Goal: Task Accomplishment & Management: Manage account settings

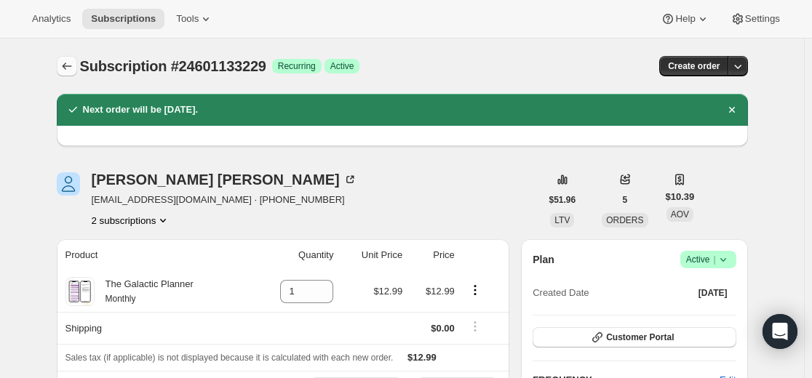
click at [69, 64] on icon "Subscriptions" at bounding box center [67, 66] width 15 height 15
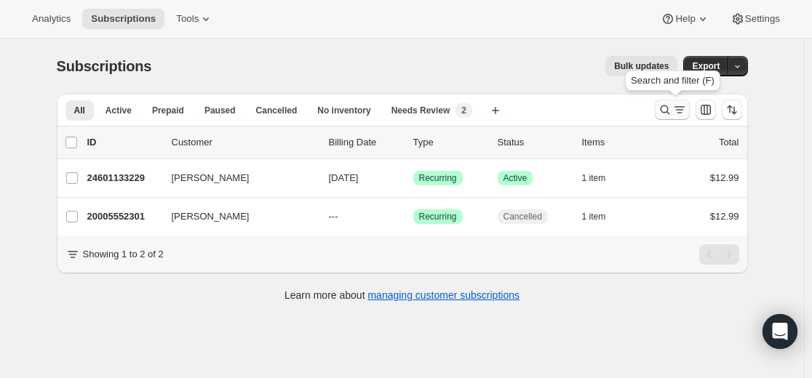
click at [663, 108] on icon "Search and filter results" at bounding box center [664, 110] width 15 height 15
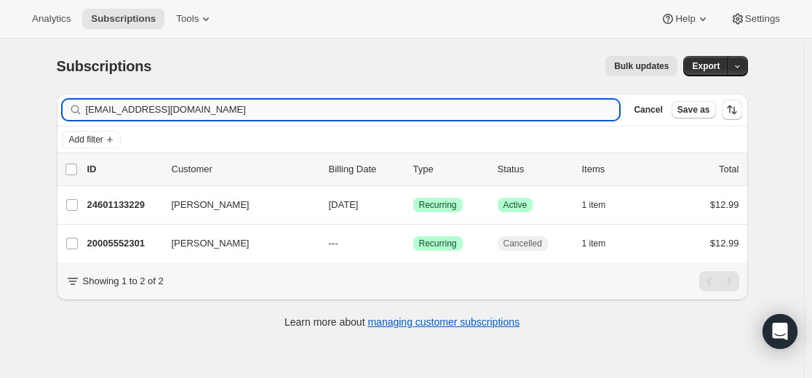
click at [513, 111] on input "mzstella888@gmail.com" at bounding box center [353, 110] width 534 height 20
type input "trishg0120@gmail.com"
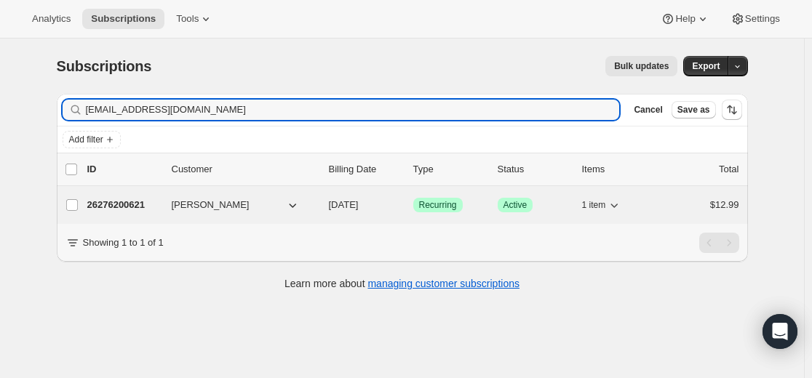
click at [138, 205] on p "26276200621" at bounding box center [123, 205] width 73 height 15
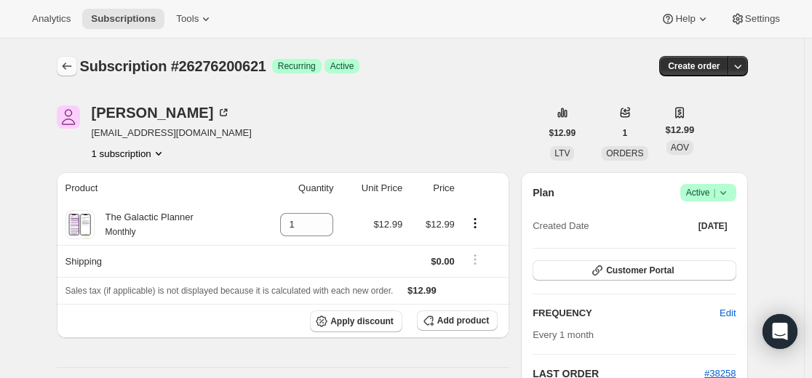
click at [69, 65] on icon "Subscriptions" at bounding box center [67, 66] width 15 height 15
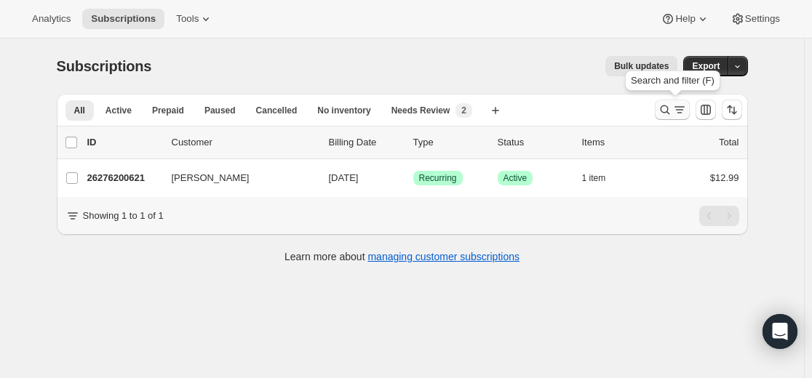
click at [665, 110] on icon "Search and filter results" at bounding box center [664, 110] width 15 height 15
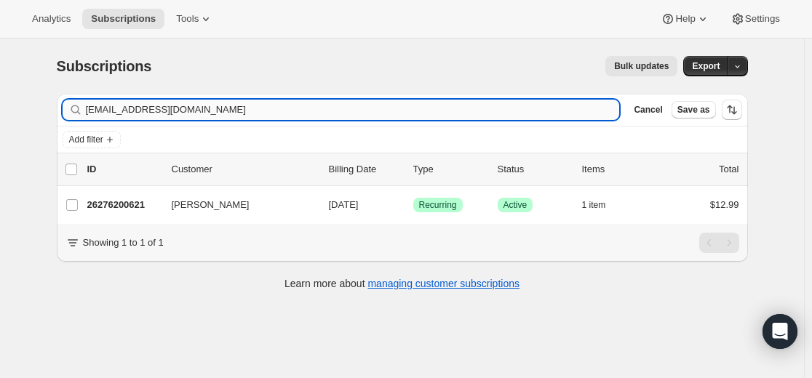
click at [441, 105] on input "trishg0120@gmail.com" at bounding box center [353, 110] width 534 height 20
click at [440, 105] on input "trishg0120@gmail.com" at bounding box center [353, 110] width 534 height 20
type input "scasciano8@gmail.com"
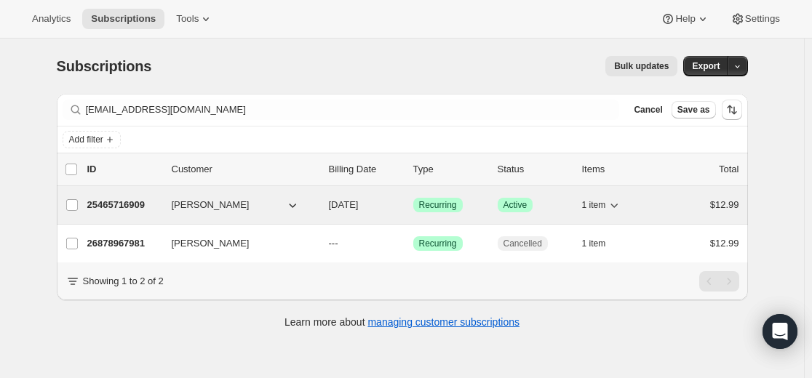
click at [129, 204] on p "25465716909" at bounding box center [123, 205] width 73 height 15
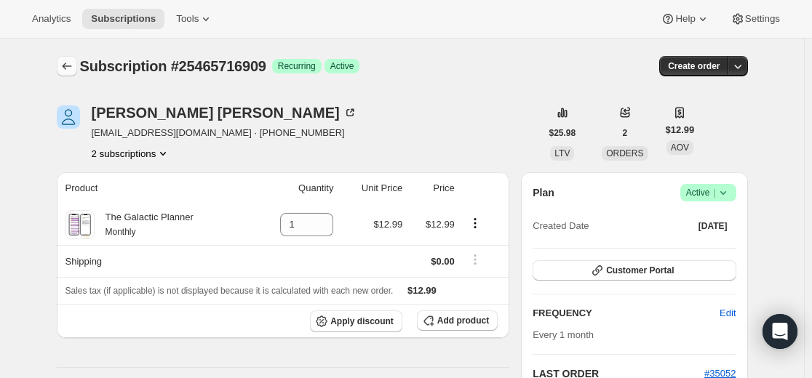
click at [68, 65] on icon "Subscriptions" at bounding box center [66, 66] width 9 height 7
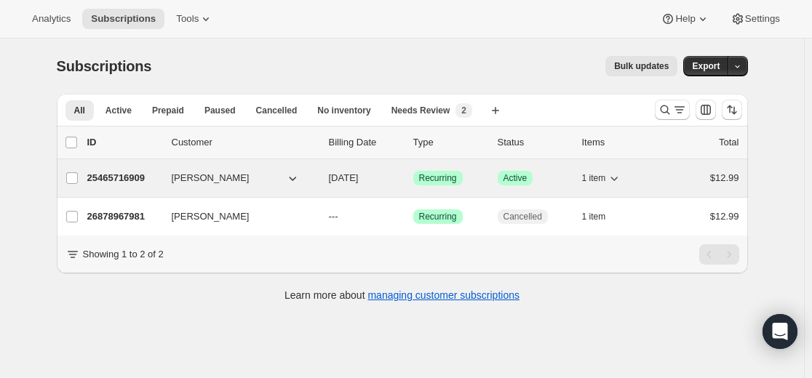
click at [129, 177] on p "25465716909" at bounding box center [123, 178] width 73 height 15
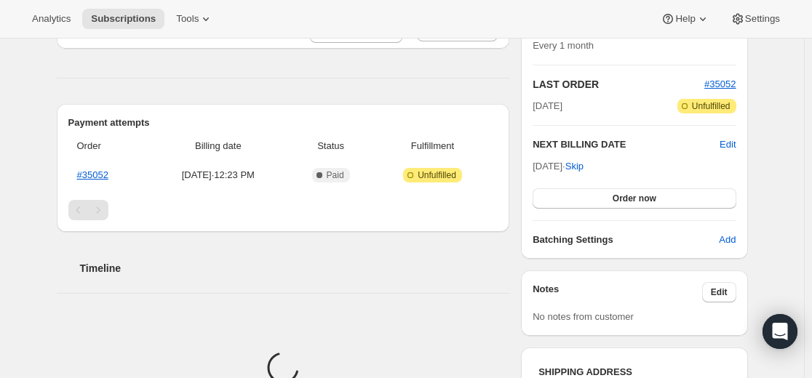
scroll to position [291, 0]
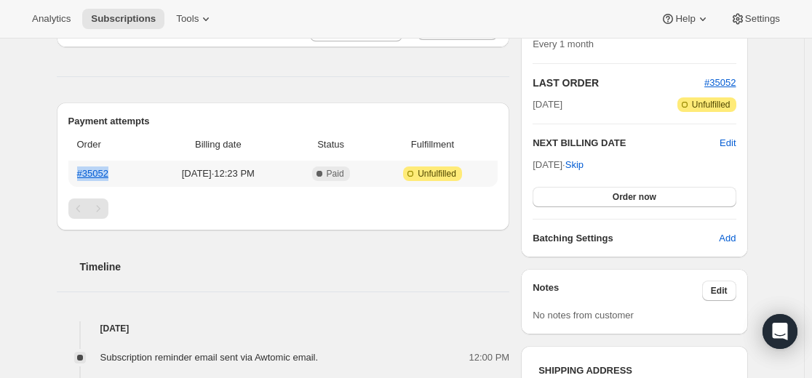
drag, startPoint x: 75, startPoint y: 169, endPoint x: 129, endPoint y: 177, distance: 54.4
click at [129, 177] on th "#35052" at bounding box center [107, 174] width 79 height 26
copy link "#35052"
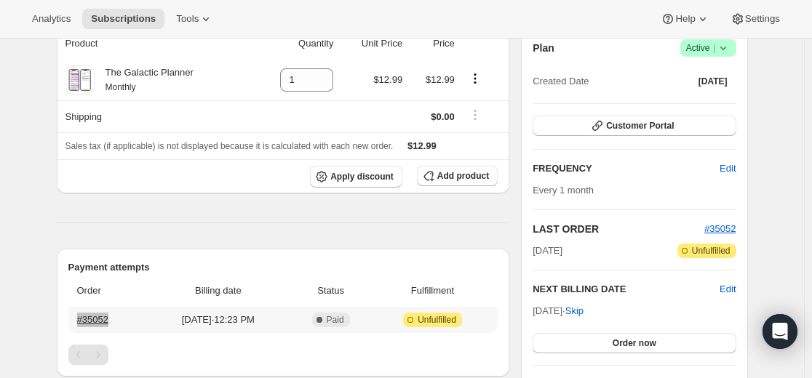
scroll to position [0, 0]
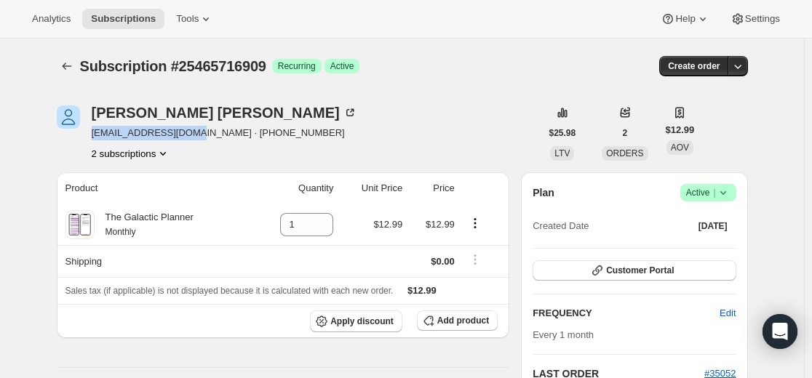
drag, startPoint x: 96, startPoint y: 133, endPoint x: 201, endPoint y: 138, distance: 105.6
click at [201, 138] on span "scasciano8@gmail.com · +15164250291" at bounding box center [224, 133] width 265 height 15
copy span "scasciano8@gmail.com"
click at [73, 73] on icon "Subscriptions" at bounding box center [67, 66] width 15 height 15
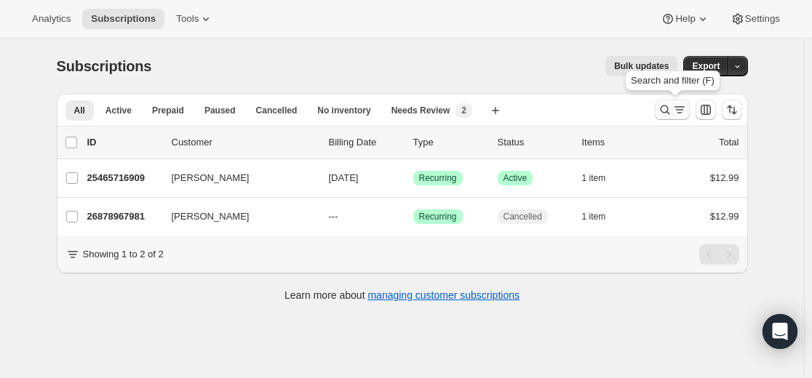
click at [664, 109] on icon "Search and filter results" at bounding box center [664, 109] width 9 height 9
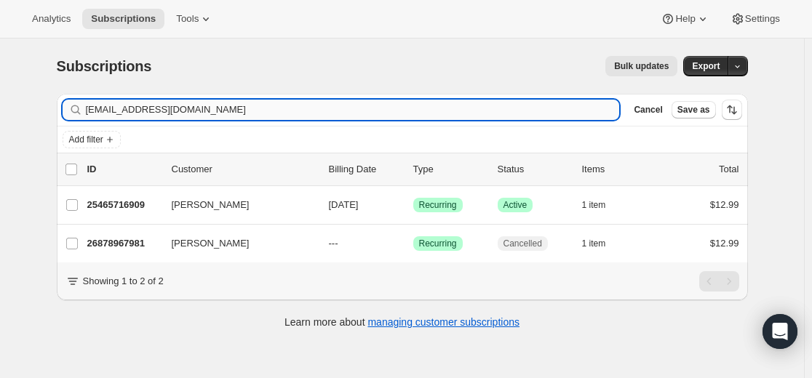
click at [379, 111] on input "scasciano8@gmail.com" at bounding box center [353, 110] width 534 height 20
type input "26878967981"
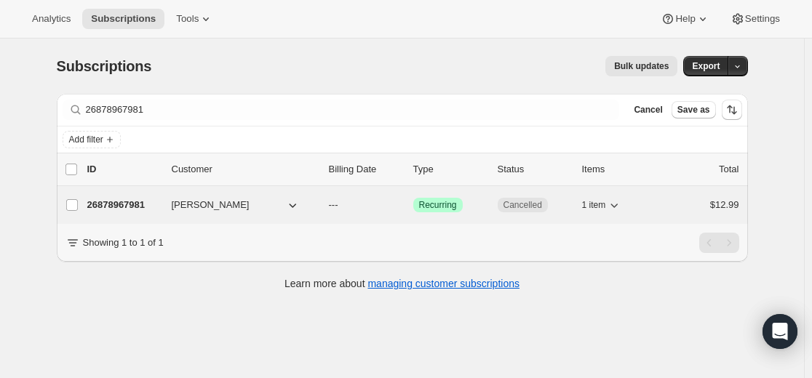
click at [142, 204] on p "26878967981" at bounding box center [123, 205] width 73 height 15
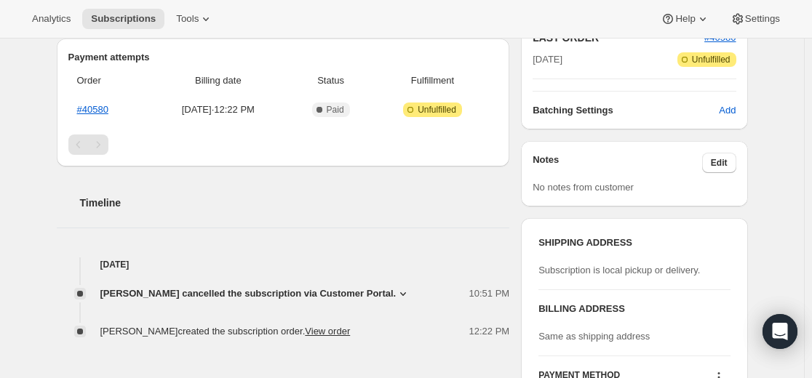
scroll to position [474, 0]
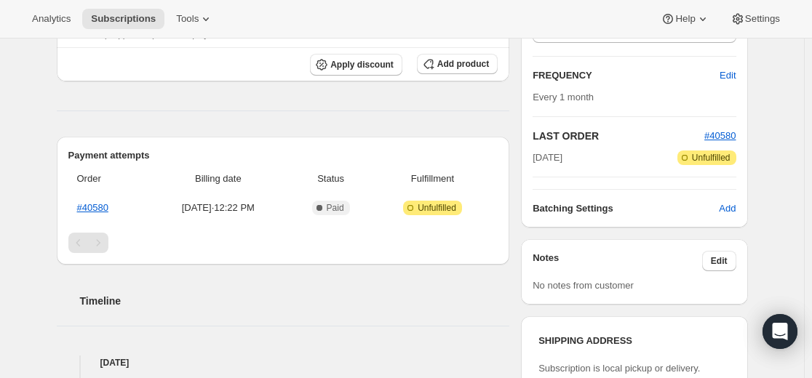
scroll to position [256, 0]
drag, startPoint x: 74, startPoint y: 207, endPoint x: 127, endPoint y: 209, distance: 53.2
click at [127, 209] on th "#40580" at bounding box center [107, 209] width 79 height 26
copy link "#40580"
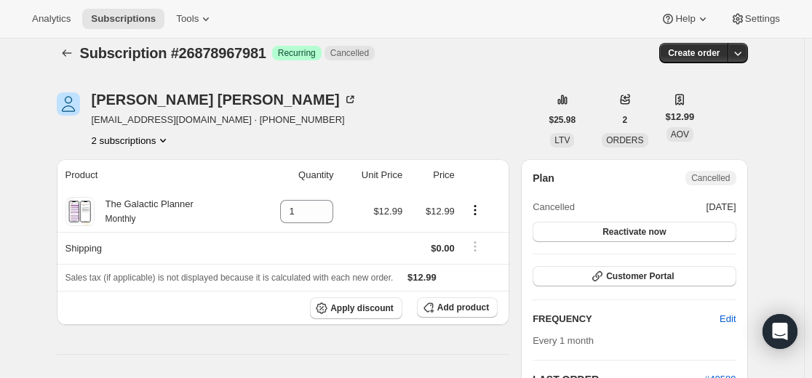
scroll to position [0, 0]
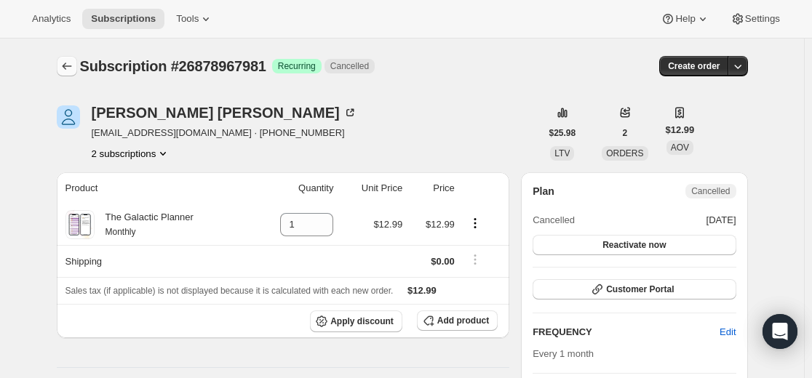
click at [70, 65] on icon "Subscriptions" at bounding box center [67, 66] width 15 height 15
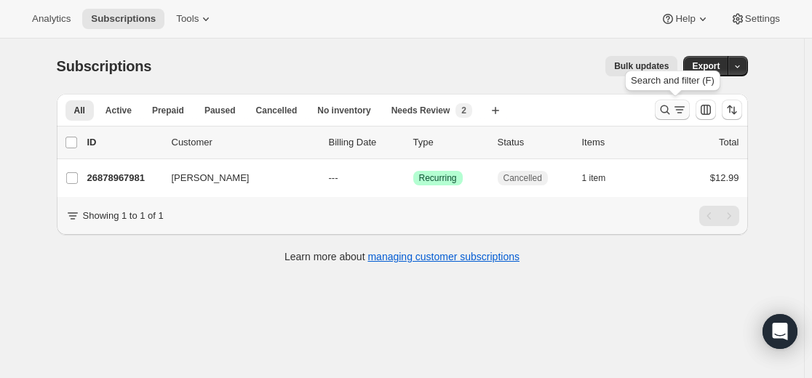
click at [667, 109] on icon "Search and filter results" at bounding box center [664, 110] width 15 height 15
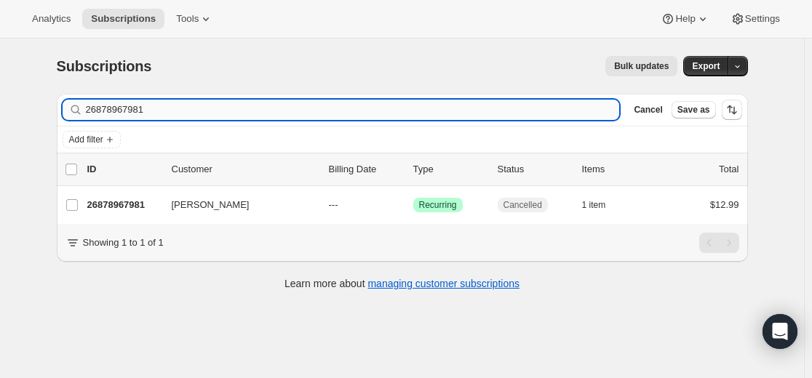
click at [470, 105] on input "26878967981" at bounding box center [353, 110] width 534 height 20
type input "scasciano8@gmail.com"
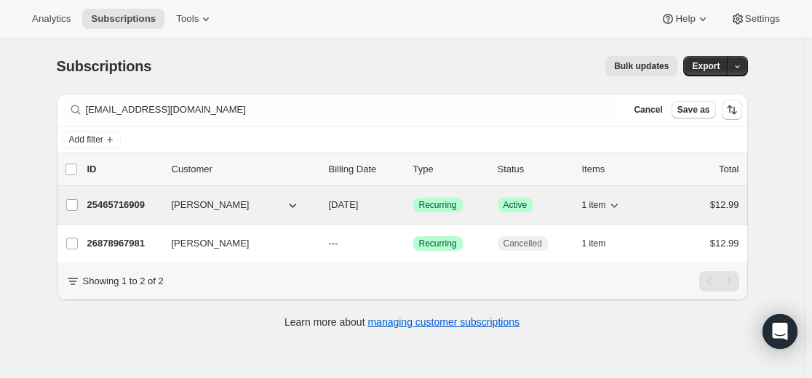
click at [137, 209] on p "25465716909" at bounding box center [123, 205] width 73 height 15
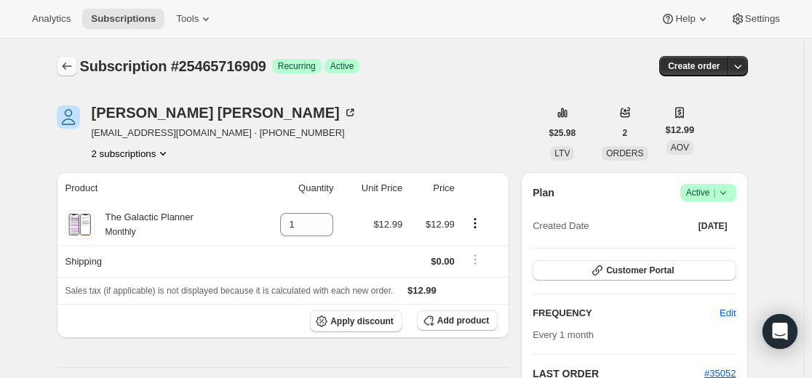
click at [73, 65] on icon "Subscriptions" at bounding box center [67, 66] width 15 height 15
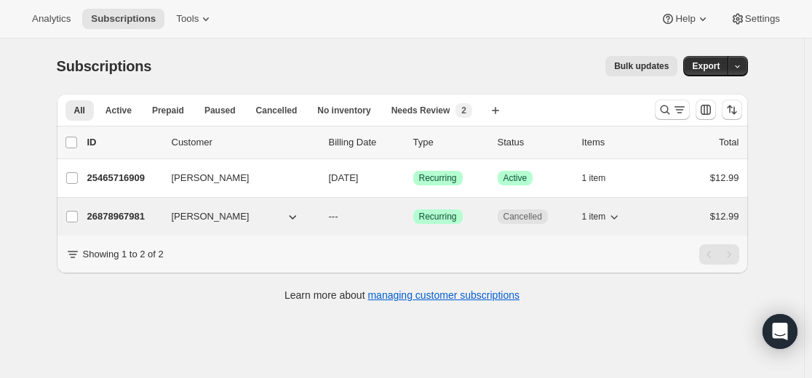
click at [132, 217] on p "26878967981" at bounding box center [123, 216] width 73 height 15
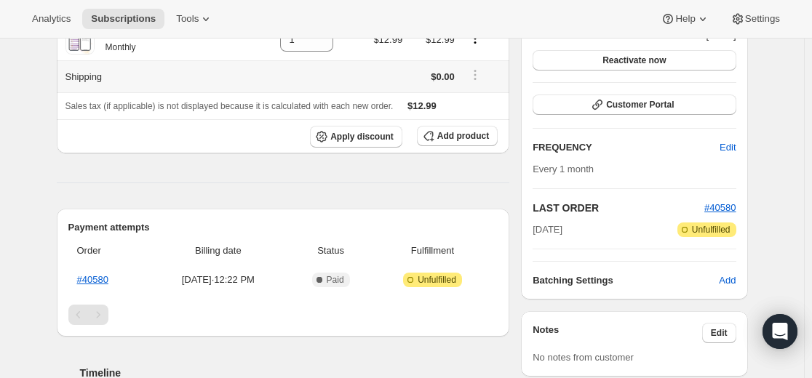
scroll to position [291, 0]
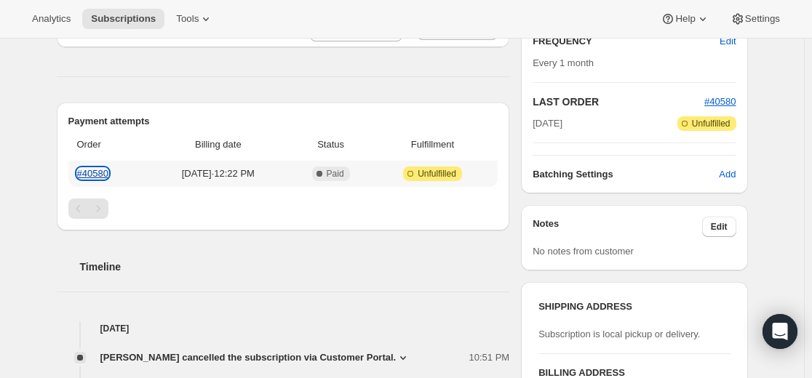
click at [103, 175] on link "#40580" at bounding box center [92, 173] width 31 height 11
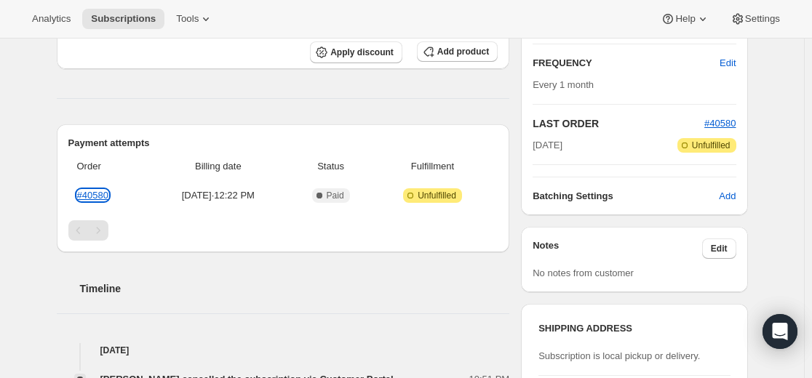
scroll to position [0, 0]
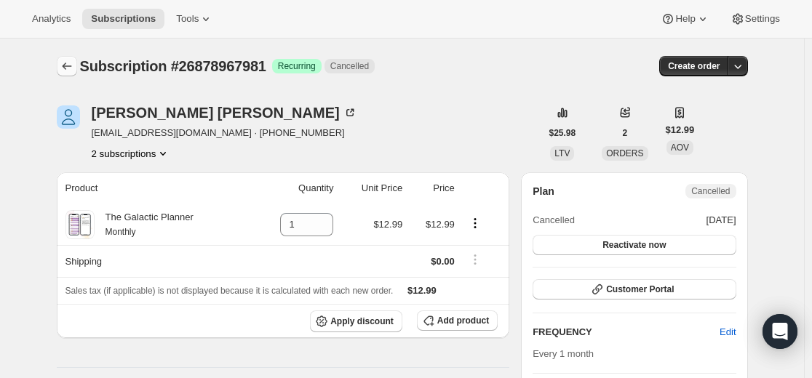
click at [74, 67] on icon "Subscriptions" at bounding box center [67, 66] width 15 height 15
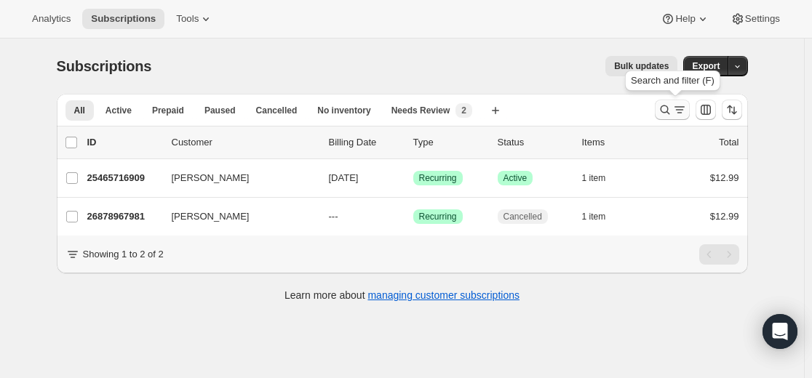
click at [665, 111] on icon "Search and filter results" at bounding box center [664, 110] width 15 height 15
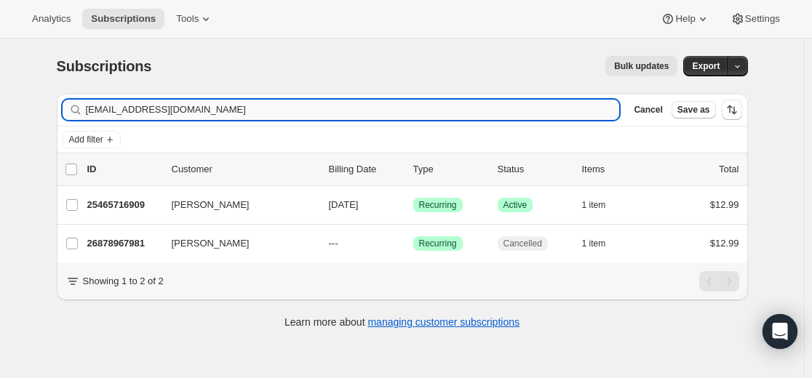
click at [521, 113] on input "scasciano8@gmail.com" at bounding box center [353, 110] width 534 height 20
type input "[PERSON_NAME][EMAIL_ADDRESS][PERSON_NAME][DOMAIN_NAME]"
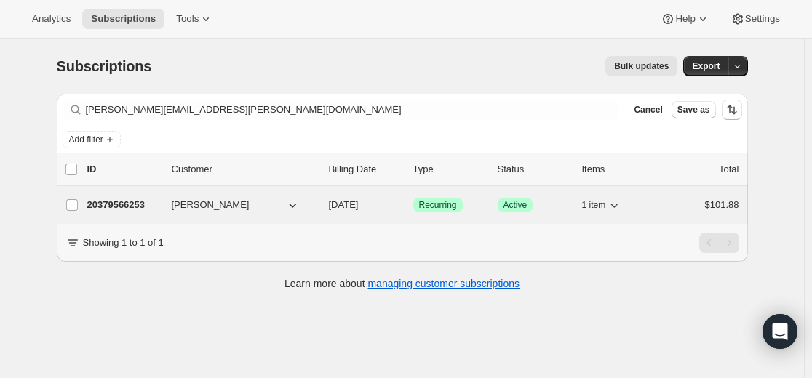
click at [124, 196] on div "20379566253 Deanna Danforth 11/29/2025 Success Recurring Success Active 1 item …" at bounding box center [413, 205] width 652 height 20
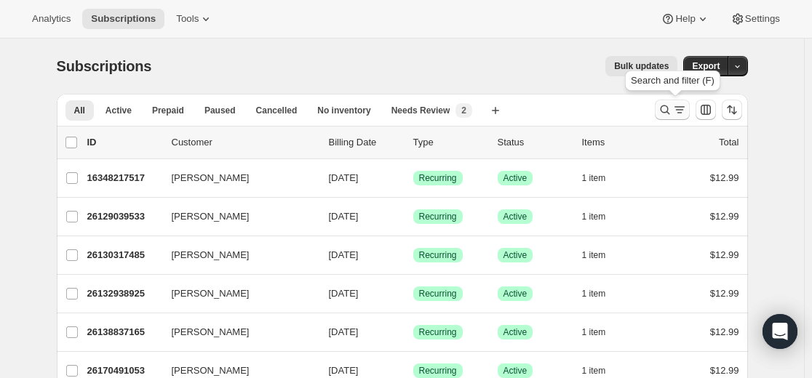
click at [661, 110] on icon "Search and filter results" at bounding box center [664, 110] width 15 height 15
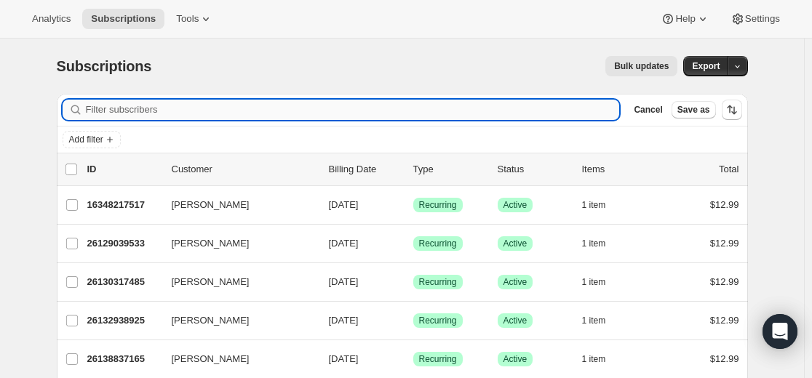
click at [494, 105] on input "Filter subscribers" at bounding box center [353, 110] width 534 height 20
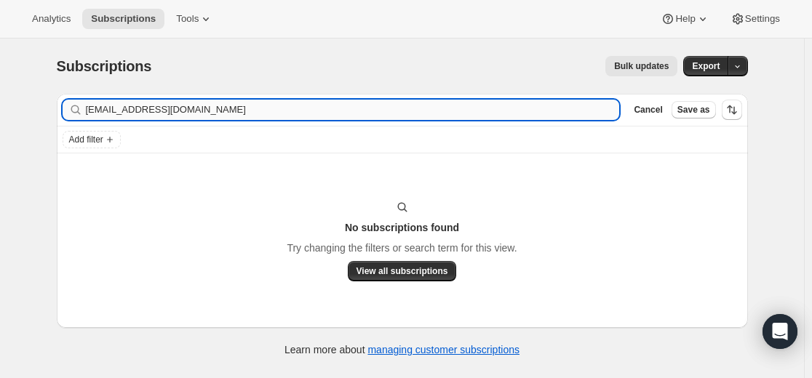
type input "lbwrobbins@gmail.com"
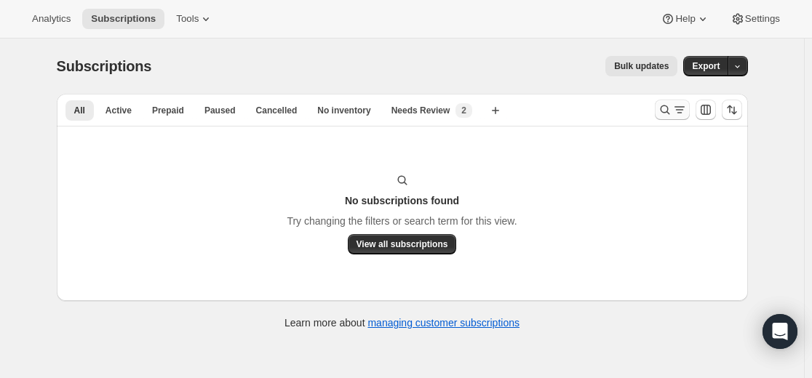
click at [669, 108] on icon "Search and filter results" at bounding box center [664, 109] width 9 height 9
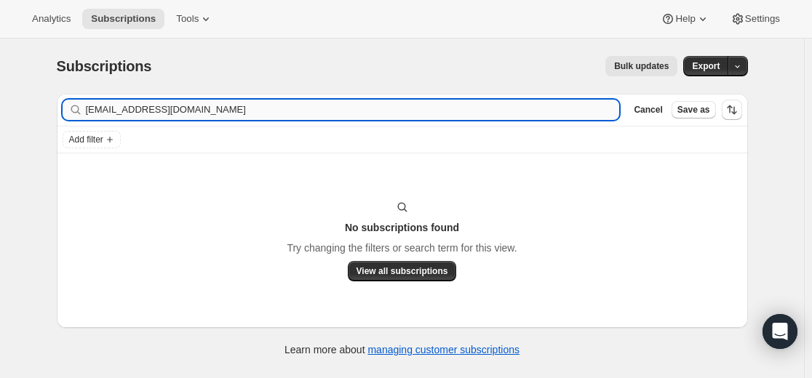
click at [395, 109] on input "lbwrobbins@gmail.com" at bounding box center [353, 110] width 534 height 20
click at [136, 115] on input "lynne robbins" at bounding box center [353, 110] width 534 height 20
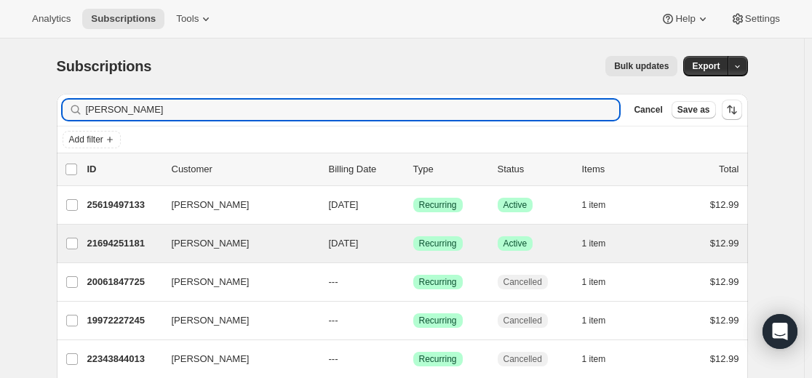
type input "lynne"
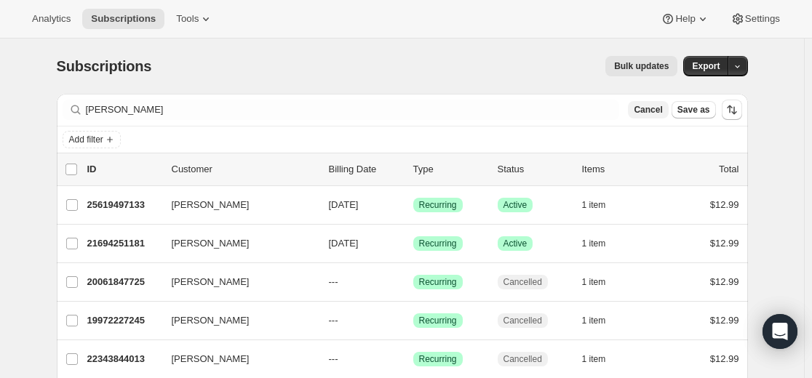
click at [648, 106] on span "Cancel" at bounding box center [647, 110] width 28 height 12
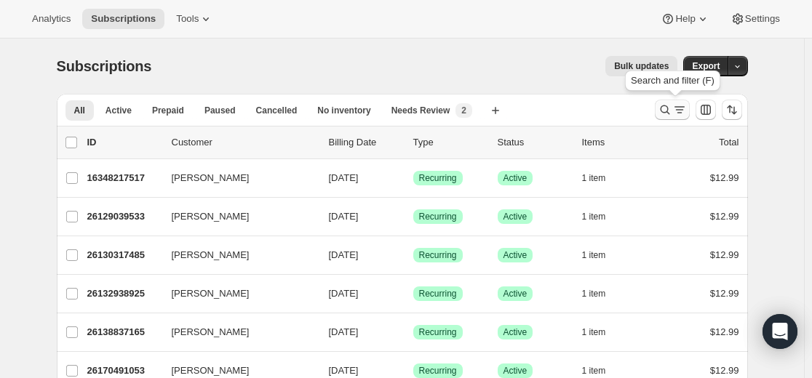
click at [669, 109] on icon "Search and filter results" at bounding box center [664, 110] width 15 height 15
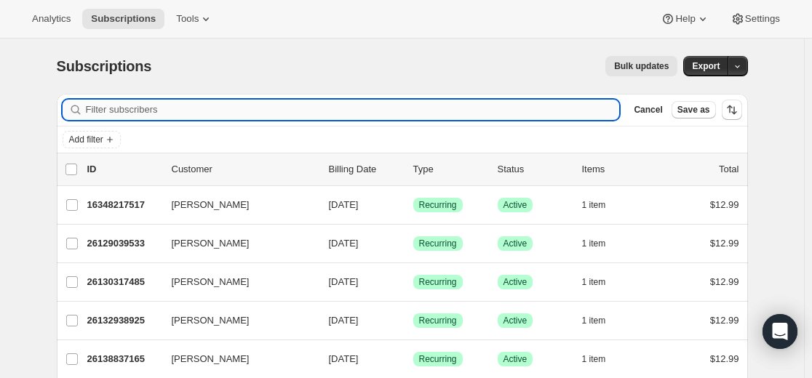
paste input "lbwrobbins@gmail.com"
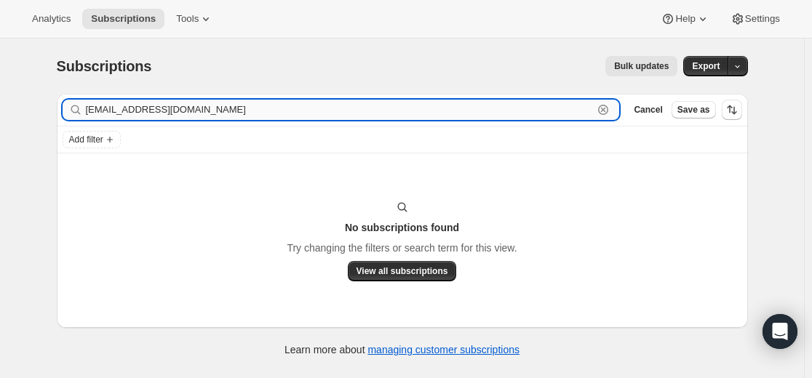
click at [534, 105] on input "lbwrobbins@gmail.com" at bounding box center [340, 110] width 508 height 20
click at [532, 106] on input "lbwrobbins@gmail.com" at bounding box center [340, 110] width 508 height 20
paste input "tina.brand25@gmail.com"
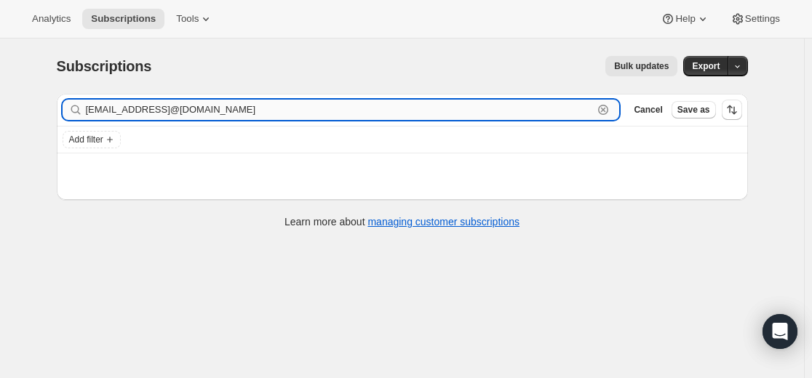
click at [532, 106] on input "lbwrobbins@gmail.comtina.brand25@gmail.com" at bounding box center [340, 110] width 508 height 20
paste input "text"
type input "tina.brand25@gmail.com"
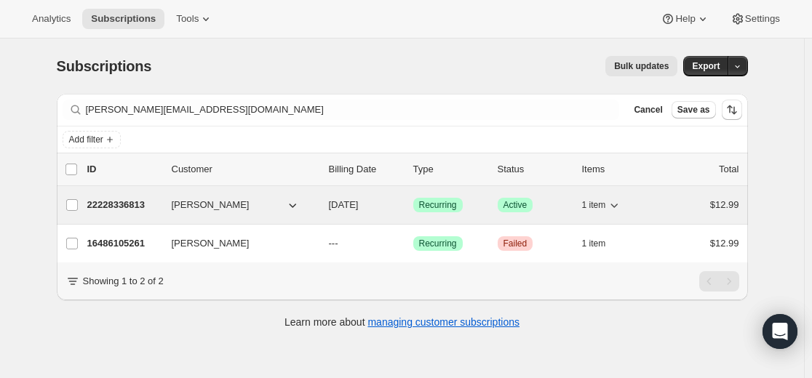
click at [129, 200] on p "22228336813" at bounding box center [123, 205] width 73 height 15
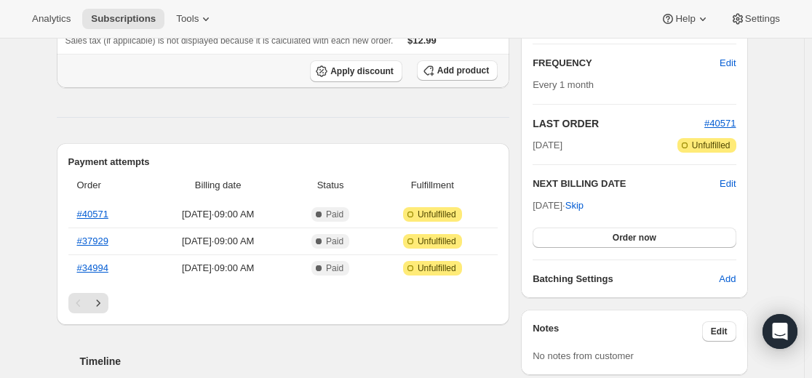
scroll to position [291, 0]
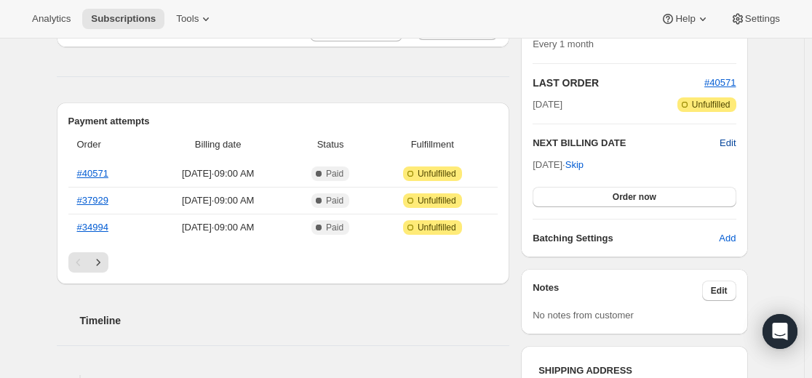
click at [726, 144] on span "Edit" at bounding box center [727, 143] width 16 height 15
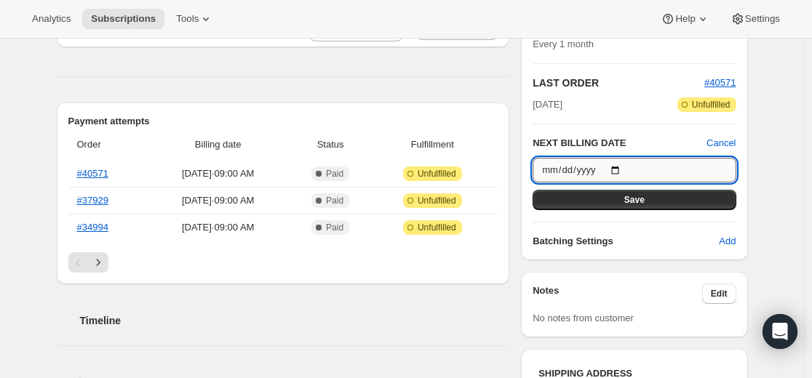
click at [622, 170] on input "[DATE]" at bounding box center [633, 170] width 203 height 25
type input "[DATE]"
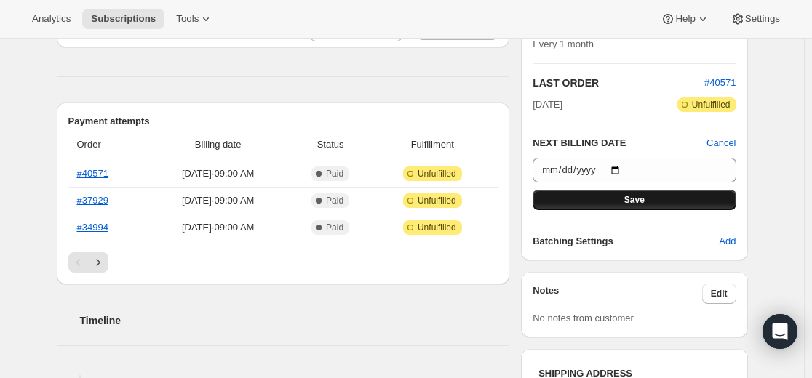
click at [644, 201] on span "Save" at bounding box center [634, 200] width 20 height 12
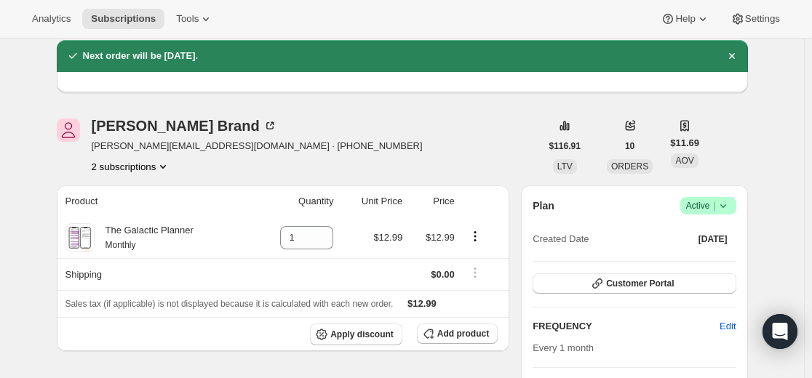
scroll to position [0, 0]
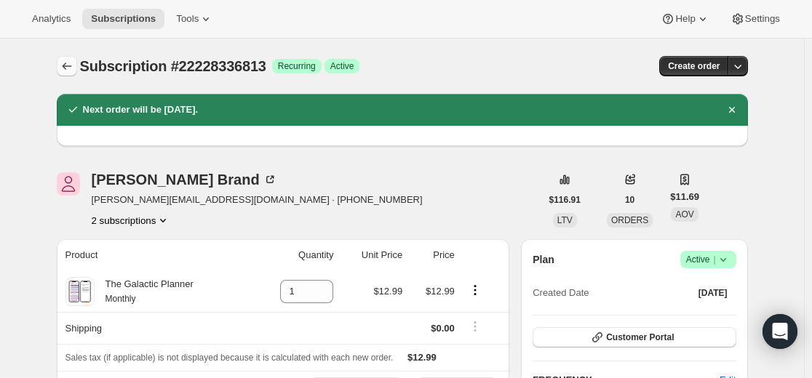
click at [68, 60] on icon "Subscriptions" at bounding box center [67, 66] width 15 height 15
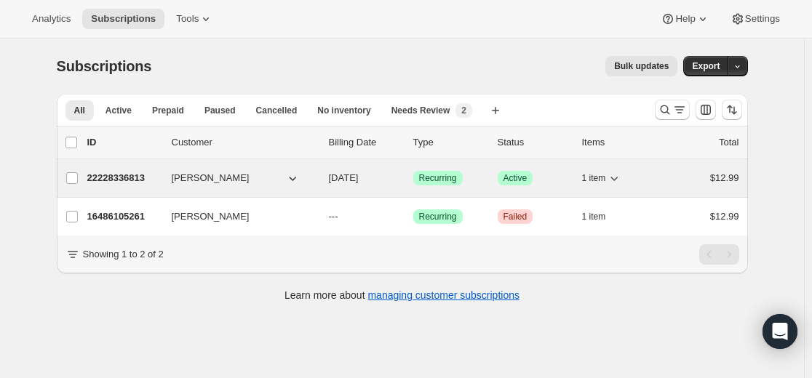
click at [128, 175] on p "22228336813" at bounding box center [123, 178] width 73 height 15
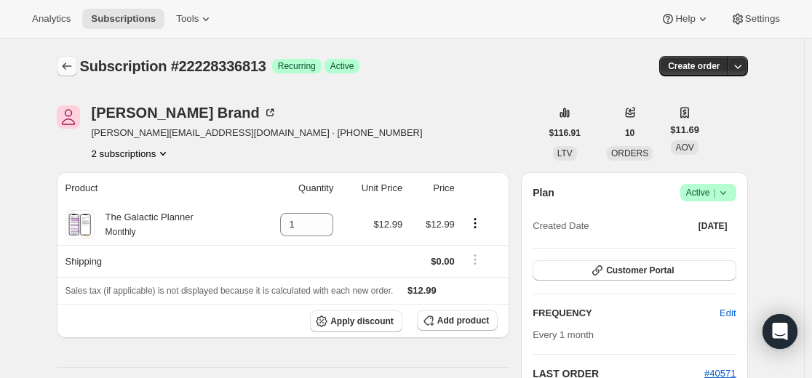
click at [71, 67] on icon "Subscriptions" at bounding box center [67, 66] width 15 height 15
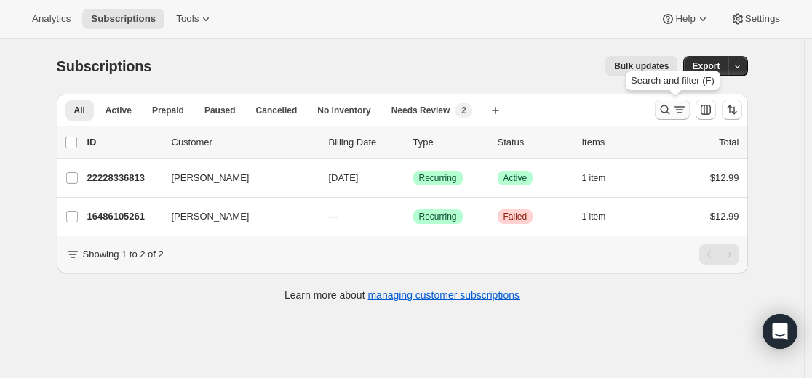
click at [670, 110] on icon "Search and filter results" at bounding box center [664, 110] width 15 height 15
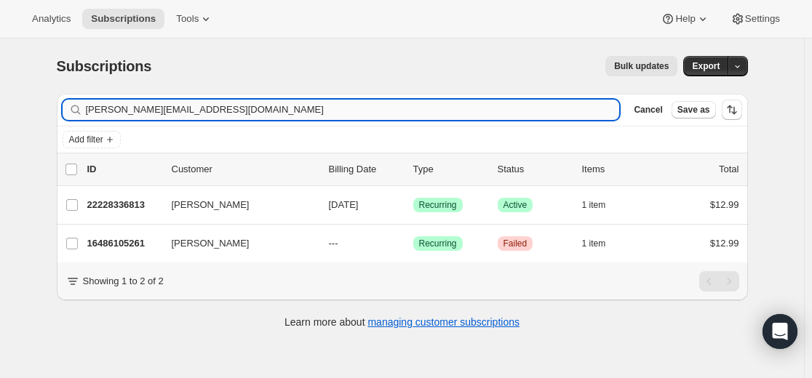
click at [413, 108] on input "tina.brand25@gmail.com" at bounding box center [353, 110] width 534 height 20
click at [414, 108] on input "tina.brand25@gmail.com" at bounding box center [353, 110] width 534 height 20
type input "Jack McKeown"
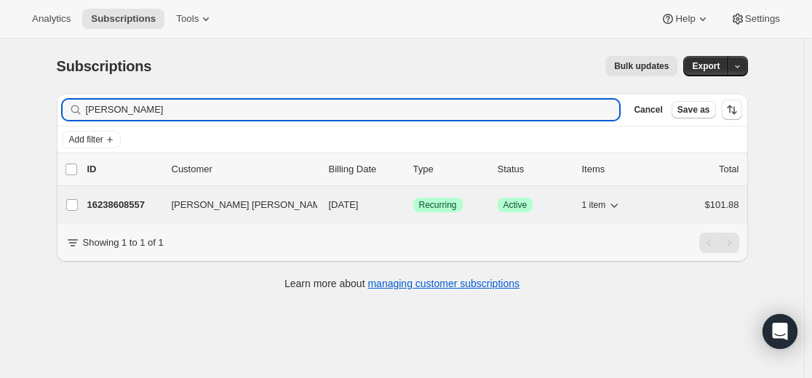
click at [129, 204] on p "16238608557" at bounding box center [123, 205] width 73 height 15
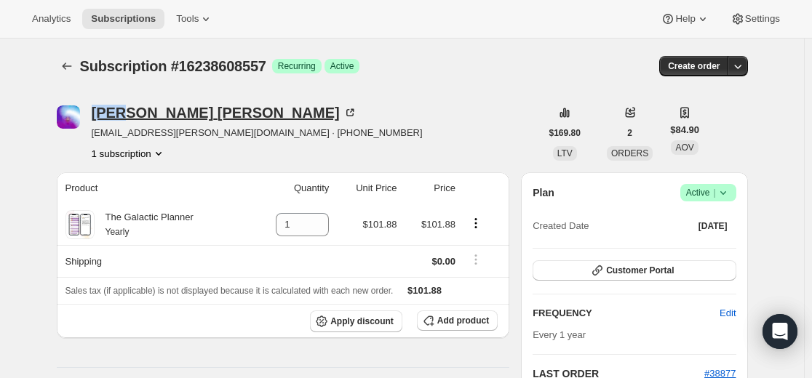
drag, startPoint x: 98, startPoint y: 97, endPoint x: 130, endPoint y: 107, distance: 33.6
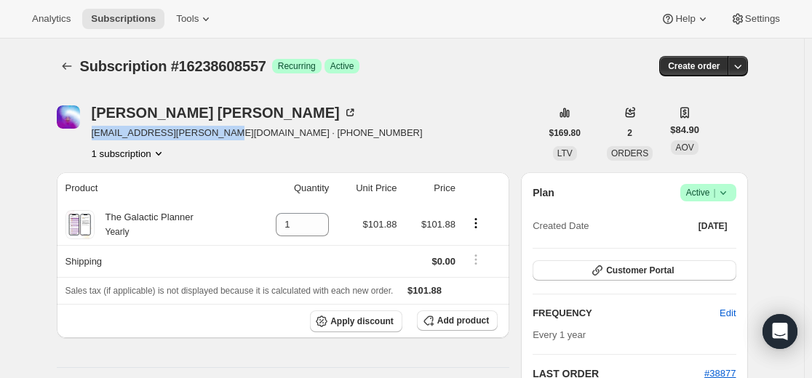
drag, startPoint x: 93, startPoint y: 133, endPoint x: 225, endPoint y: 141, distance: 131.9
click at [225, 141] on div "Jack Jr. McKeown jack.mckeown.jr@icloud.com · +15108467774 1 subscription" at bounding box center [299, 132] width 484 height 55
copy span "jack.mckeown.jr@icloud.com"
click at [73, 63] on icon "Subscriptions" at bounding box center [67, 66] width 15 height 15
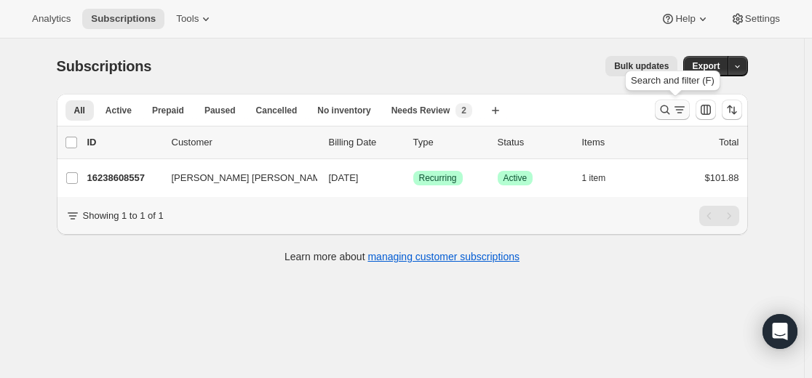
click at [668, 111] on icon "Search and filter results" at bounding box center [664, 110] width 15 height 15
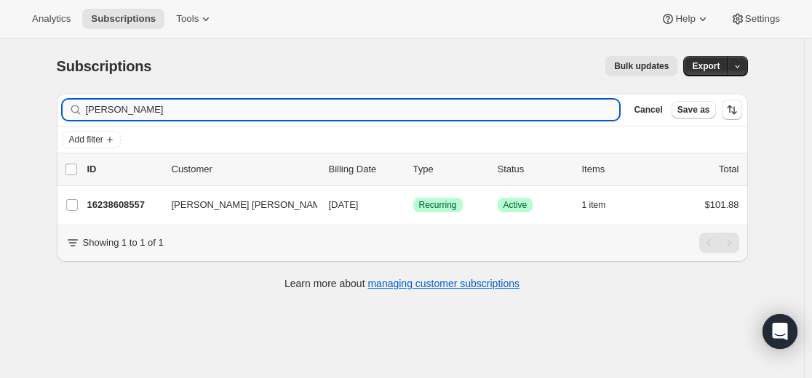
click at [483, 112] on input "Jack McKeown" at bounding box center [353, 110] width 534 height 20
type input "mugdhaghole@yahoo.com"
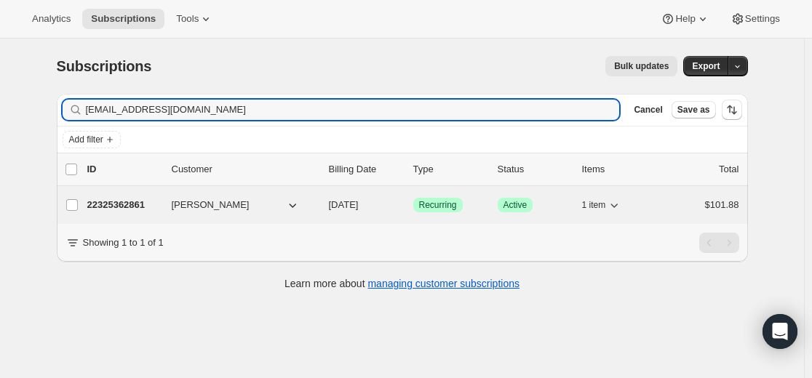
click at [144, 205] on p "22325362861" at bounding box center [123, 205] width 73 height 15
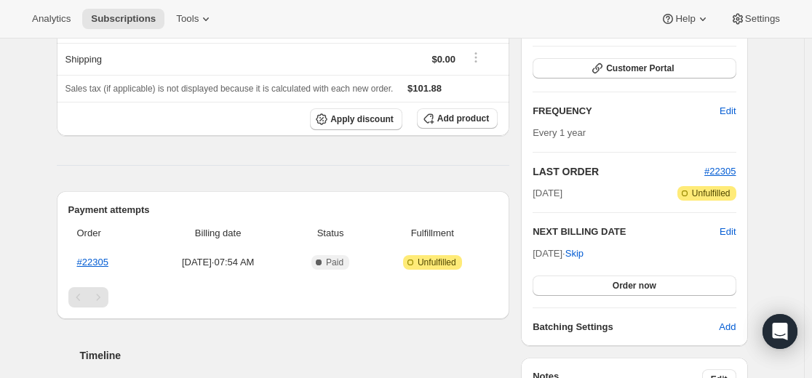
scroll to position [291, 0]
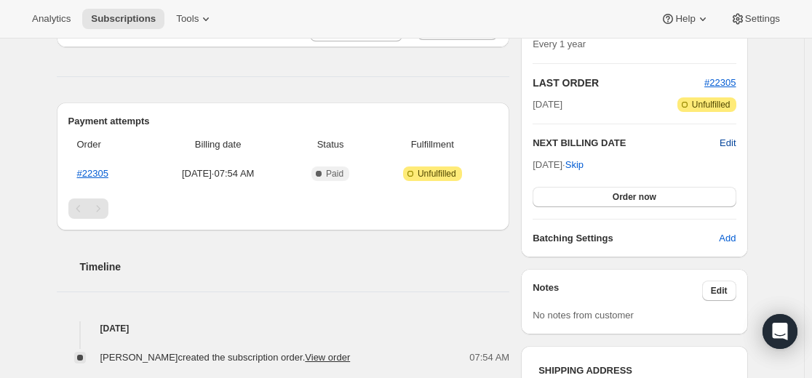
click at [732, 142] on span "Edit" at bounding box center [727, 143] width 16 height 15
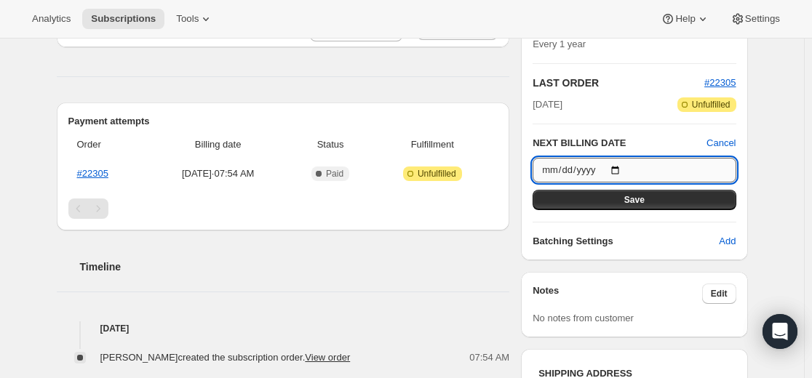
click at [623, 167] on input "2026-01-25" at bounding box center [633, 170] width 203 height 25
type input "2026-01-24"
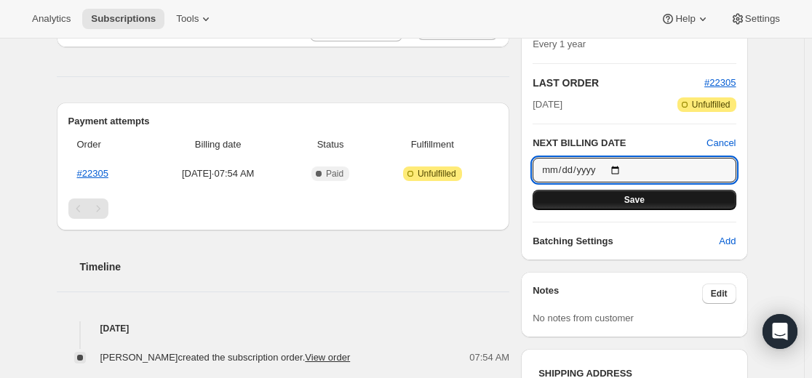
click at [655, 203] on button "Save" at bounding box center [633, 200] width 203 height 20
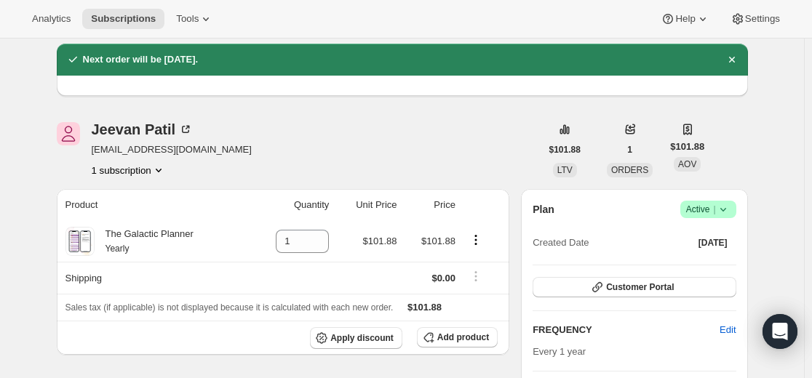
scroll to position [0, 0]
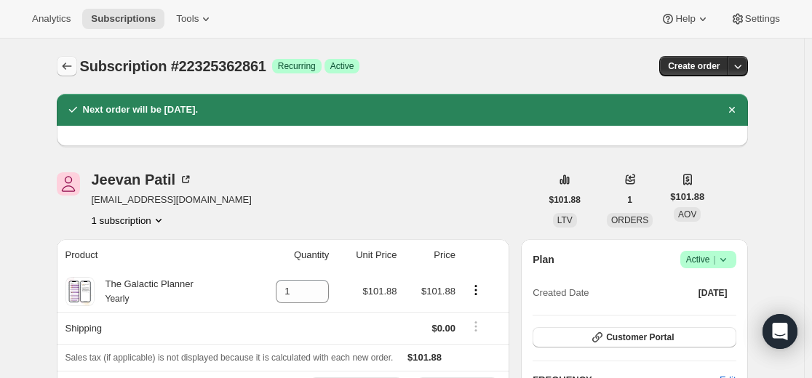
click at [67, 68] on icon "Subscriptions" at bounding box center [67, 66] width 15 height 15
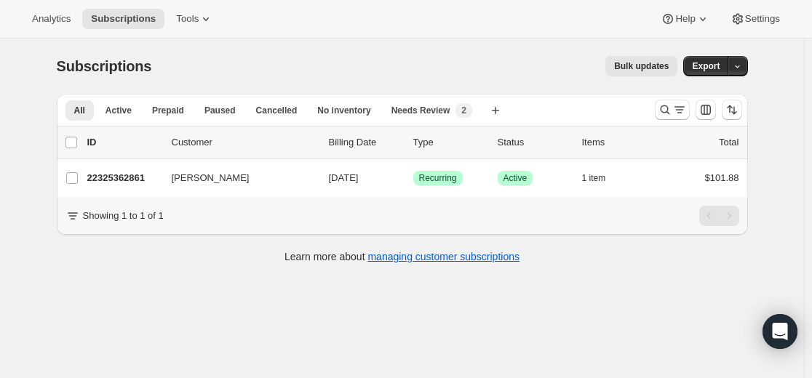
click at [655, 113] on div at bounding box center [698, 109] width 99 height 29
click at [662, 111] on icon "Search and filter results" at bounding box center [664, 110] width 15 height 15
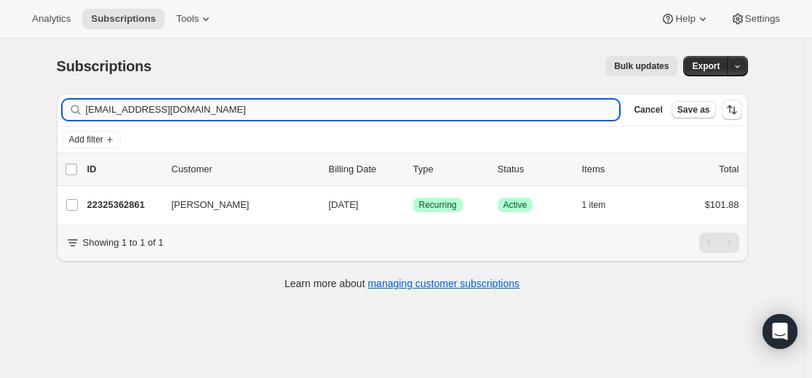
click at [517, 109] on input "mugdhaghole@yahoo.com" at bounding box center [353, 110] width 534 height 20
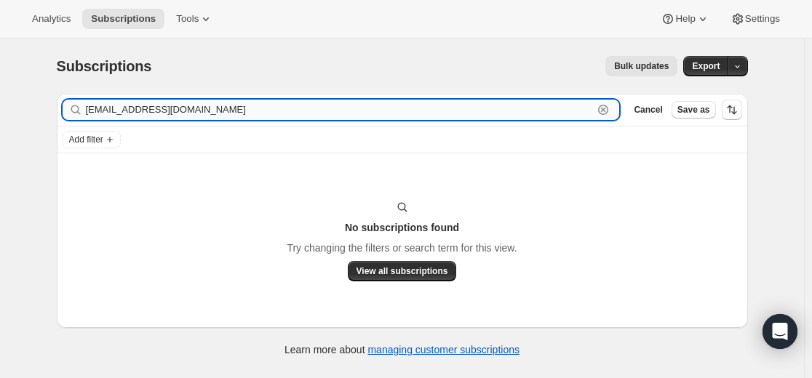
click at [544, 100] on input "omtara@emeraldessence.com" at bounding box center [340, 110] width 508 height 20
click at [541, 100] on input "omtara@emeraldessence.com" at bounding box center [340, 110] width 508 height 20
paste input "19714375853"
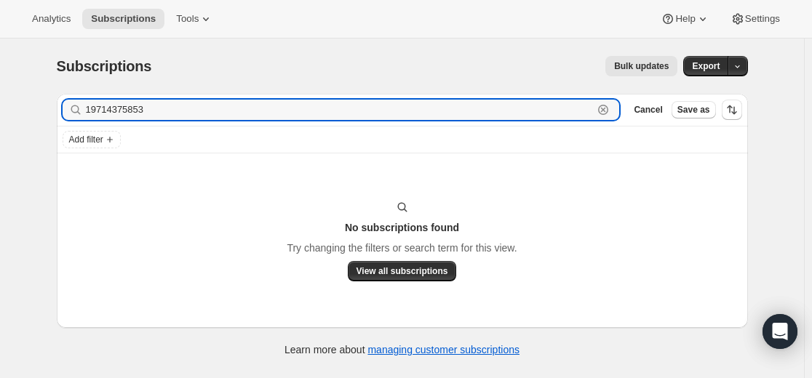
type input "19714375853"
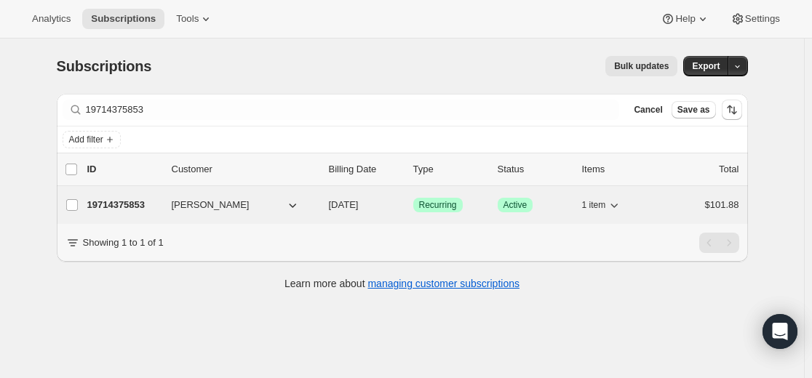
click at [129, 206] on p "19714375853" at bounding box center [123, 205] width 73 height 15
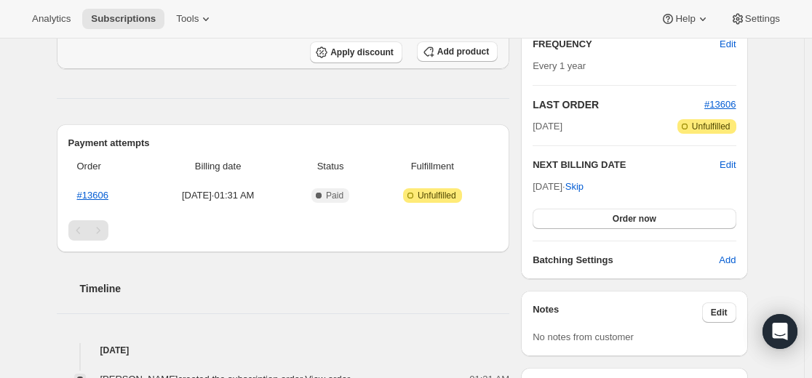
scroll to position [291, 0]
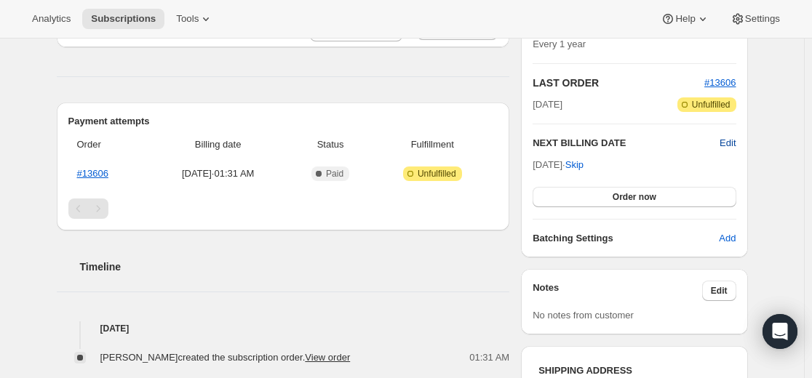
click at [735, 141] on span "Edit" at bounding box center [727, 143] width 16 height 15
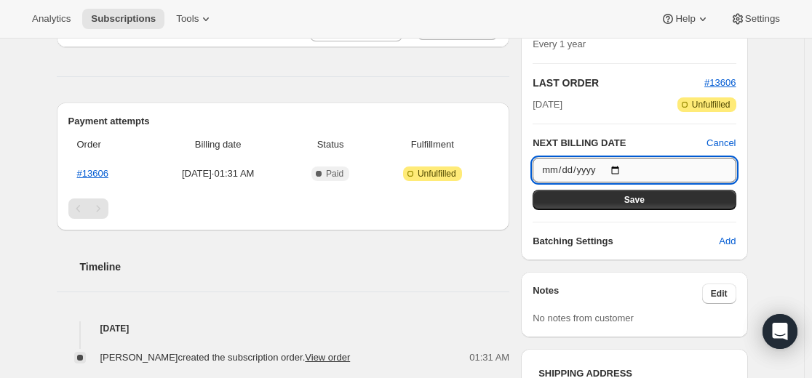
click at [625, 169] on input "2025-11-08" at bounding box center [633, 170] width 203 height 25
type input "2025-11-07"
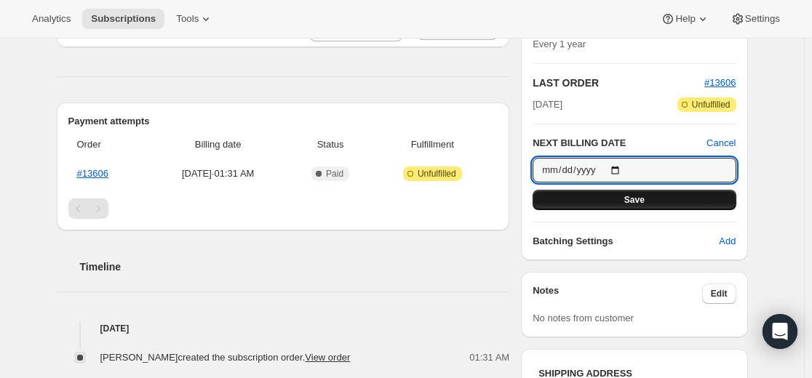
click at [653, 200] on button "Save" at bounding box center [633, 200] width 203 height 20
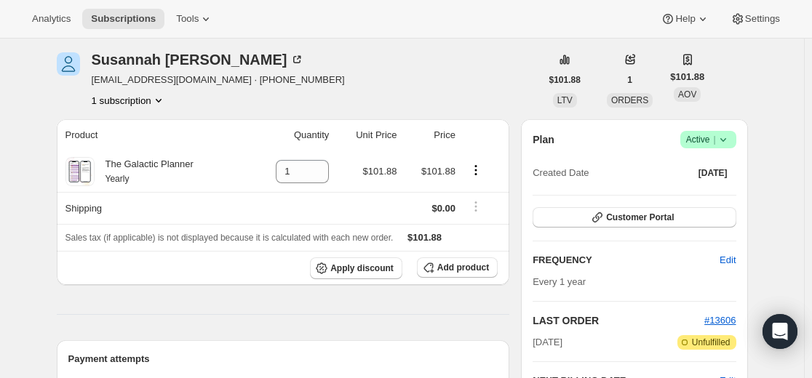
scroll to position [0, 0]
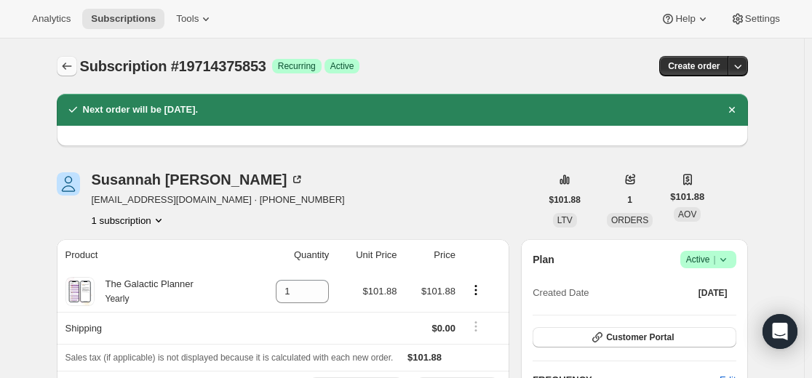
click at [64, 69] on icon "Subscriptions" at bounding box center [67, 66] width 15 height 15
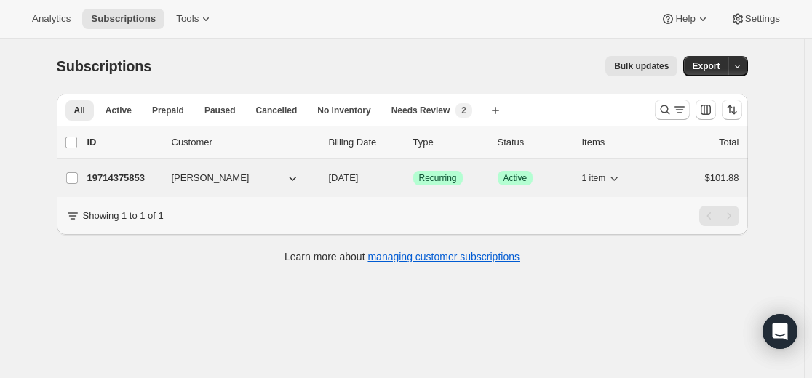
click at [129, 177] on p "19714375853" at bounding box center [123, 178] width 73 height 15
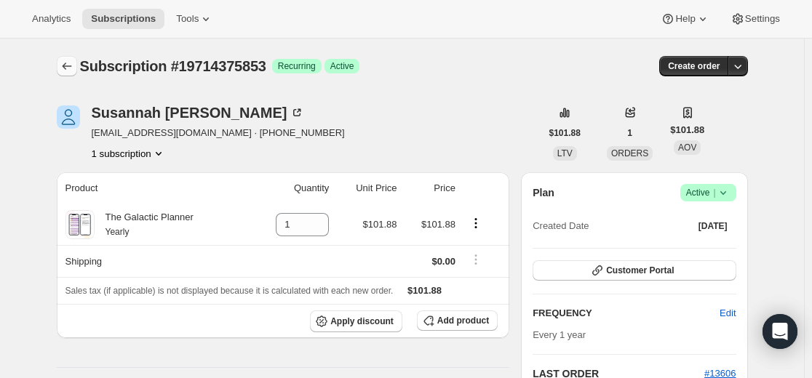
click at [73, 66] on icon "Subscriptions" at bounding box center [67, 66] width 15 height 15
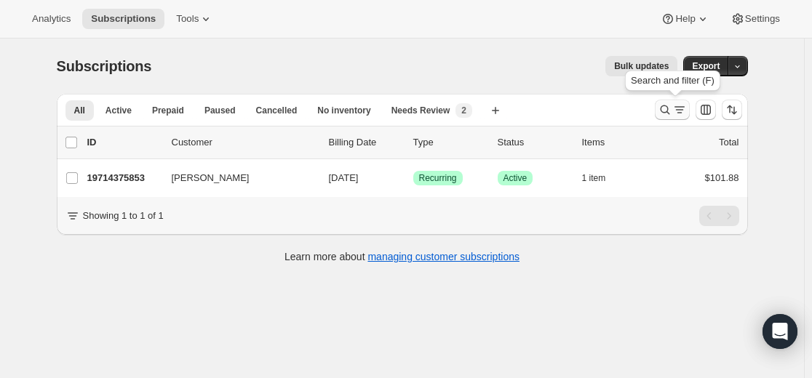
click at [665, 111] on icon "Search and filter results" at bounding box center [664, 109] width 9 height 9
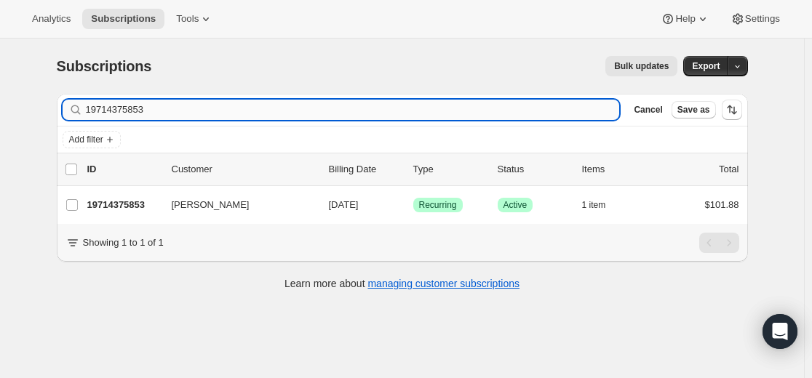
click at [472, 113] on input "19714375853" at bounding box center [353, 110] width 534 height 20
click at [472, 112] on input "19714375853" at bounding box center [353, 110] width 534 height 20
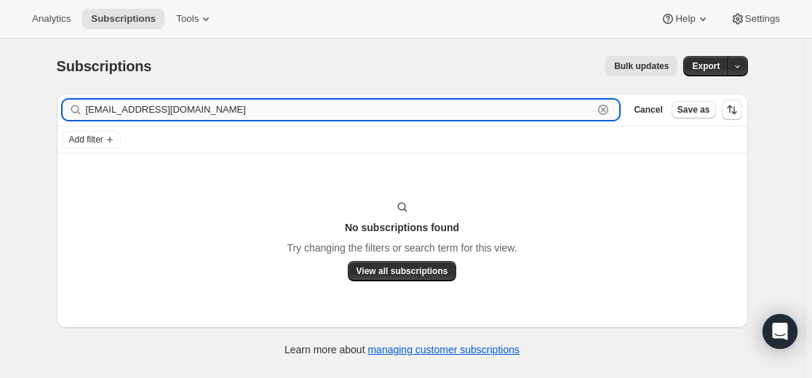
click at [578, 106] on input "moloneyric@icloud.com" at bounding box center [340, 110] width 508 height 20
click at [576, 106] on input "moloneyric@icloud.com" at bounding box center [340, 110] width 508 height 20
click at [575, 106] on input "moloneyric@icloud.com" at bounding box center [340, 110] width 508 height 20
click at [573, 106] on input "moloneyric@icloud.com" at bounding box center [340, 110] width 508 height 20
click at [569, 105] on input "moloneyric@icloud.com" at bounding box center [340, 110] width 508 height 20
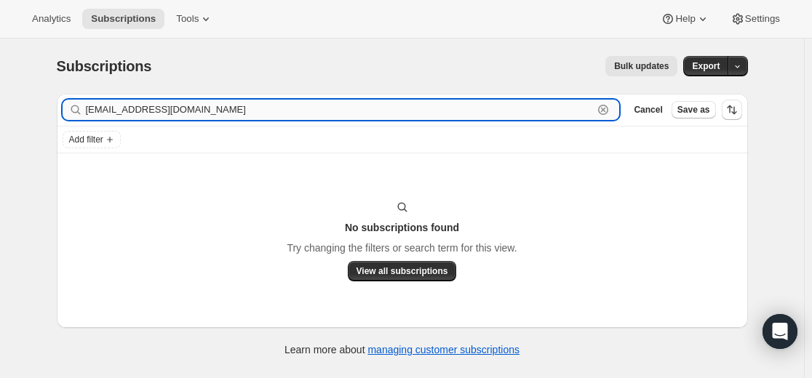
click at [537, 108] on input "moloneyric@icloud.com" at bounding box center [340, 110] width 508 height 20
click at [536, 108] on input "moloneyric@icloud.com" at bounding box center [340, 110] width 508 height 20
paste input "Eric Moloney"
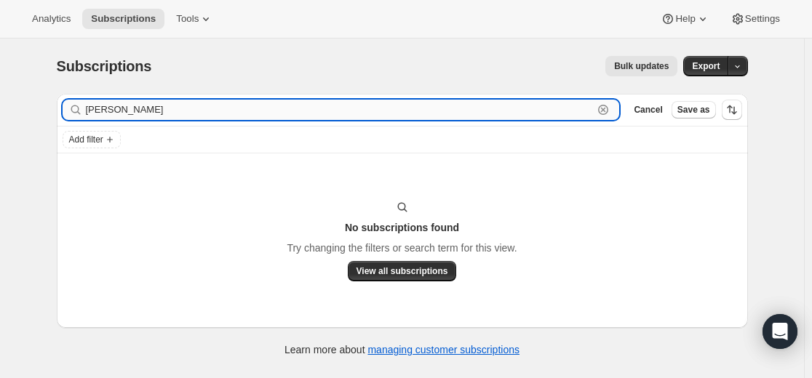
click at [101, 111] on input "Eric Moloney" at bounding box center [340, 110] width 508 height 20
click at [107, 108] on input "Moloney" at bounding box center [340, 110] width 508 height 20
click at [107, 107] on input "Moloney" at bounding box center [340, 110] width 508 height 20
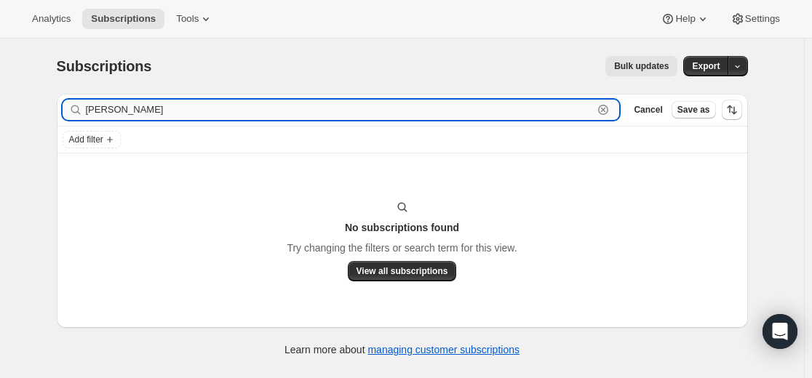
paste input "Eric Moloney"
click at [132, 112] on input "Eric Moloney" at bounding box center [340, 110] width 508 height 20
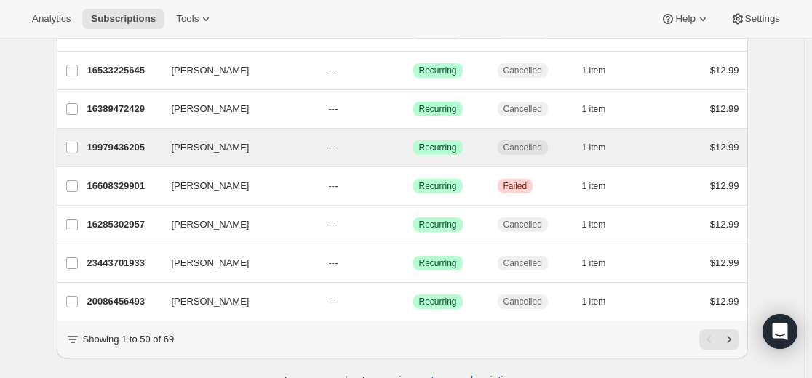
scroll to position [1827, 0]
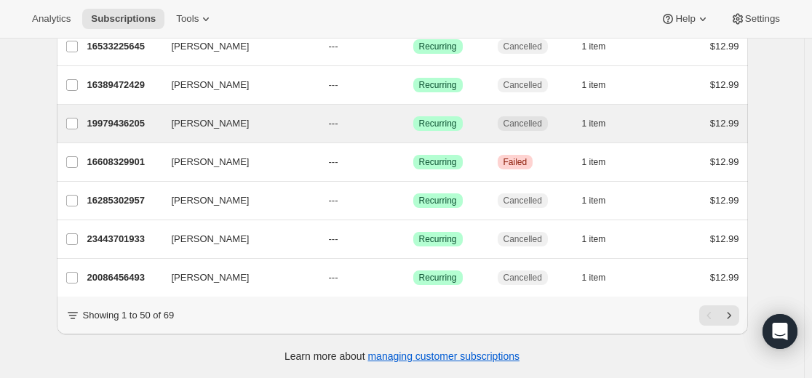
type input "Eric"
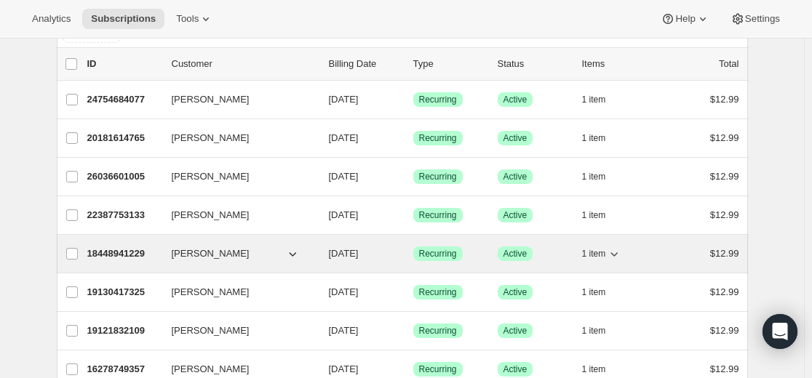
scroll to position [0, 0]
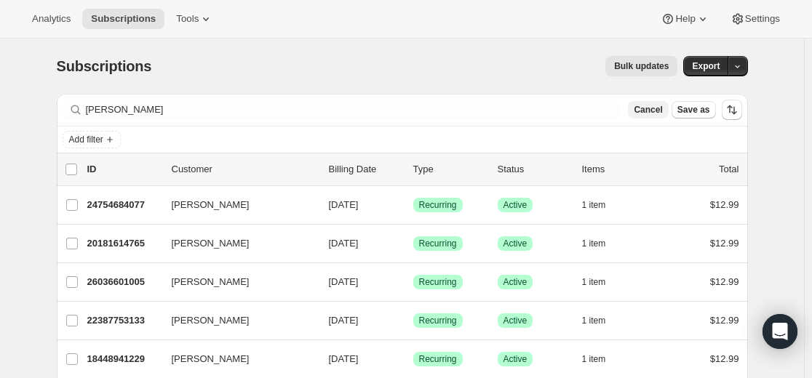
click at [649, 111] on span "Cancel" at bounding box center [647, 110] width 28 height 12
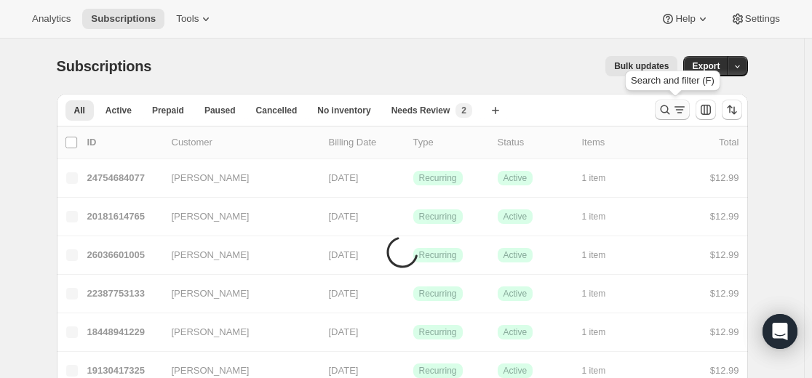
click at [676, 111] on icon "Search and filter results" at bounding box center [679, 110] width 15 height 15
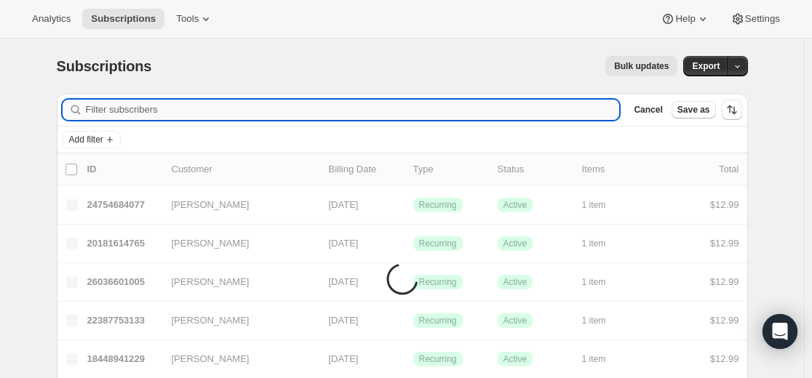
click at [499, 106] on input "Filter subscribers" at bounding box center [353, 110] width 534 height 20
type input "masteramanole@gmail.com"
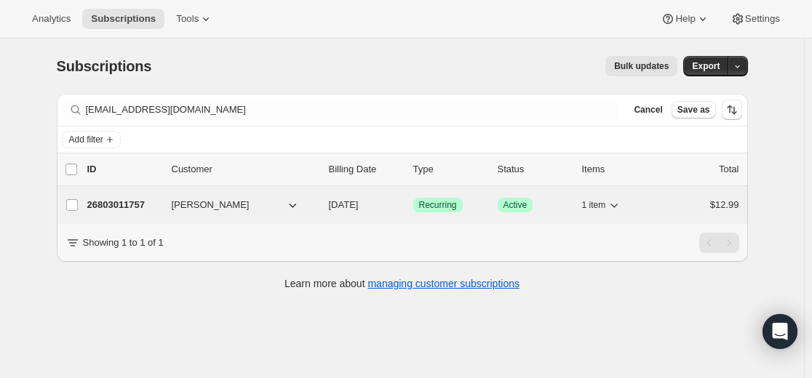
click at [135, 202] on p "26803011757" at bounding box center [123, 205] width 73 height 15
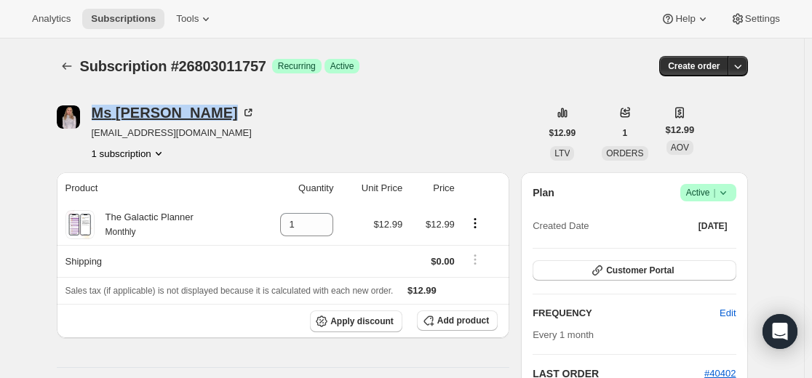
drag, startPoint x: 99, startPoint y: 100, endPoint x: 193, endPoint y: 113, distance: 95.4
copy div "Ms Iulia L Filip"
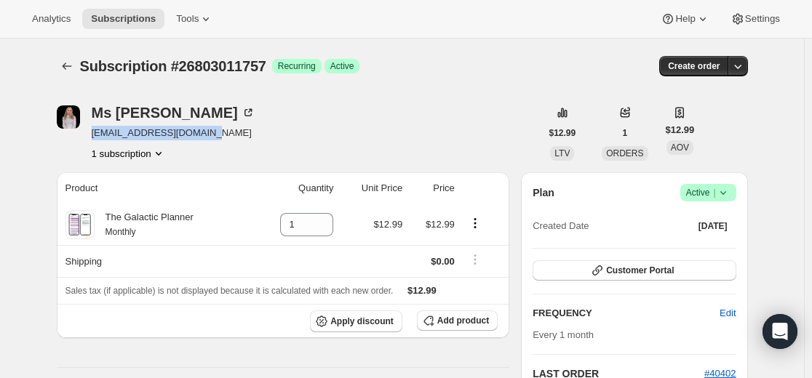
drag, startPoint x: 227, startPoint y: 132, endPoint x: 97, endPoint y: 140, distance: 129.7
click at [97, 140] on div "Ms Iulia L Filip masteramanole@gmail.com 1 subscription" at bounding box center [299, 132] width 484 height 55
copy span "masteramanole@gmail.com"
click at [64, 114] on img "Ms Iulia L Filip" at bounding box center [68, 116] width 23 height 23
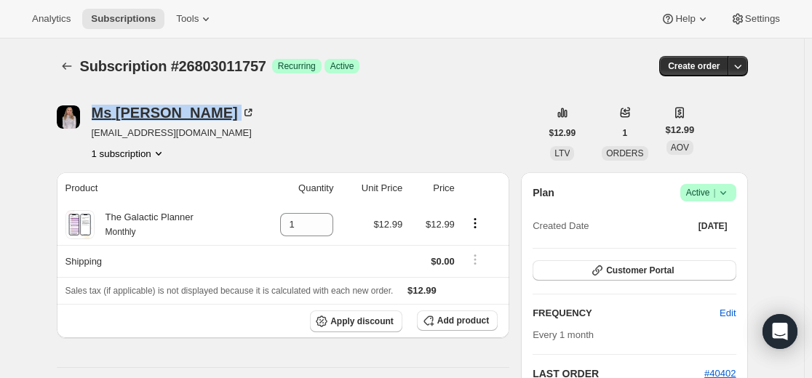
drag, startPoint x: 98, startPoint y: 102, endPoint x: 198, endPoint y: 111, distance: 100.0
copy div "Ms Iulia L Filip"
click at [68, 66] on icon "Subscriptions" at bounding box center [67, 66] width 15 height 15
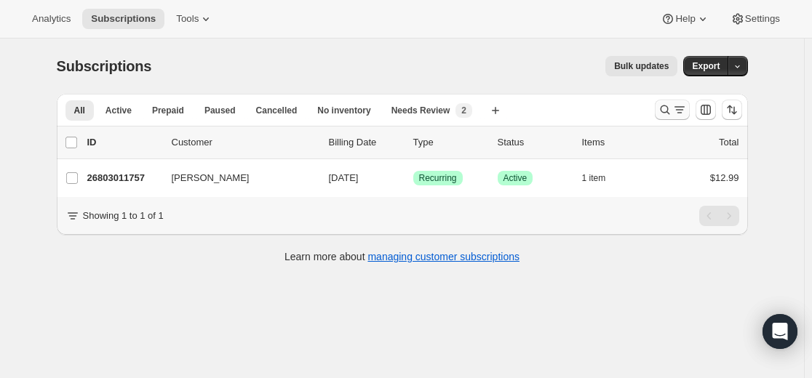
click at [665, 112] on icon "Search and filter results" at bounding box center [664, 110] width 15 height 15
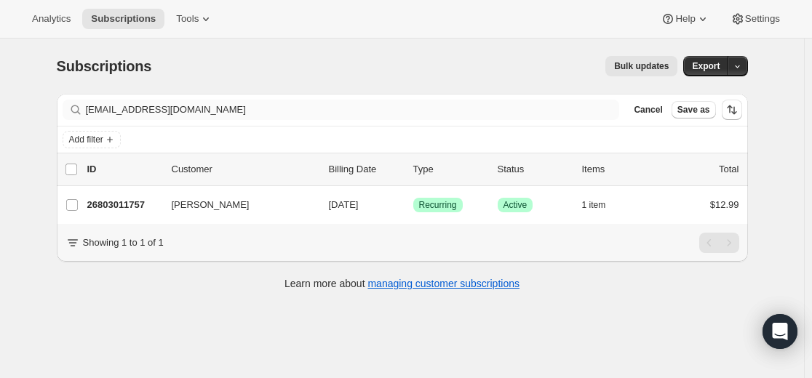
click at [411, 100] on div "Filter subscribers masteramanole@gmail.com Clear Cancel Save as" at bounding box center [402, 110] width 691 height 32
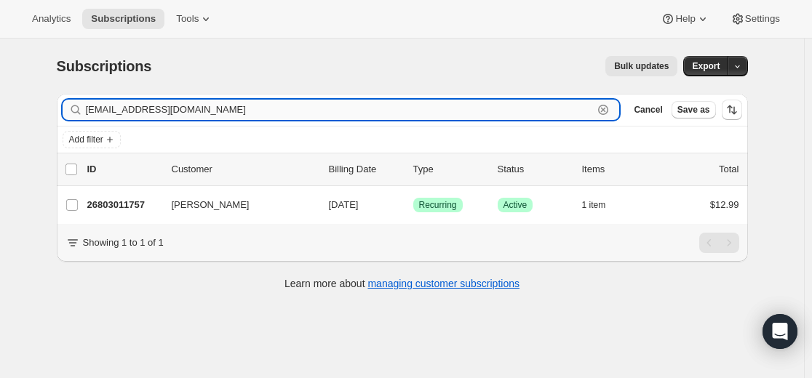
click at [417, 111] on input "masteramanole@gmail.com" at bounding box center [340, 110] width 508 height 20
click at [417, 112] on input "masteramanole@gmail.com" at bounding box center [340, 110] width 508 height 20
click at [421, 113] on input "masteramanole@gmail.com" at bounding box center [340, 110] width 508 height 20
click at [421, 114] on input "masteramanole@gmail.com" at bounding box center [340, 110] width 508 height 20
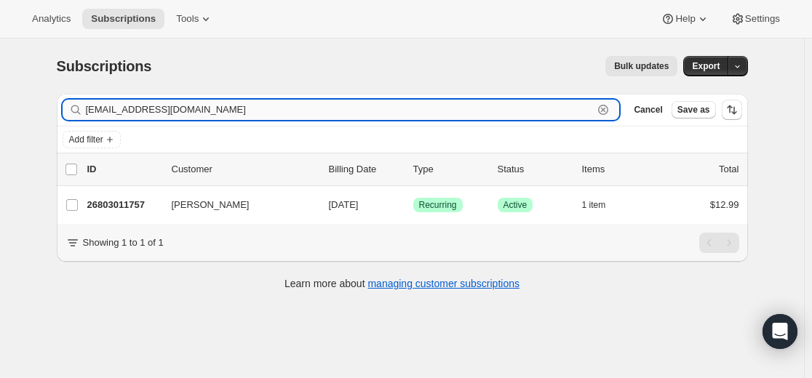
paste input "ssryerson3"
type input "[EMAIL_ADDRESS][DOMAIN_NAME]"
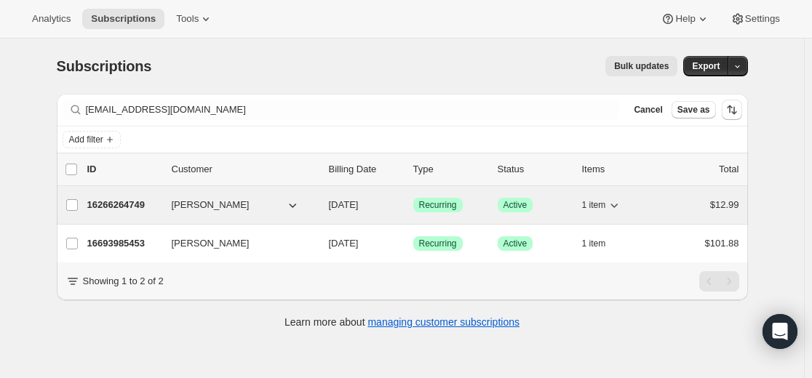
click at [140, 205] on p "16266264749" at bounding box center [123, 205] width 73 height 15
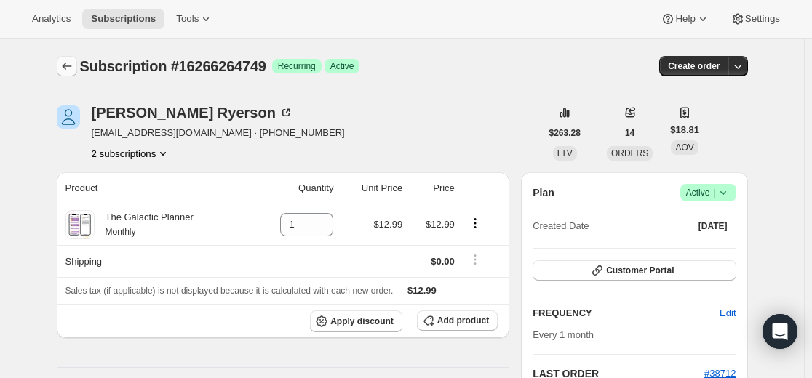
click at [74, 58] on button "Subscriptions" at bounding box center [67, 66] width 20 height 20
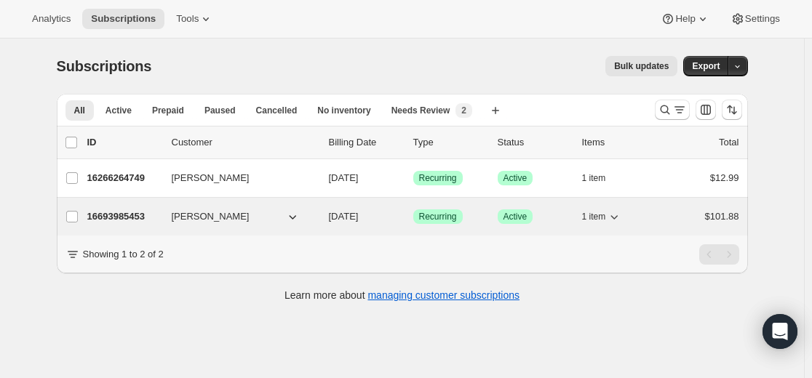
click at [143, 216] on p "16693985453" at bounding box center [123, 216] width 73 height 15
click at [139, 216] on p "16693985453" at bounding box center [123, 216] width 73 height 15
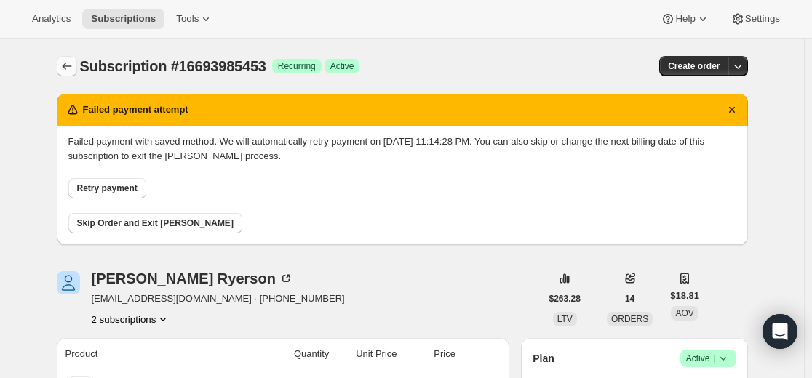
click at [74, 70] on icon "Subscriptions" at bounding box center [67, 66] width 15 height 15
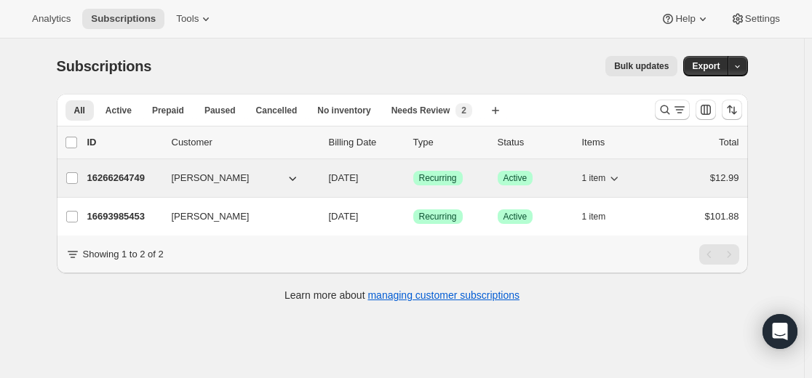
click at [136, 179] on p "16266264749" at bounding box center [123, 178] width 73 height 15
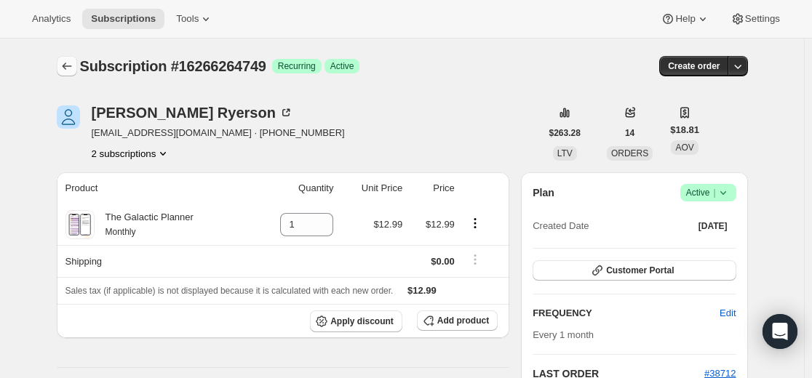
click at [69, 60] on icon "Subscriptions" at bounding box center [67, 66] width 15 height 15
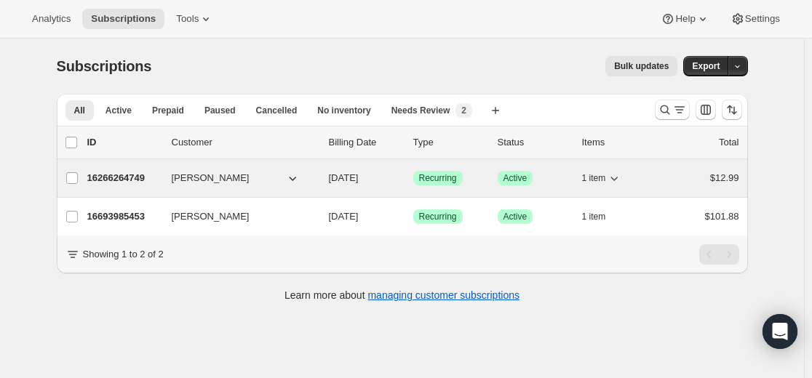
click at [129, 179] on p "16266264749" at bounding box center [123, 178] width 73 height 15
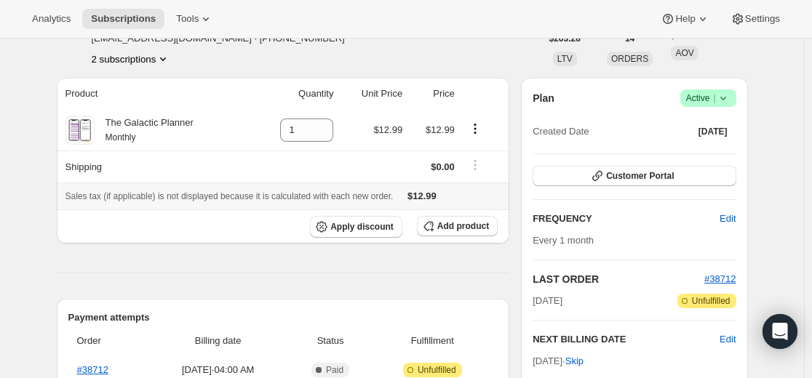
scroll to position [291, 0]
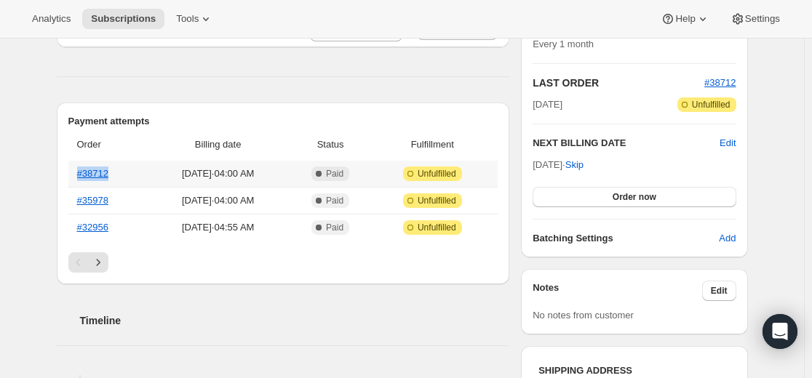
drag, startPoint x: 121, startPoint y: 173, endPoint x: 78, endPoint y: 176, distance: 43.7
click at [78, 176] on th "#38712" at bounding box center [107, 174] width 79 height 26
copy link "#38712"
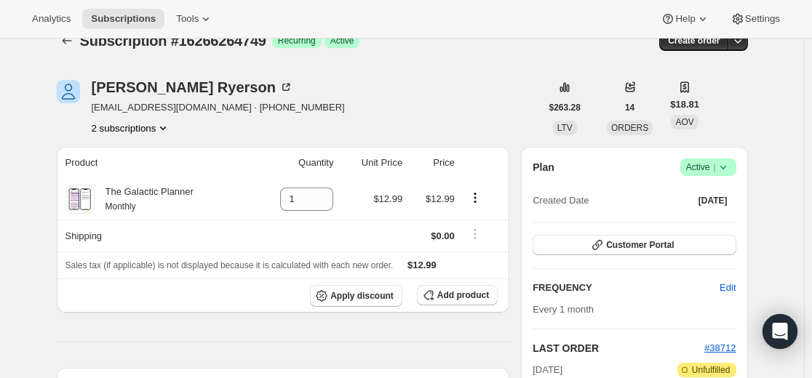
scroll to position [0, 0]
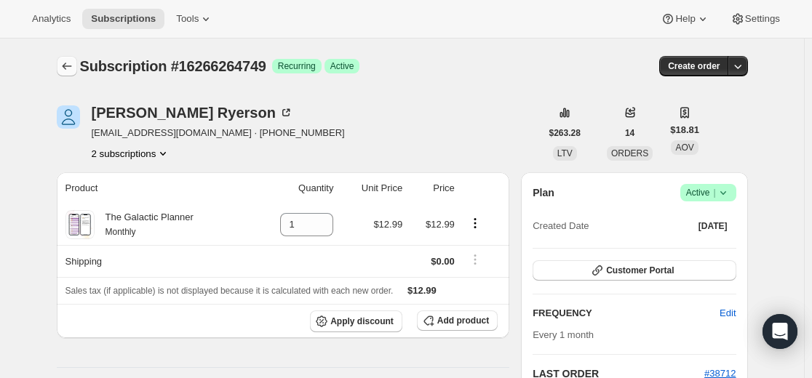
click at [71, 63] on icon "Subscriptions" at bounding box center [67, 66] width 15 height 15
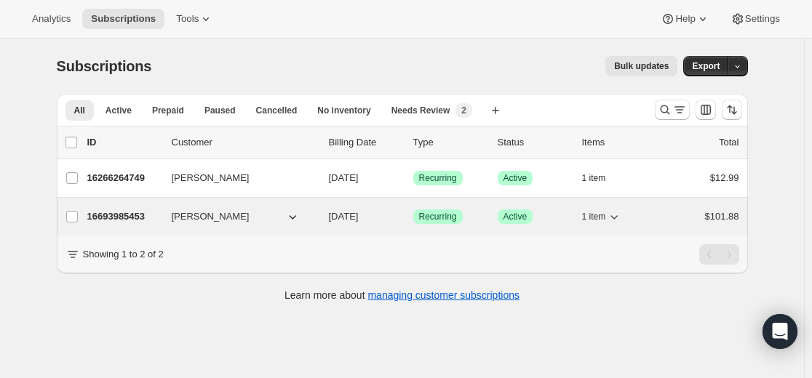
click at [135, 214] on p "16693985453" at bounding box center [123, 216] width 73 height 15
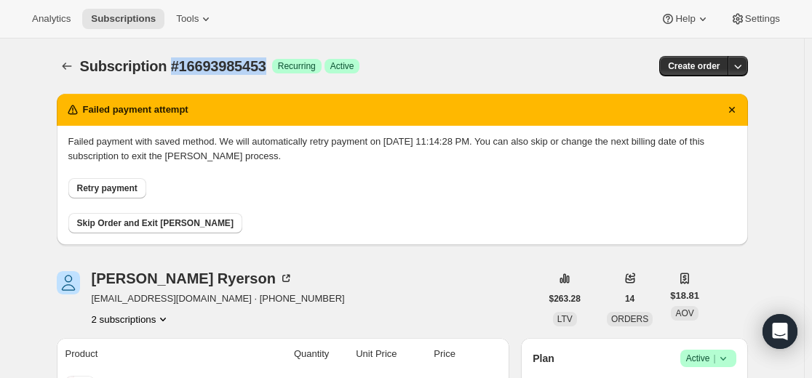
drag, startPoint x: 176, startPoint y: 65, endPoint x: 284, endPoint y: 70, distance: 107.7
click at [266, 70] on span "Subscription #16693985453" at bounding box center [173, 66] width 186 height 16
copy span "#16693985453"
click at [60, 70] on button "Subscriptions" at bounding box center [67, 66] width 20 height 20
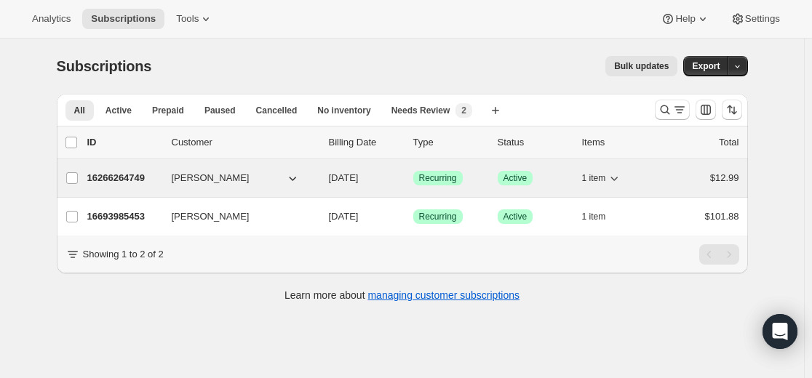
click at [124, 178] on p "16266264749" at bounding box center [123, 178] width 73 height 15
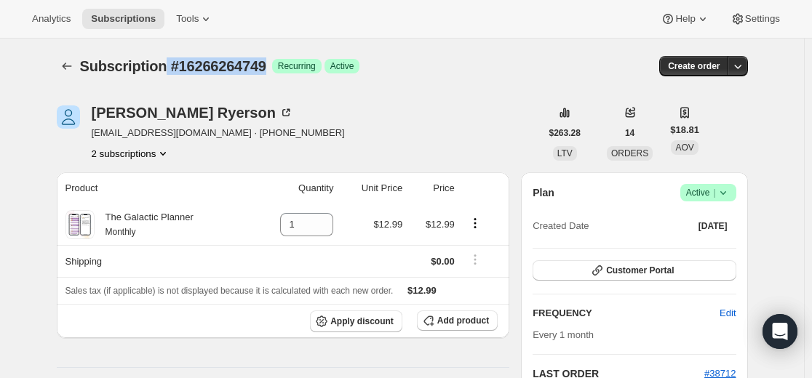
drag, startPoint x: 174, startPoint y: 65, endPoint x: 283, endPoint y: 73, distance: 109.4
click at [266, 73] on span "Subscription #16266264749" at bounding box center [173, 66] width 186 height 16
copy span "#16266264749"
drag, startPoint x: 69, startPoint y: 71, endPoint x: 62, endPoint y: 35, distance: 37.1
click at [69, 71] on icon "Subscriptions" at bounding box center [67, 66] width 15 height 15
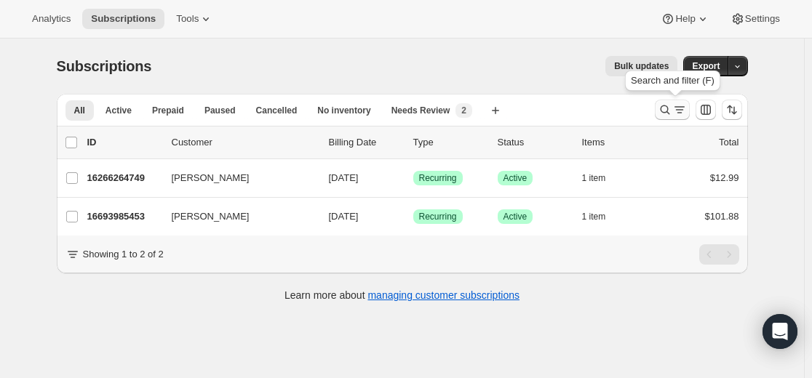
click at [664, 111] on icon "Search and filter results" at bounding box center [664, 109] width 9 height 9
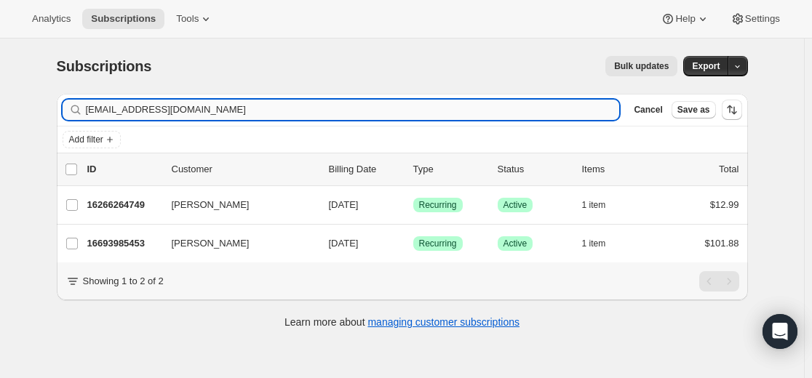
click at [437, 110] on input "[EMAIL_ADDRESS][DOMAIN_NAME]" at bounding box center [353, 110] width 534 height 20
type input "[EMAIL_ADDRESS][DOMAIN_NAME]"
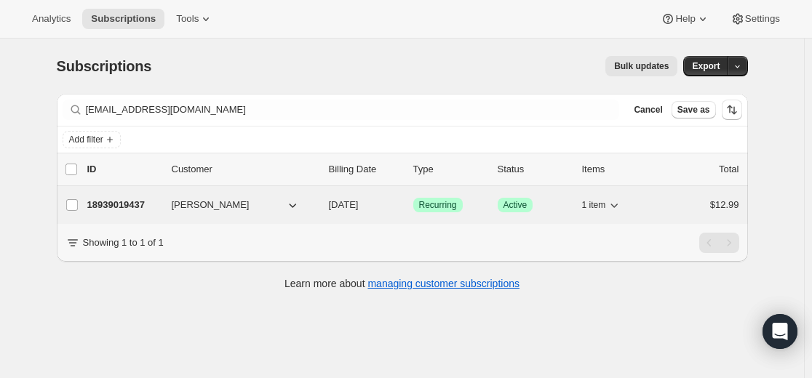
click at [142, 205] on p "18939019437" at bounding box center [123, 205] width 73 height 15
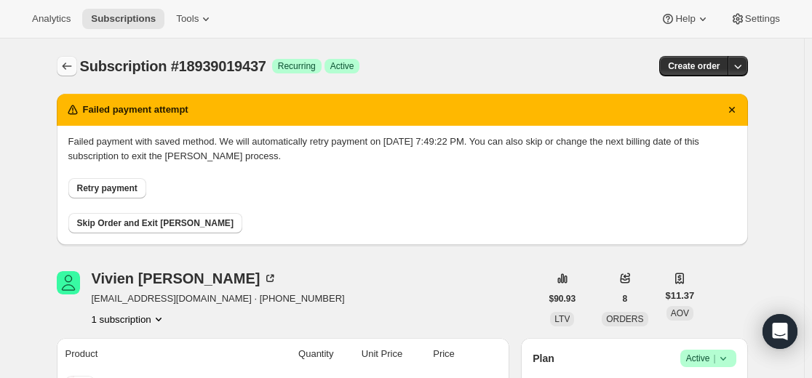
click at [74, 68] on icon "Subscriptions" at bounding box center [67, 66] width 15 height 15
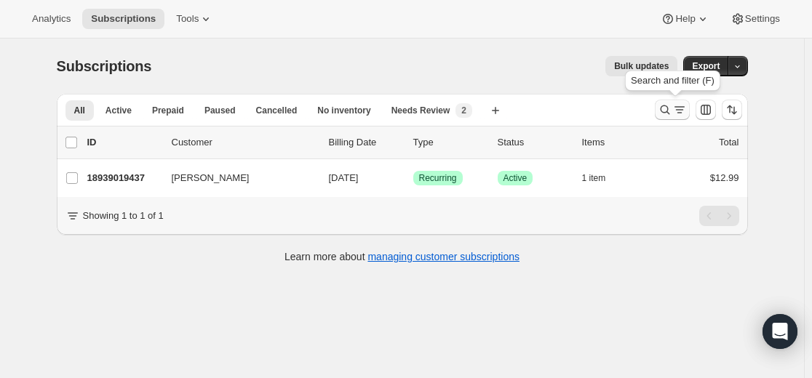
click at [660, 111] on icon "Search and filter results" at bounding box center [664, 110] width 15 height 15
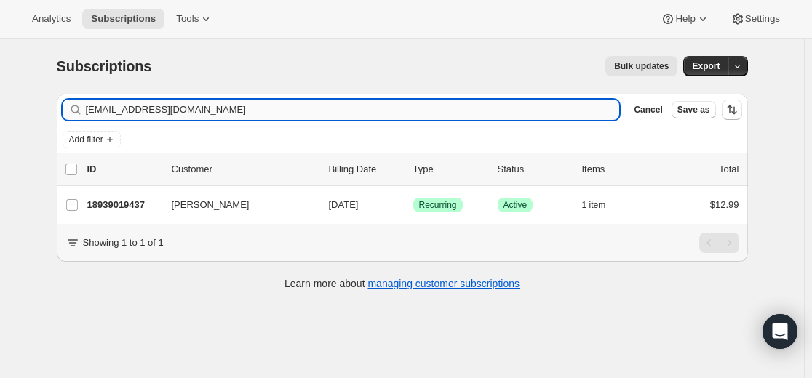
click at [567, 108] on input "[EMAIL_ADDRESS][DOMAIN_NAME]" at bounding box center [353, 110] width 534 height 20
click at [565, 108] on input "[EMAIL_ADDRESS][DOMAIN_NAME]" at bounding box center [353, 110] width 534 height 20
click at [564, 108] on input "[EMAIL_ADDRESS][DOMAIN_NAME]" at bounding box center [353, 110] width 534 height 20
type input "[EMAIL_ADDRESS][DOMAIN_NAME]"
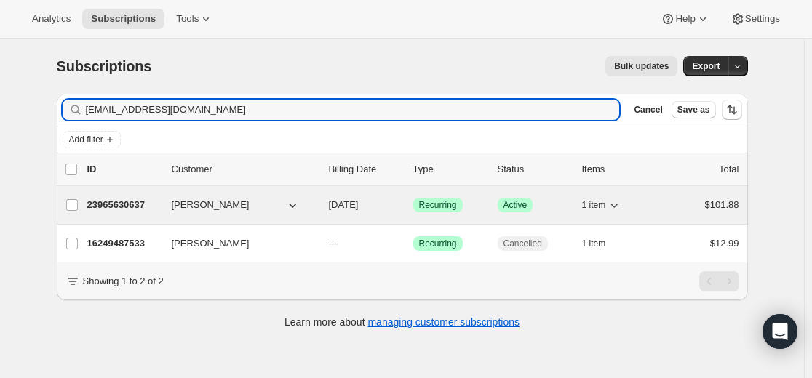
click at [136, 205] on p "23965630637" at bounding box center [123, 205] width 73 height 15
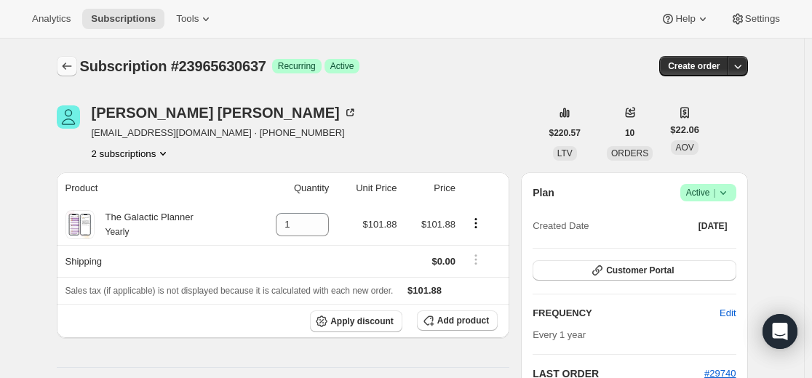
click at [71, 68] on icon "Subscriptions" at bounding box center [67, 66] width 15 height 15
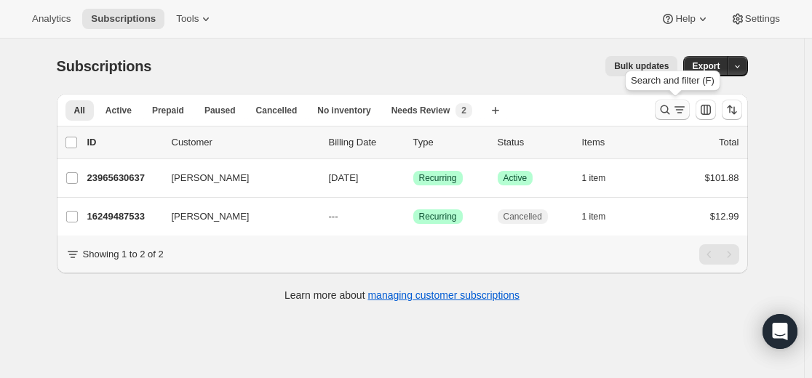
click at [664, 106] on icon "Search and filter results" at bounding box center [664, 110] width 15 height 15
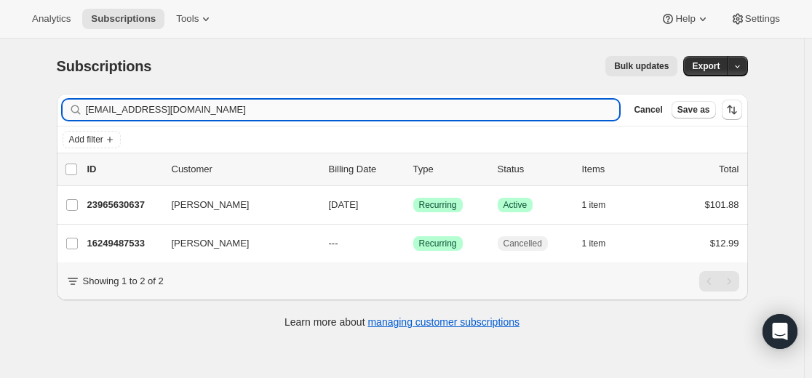
click at [486, 100] on div "Filter subscribers [EMAIL_ADDRESS][DOMAIN_NAME] Clear Cancel Save as" at bounding box center [402, 110] width 691 height 32
click at [486, 100] on input "[EMAIL_ADDRESS][DOMAIN_NAME]" at bounding box center [340, 110] width 508 height 20
click at [489, 105] on input "[EMAIL_ADDRESS][DOMAIN_NAME]" at bounding box center [340, 110] width 508 height 20
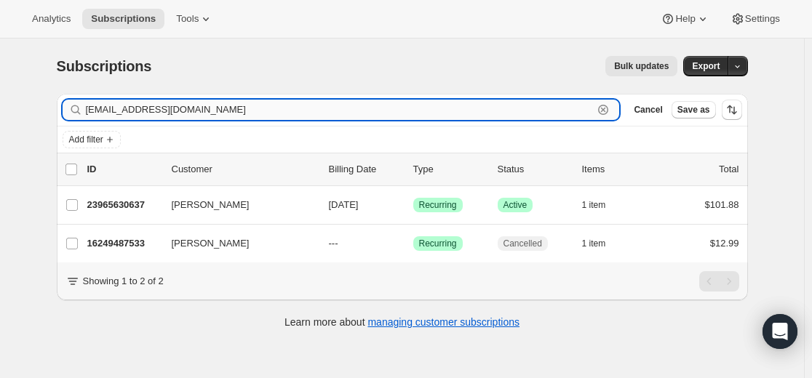
paste input "sarbear731"
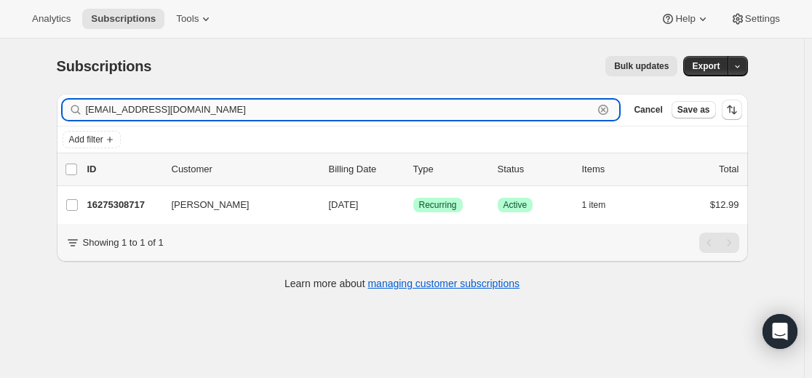
click at [525, 113] on input "[EMAIL_ADDRESS][DOMAIN_NAME]" at bounding box center [340, 110] width 508 height 20
click at [524, 115] on input "[EMAIL_ADDRESS][DOMAIN_NAME]" at bounding box center [340, 110] width 508 height 20
paste input "riccaliaw"
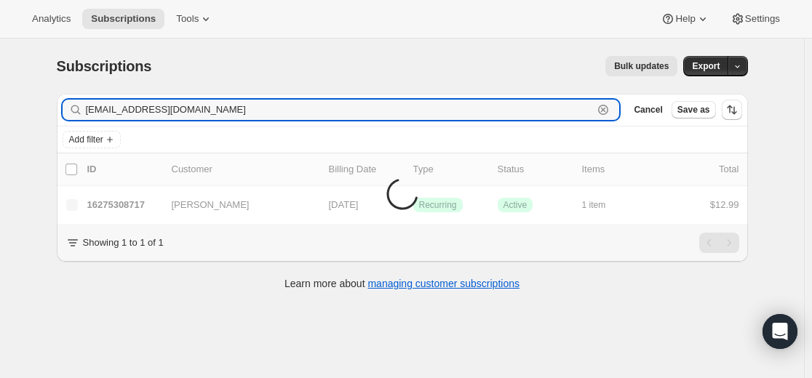
type input "[EMAIL_ADDRESS][DOMAIN_NAME]"
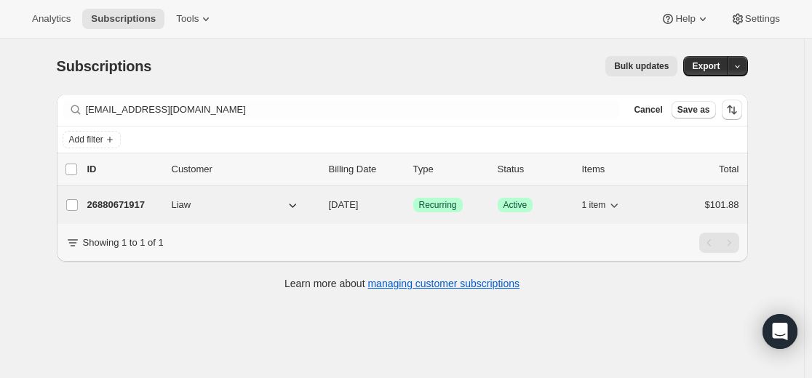
click at [138, 205] on p "26880671917" at bounding box center [123, 205] width 73 height 15
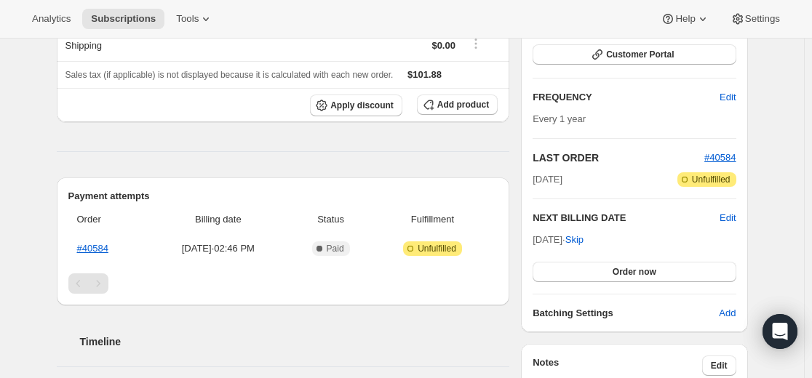
scroll to position [218, 0]
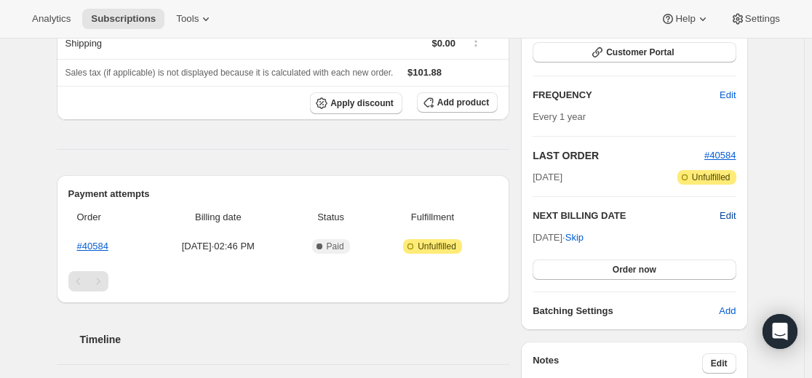
click at [729, 217] on span "Edit" at bounding box center [727, 216] width 16 height 15
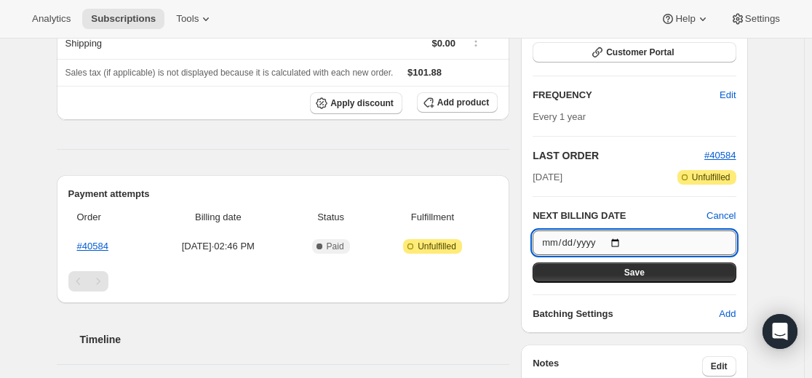
click at [621, 244] on input "[DATE]" at bounding box center [633, 243] width 203 height 25
type input "[DATE]"
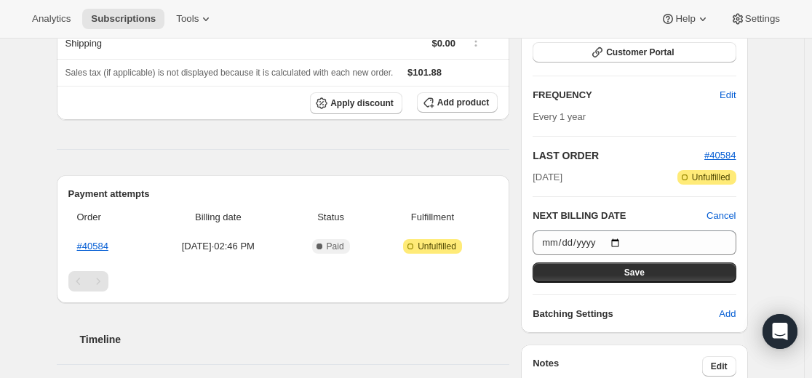
click at [641, 275] on span "Save" at bounding box center [634, 273] width 20 height 12
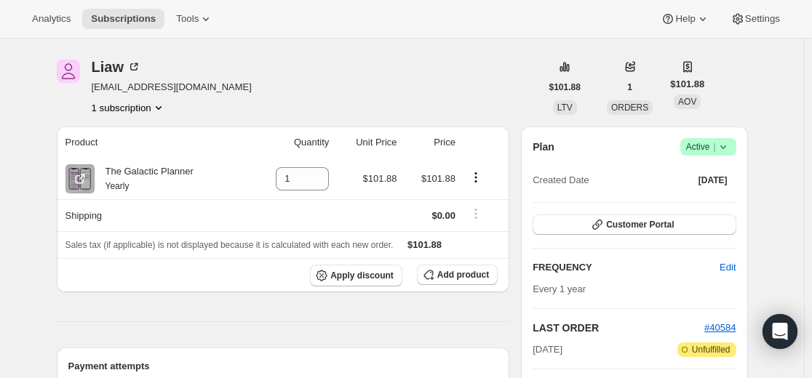
scroll to position [0, 0]
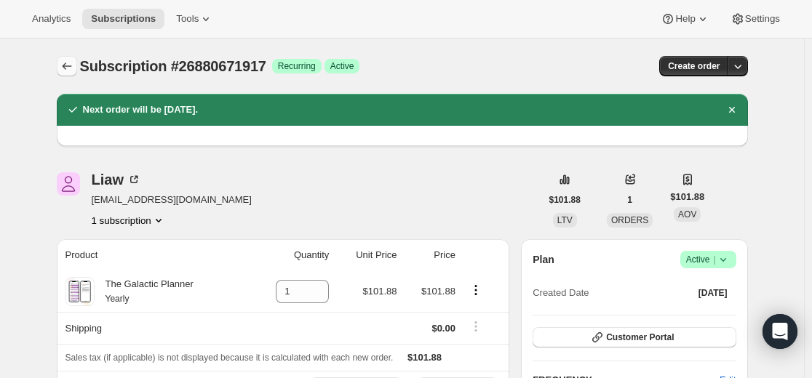
click at [69, 66] on icon "Subscriptions" at bounding box center [67, 66] width 15 height 15
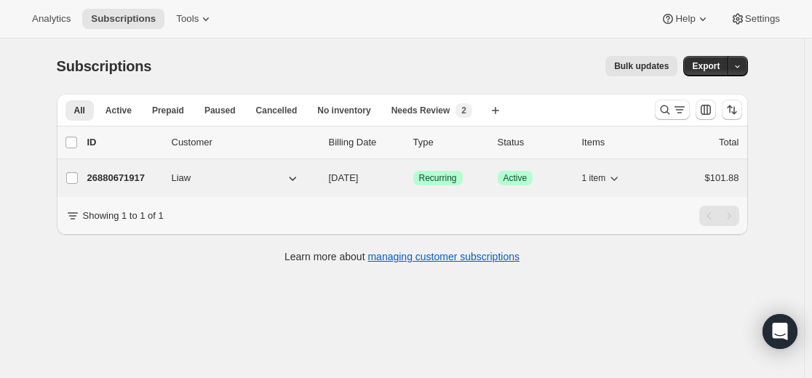
click at [135, 177] on p "26880671917" at bounding box center [123, 178] width 73 height 15
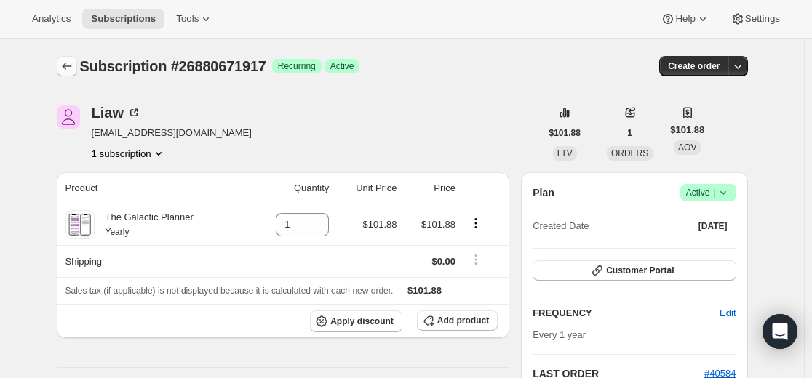
click at [66, 66] on icon "Subscriptions" at bounding box center [66, 66] width 9 height 7
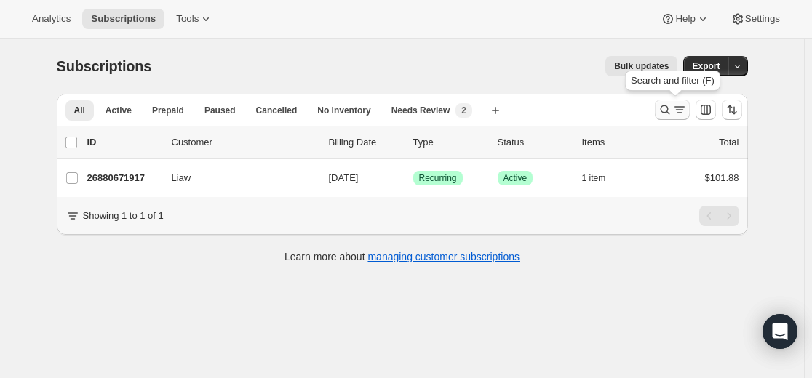
click at [661, 110] on icon "Search and filter results" at bounding box center [664, 110] width 15 height 15
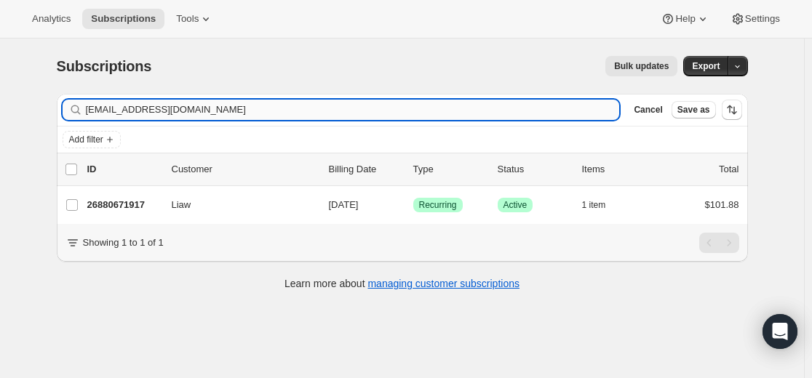
click at [507, 113] on input "[EMAIL_ADDRESS][DOMAIN_NAME]" at bounding box center [353, 110] width 534 height 20
click at [505, 113] on input "[EMAIL_ADDRESS][DOMAIN_NAME]" at bounding box center [353, 110] width 534 height 20
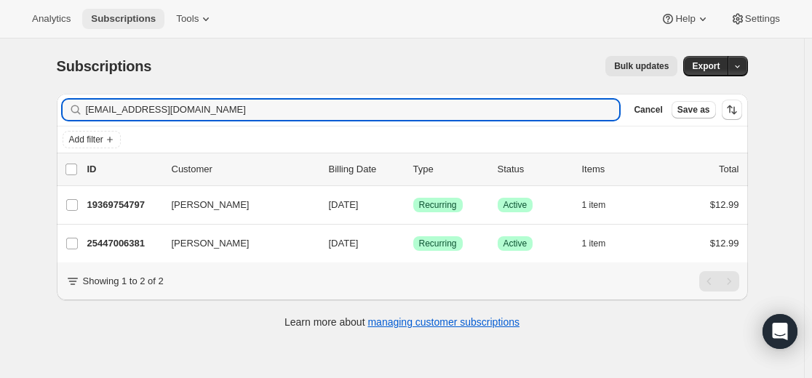
type input "[EMAIL_ADDRESS][DOMAIN_NAME]"
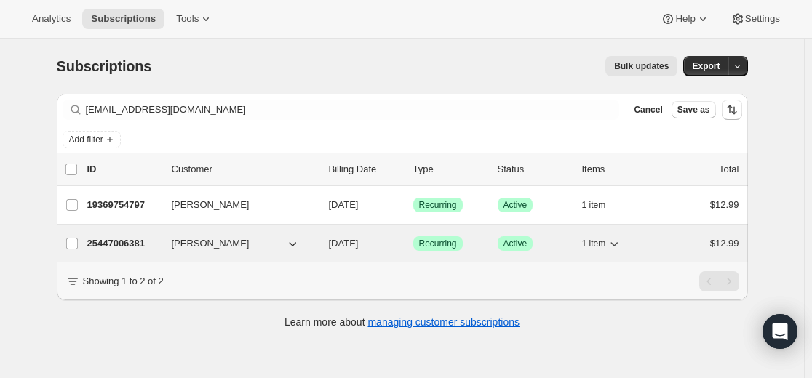
click at [132, 241] on p "25447006381" at bounding box center [123, 243] width 73 height 15
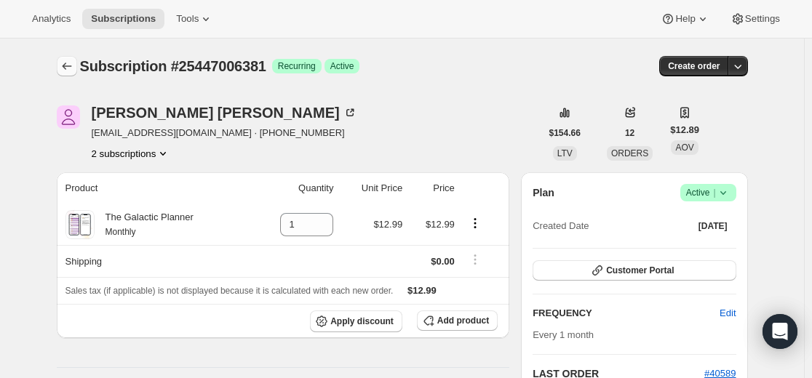
click at [64, 58] on button "Subscriptions" at bounding box center [67, 66] width 20 height 20
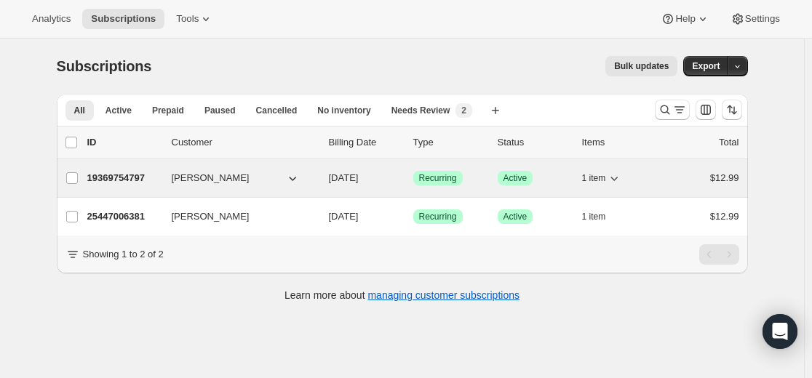
click at [127, 179] on p "19369754797" at bounding box center [123, 178] width 73 height 15
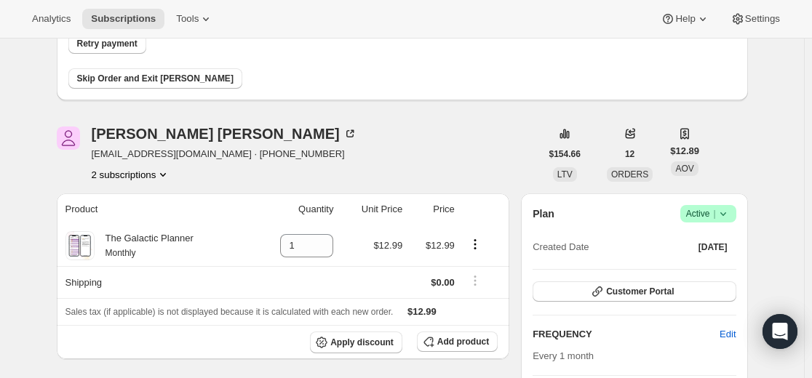
scroll to position [145, 0]
click at [729, 212] on icon at bounding box center [723, 213] width 15 height 15
click at [703, 271] on span "Cancel subscription" at bounding box center [706, 266] width 82 height 11
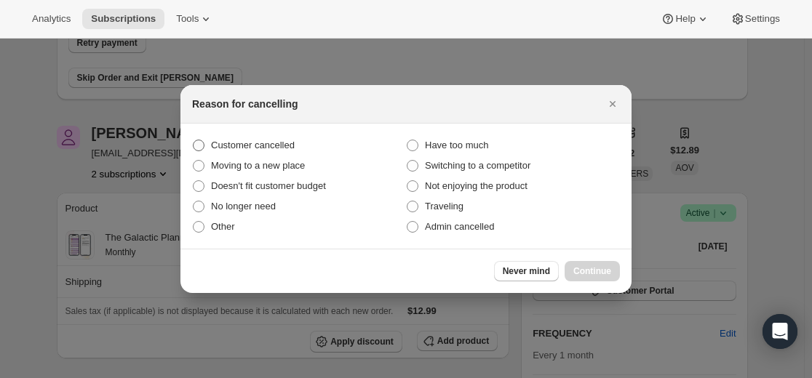
click at [274, 147] on span "Customer cancelled" at bounding box center [253, 145] width 84 height 11
click at [193, 140] on input "Customer cancelled" at bounding box center [193, 140] width 1 height 1
radio input "true"
click at [603, 271] on span "Continue" at bounding box center [592, 271] width 38 height 12
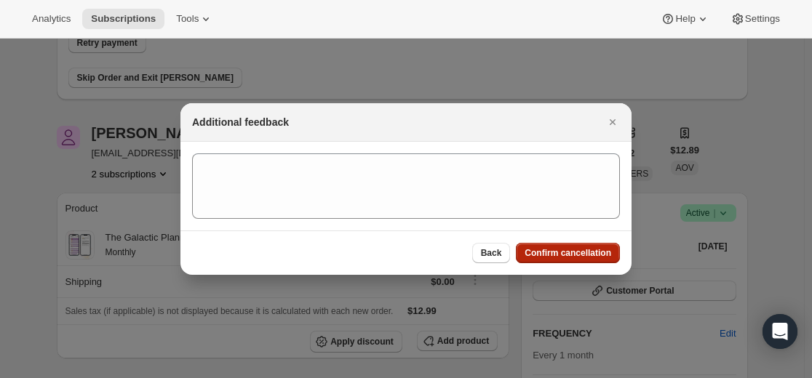
click at [585, 256] on span "Confirm cancellation" at bounding box center [567, 253] width 87 height 12
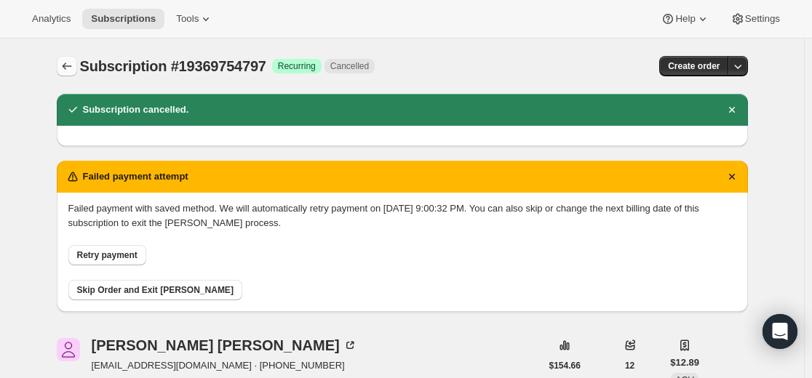
click at [66, 64] on icon "Subscriptions" at bounding box center [67, 66] width 15 height 15
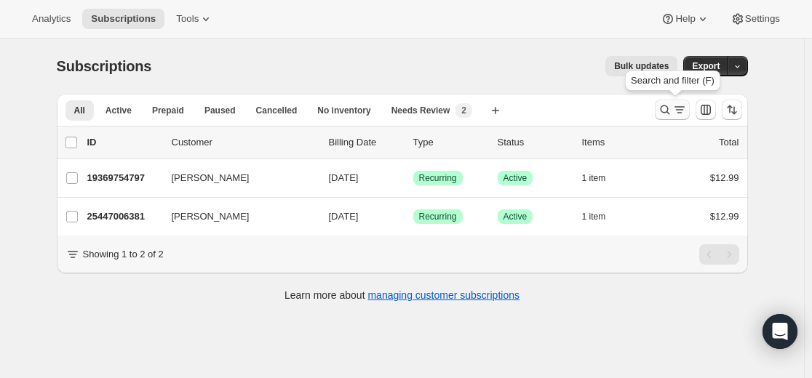
click at [665, 110] on icon "Search and filter results" at bounding box center [664, 110] width 15 height 15
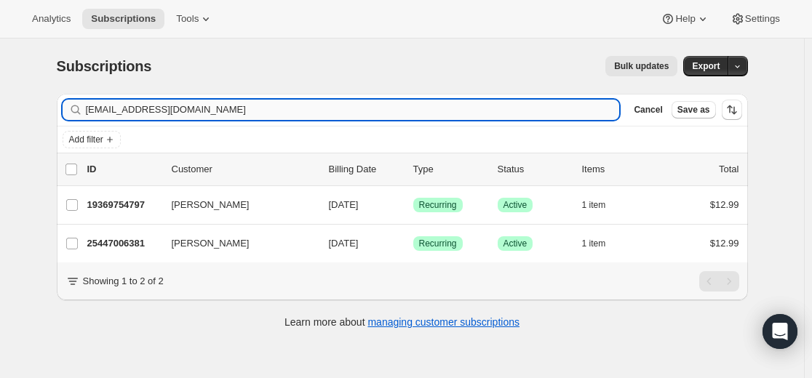
click at [459, 108] on input "[EMAIL_ADDRESS][DOMAIN_NAME]" at bounding box center [353, 110] width 534 height 20
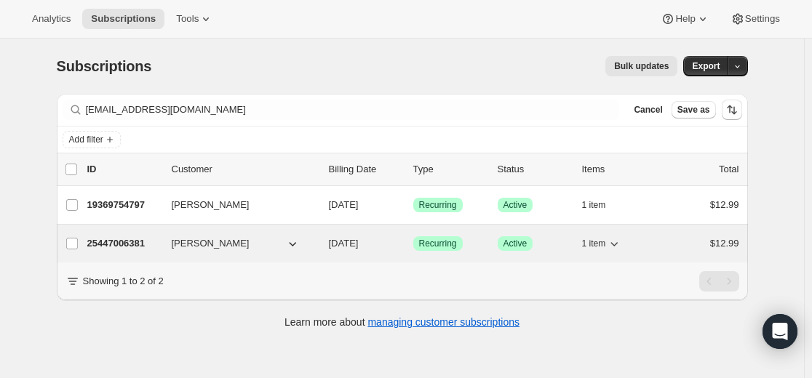
click at [137, 244] on p "25447006381" at bounding box center [123, 243] width 73 height 15
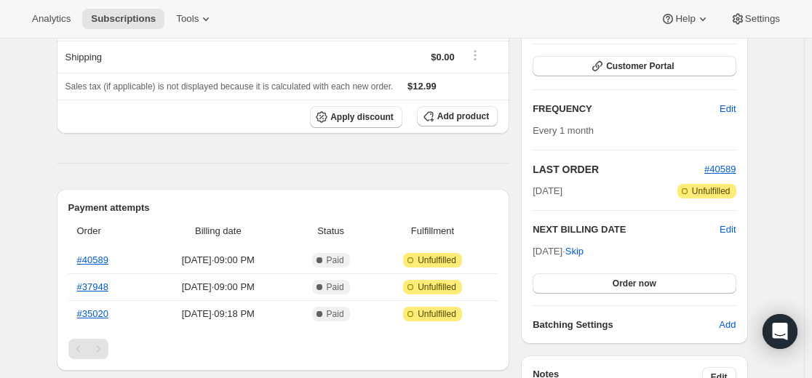
scroll to position [291, 0]
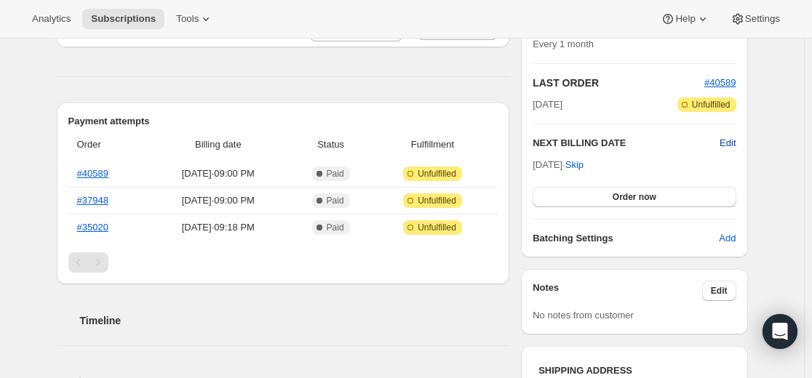
click at [734, 143] on span "Edit" at bounding box center [727, 143] width 16 height 15
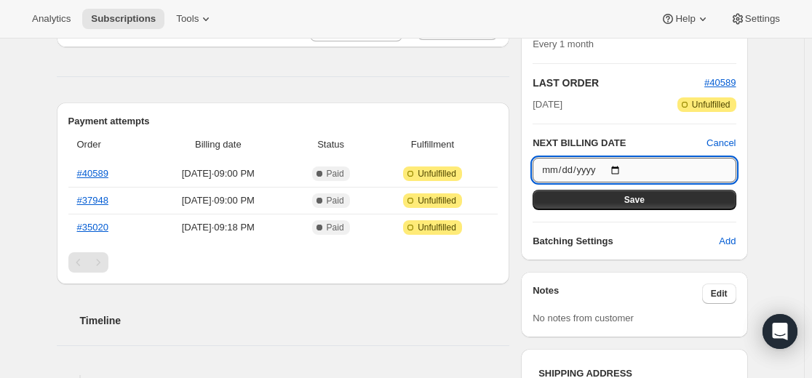
click at [628, 170] on input "[DATE]" at bounding box center [633, 170] width 203 height 25
type input "[DATE]"
click at [652, 201] on button "Save" at bounding box center [633, 200] width 203 height 20
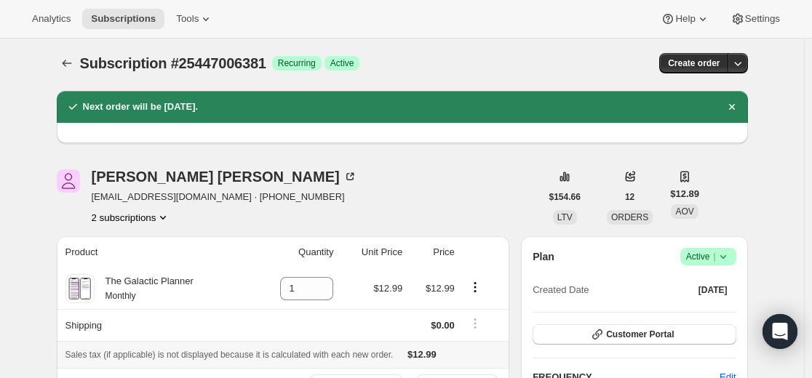
scroll to position [0, 0]
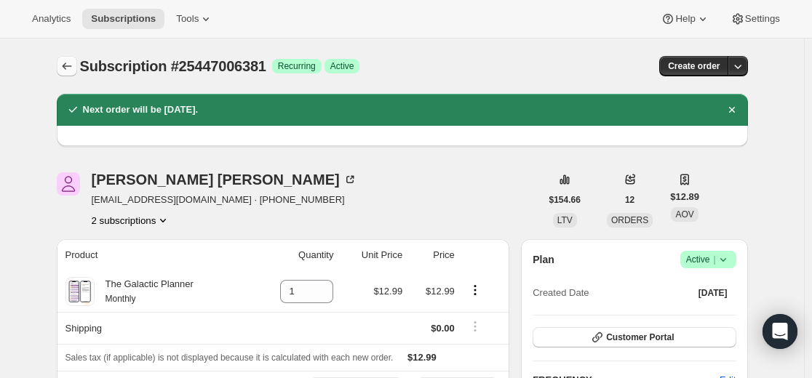
click at [70, 70] on icon "Subscriptions" at bounding box center [67, 66] width 15 height 15
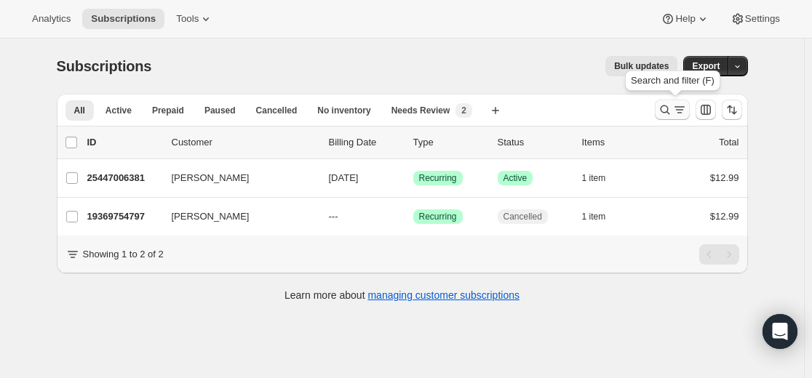
click at [666, 113] on icon "Search and filter results" at bounding box center [664, 110] width 15 height 15
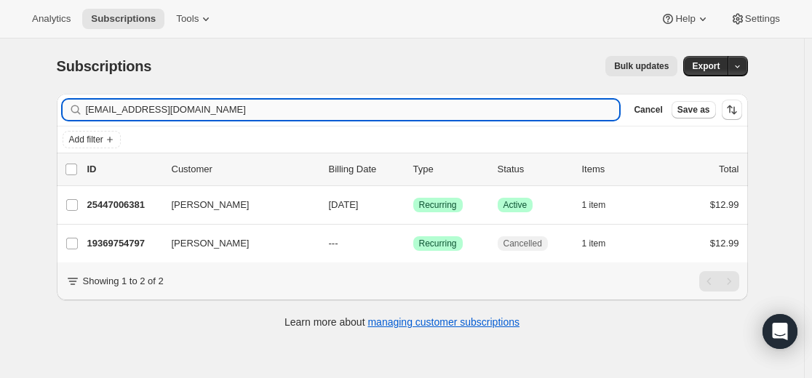
click at [523, 110] on input "[EMAIL_ADDRESS][DOMAIN_NAME]" at bounding box center [353, 110] width 534 height 20
click at [523, 111] on input "[EMAIL_ADDRESS][DOMAIN_NAME]" at bounding box center [353, 110] width 534 height 20
type input "[EMAIL_ADDRESS][DOMAIN_NAME]"
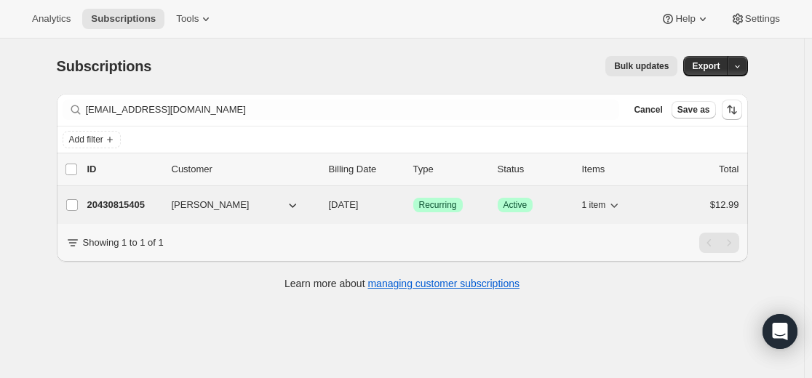
click at [139, 206] on p "20430815405" at bounding box center [123, 205] width 73 height 15
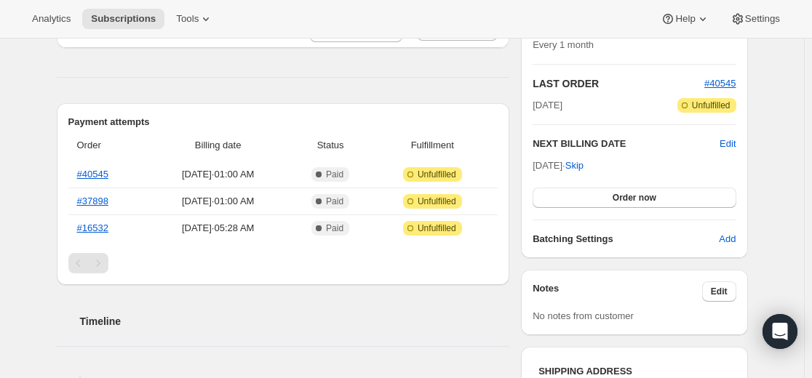
scroll to position [291, 0]
click at [734, 148] on span "Edit" at bounding box center [727, 143] width 16 height 15
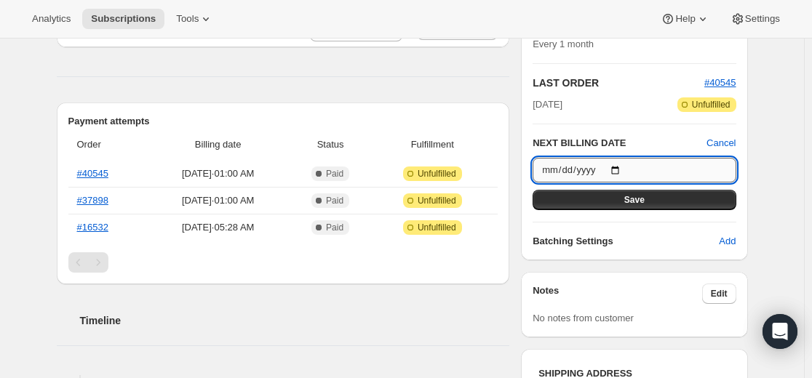
click at [625, 169] on input "[DATE]" at bounding box center [633, 170] width 203 height 25
type input "[DATE]"
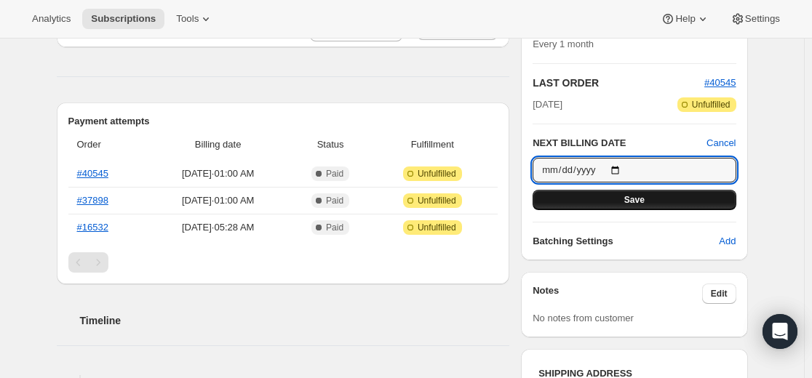
click at [662, 204] on button "Save" at bounding box center [633, 200] width 203 height 20
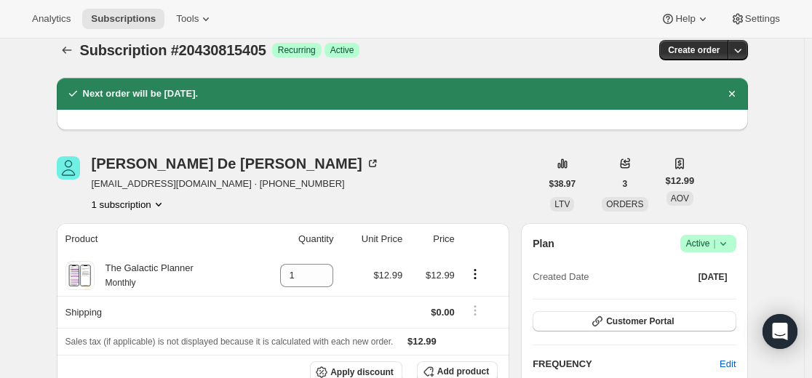
scroll to position [0, 0]
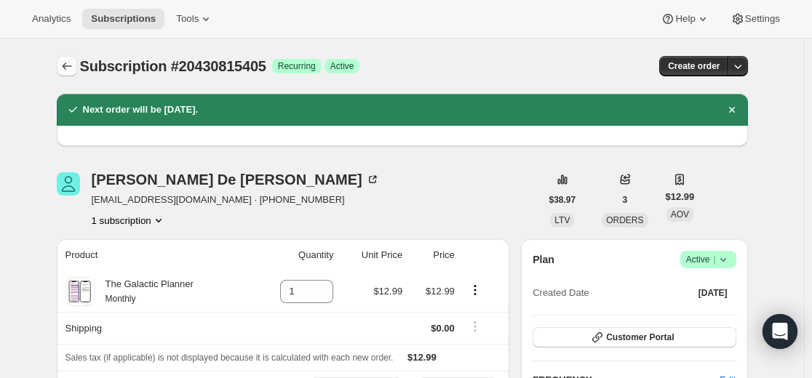
click at [67, 69] on icon "Subscriptions" at bounding box center [67, 66] width 15 height 15
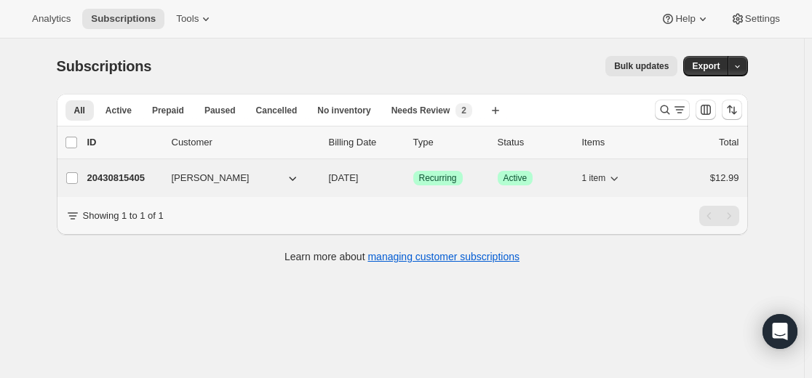
click at [128, 175] on p "20430815405" at bounding box center [123, 178] width 73 height 15
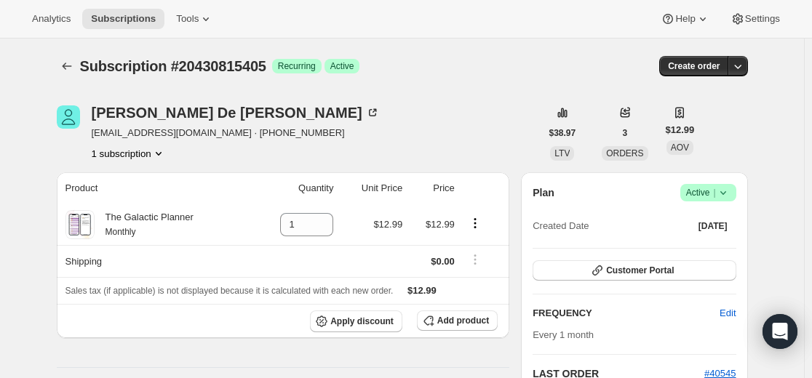
drag, startPoint x: 59, startPoint y: 66, endPoint x: 68, endPoint y: 0, distance: 66.7
click at [69, 71] on icon "Subscriptions" at bounding box center [67, 66] width 15 height 15
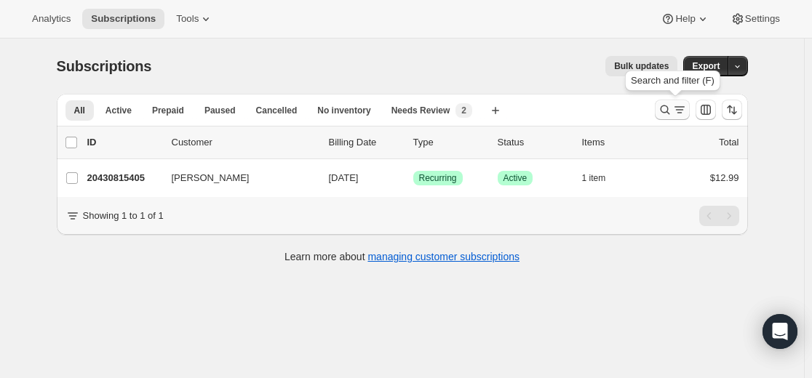
click at [665, 111] on icon "Search and filter results" at bounding box center [664, 110] width 15 height 15
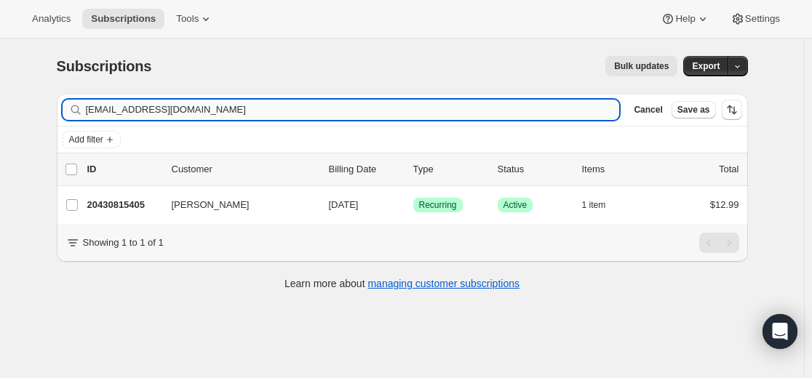
drag, startPoint x: 665, startPoint y: 111, endPoint x: 569, endPoint y: 108, distance: 96.0
click at [569, 108] on input "[EMAIL_ADDRESS][DOMAIN_NAME]" at bounding box center [353, 110] width 534 height 20
type input "[EMAIL_ADDRESS][DOMAIN_NAME]"
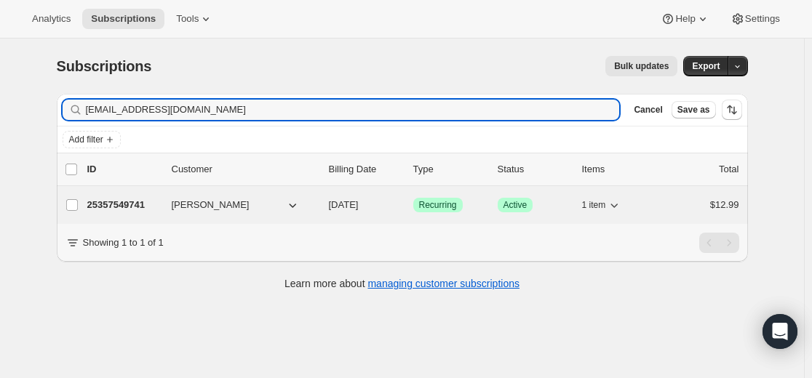
click at [145, 206] on p "25357549741" at bounding box center [123, 205] width 73 height 15
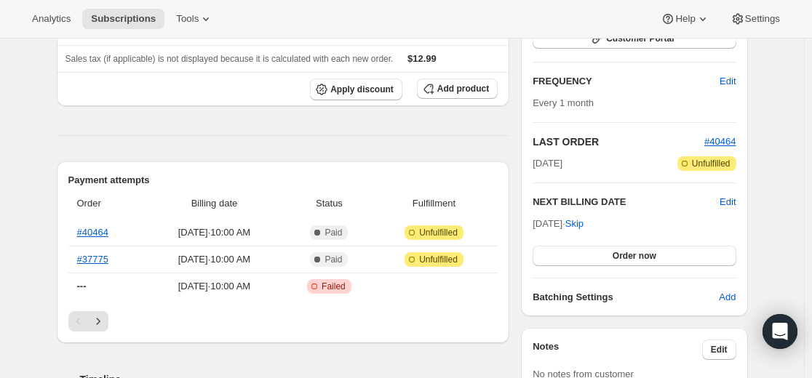
scroll to position [291, 0]
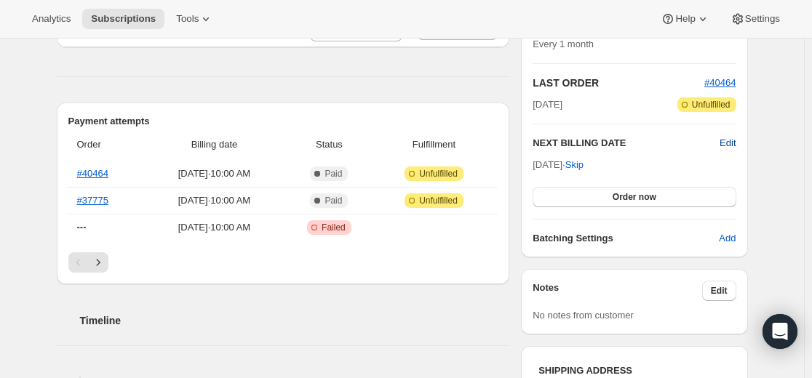
click at [733, 140] on span "Edit" at bounding box center [727, 143] width 16 height 15
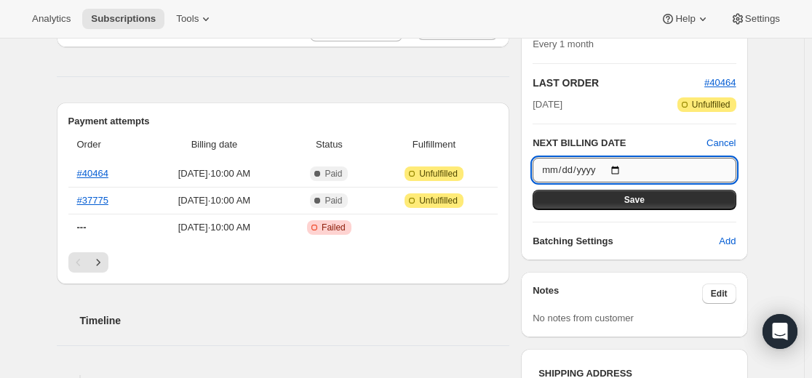
click at [628, 167] on input "[DATE]" at bounding box center [633, 170] width 203 height 25
type input "[DATE]"
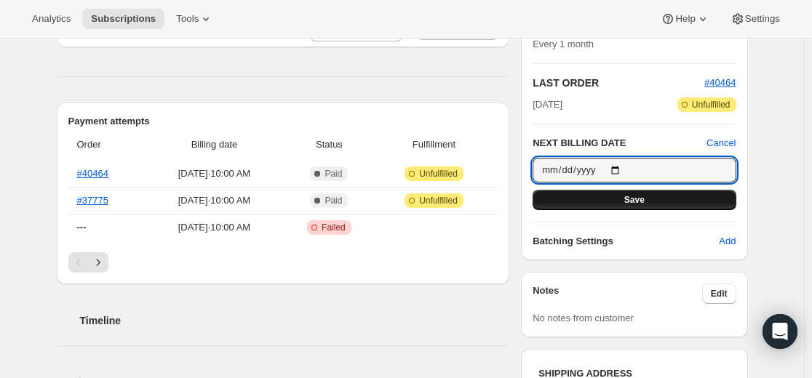
click at [636, 204] on span "Save" at bounding box center [634, 200] width 20 height 12
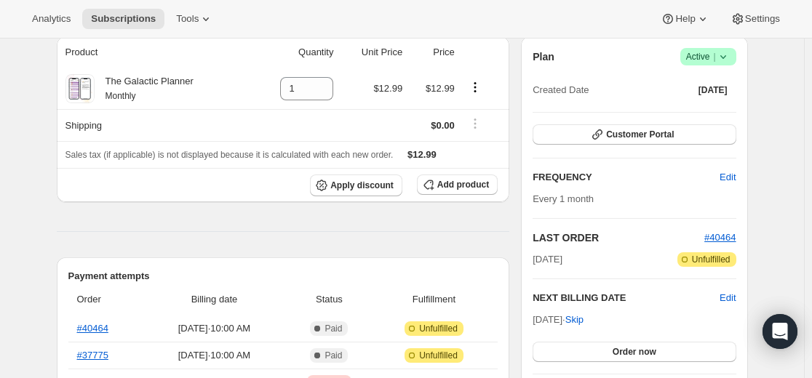
scroll to position [0, 0]
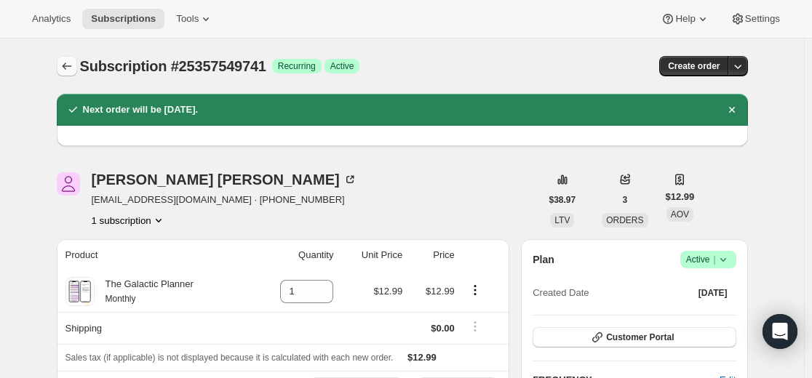
click at [66, 71] on icon "Subscriptions" at bounding box center [67, 66] width 15 height 15
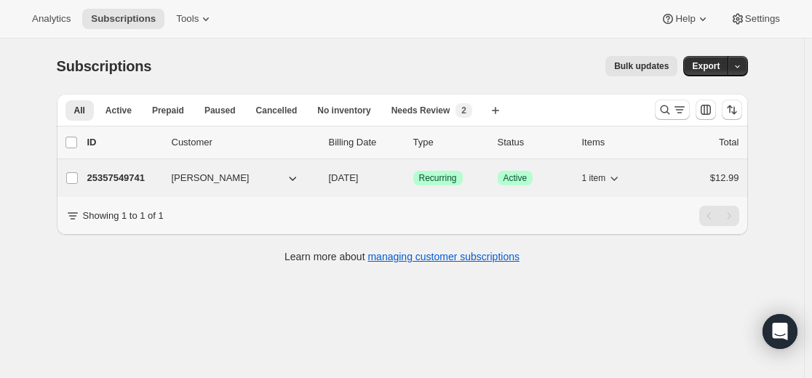
click at [113, 181] on p "25357549741" at bounding box center [123, 178] width 73 height 15
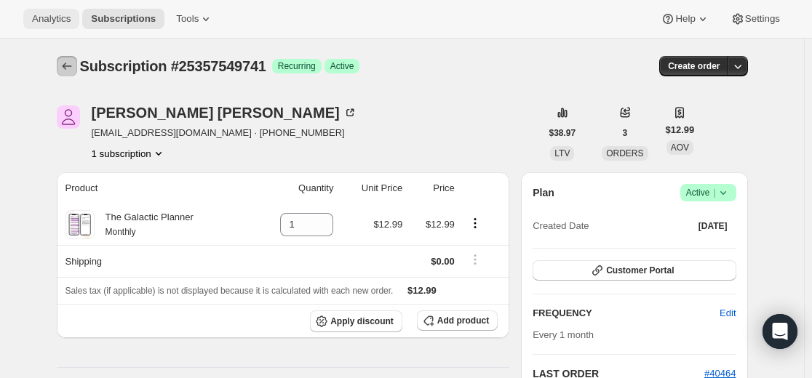
drag, startPoint x: 65, startPoint y: 68, endPoint x: 36, endPoint y: 16, distance: 59.6
click at [65, 68] on icon "Subscriptions" at bounding box center [67, 66] width 15 height 15
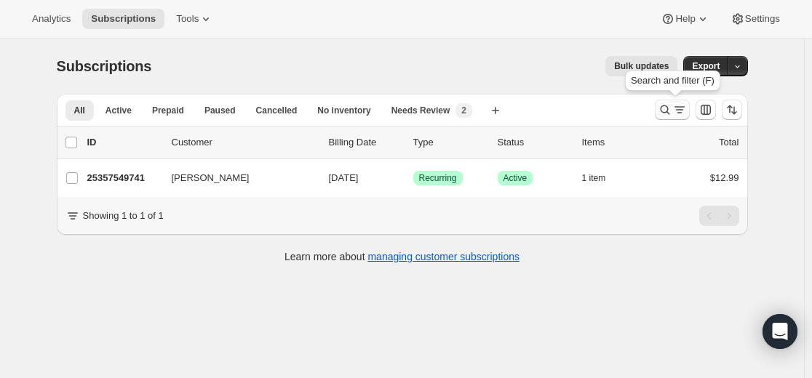
click at [661, 110] on icon "Search and filter results" at bounding box center [664, 110] width 15 height 15
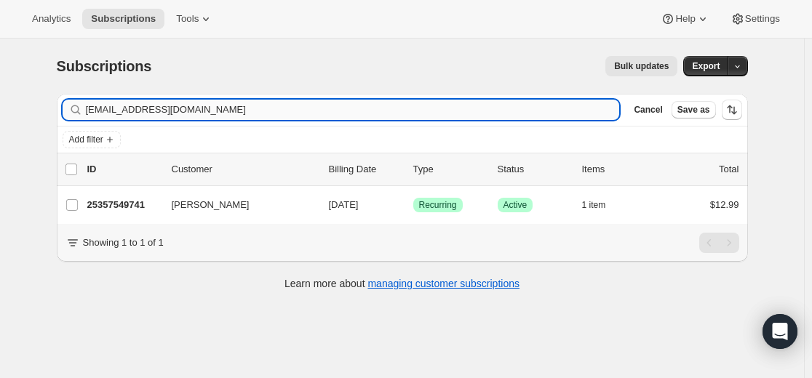
click at [513, 119] on input "[EMAIL_ADDRESS][DOMAIN_NAME]" at bounding box center [353, 110] width 534 height 20
click at [513, 118] on input "[EMAIL_ADDRESS][DOMAIN_NAME]" at bounding box center [353, 110] width 534 height 20
click at [514, 117] on input "[EMAIL_ADDRESS][DOMAIN_NAME]" at bounding box center [353, 110] width 534 height 20
click at [544, 115] on input "[EMAIL_ADDRESS][DOMAIN_NAME]" at bounding box center [340, 110] width 508 height 20
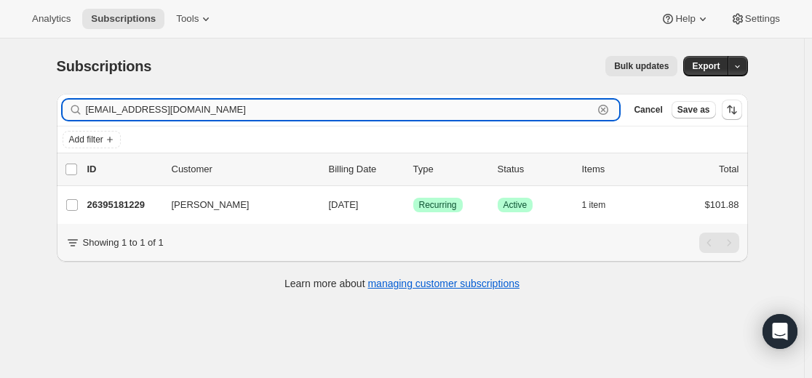
click at [544, 115] on input "[EMAIL_ADDRESS][DOMAIN_NAME]" at bounding box center [340, 110] width 508 height 20
paste input "nagalaxyfarfaraway"
type input "[EMAIL_ADDRESS][DOMAIN_NAME]"
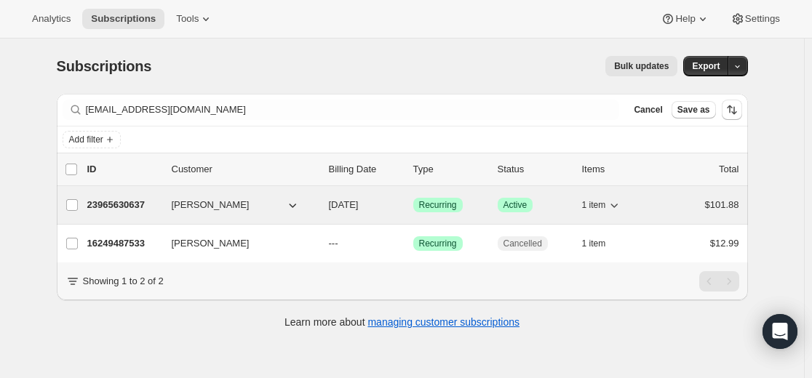
click at [134, 204] on p "23965630637" at bounding box center [123, 205] width 73 height 15
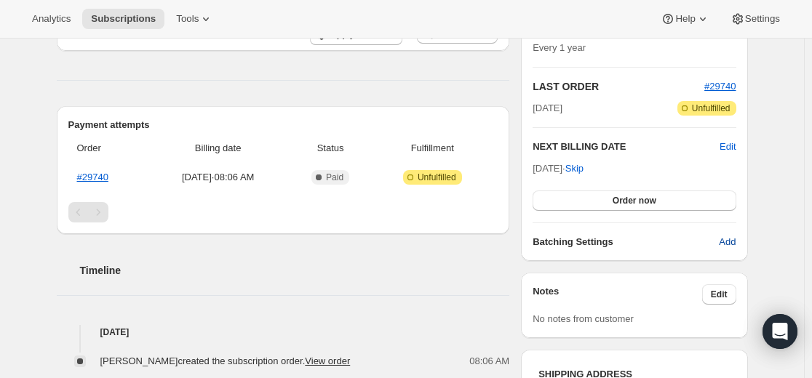
scroll to position [291, 0]
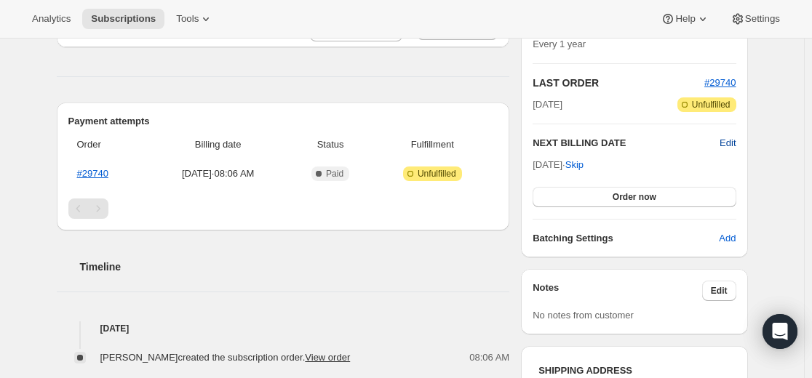
click at [730, 144] on span "Edit" at bounding box center [727, 143] width 16 height 15
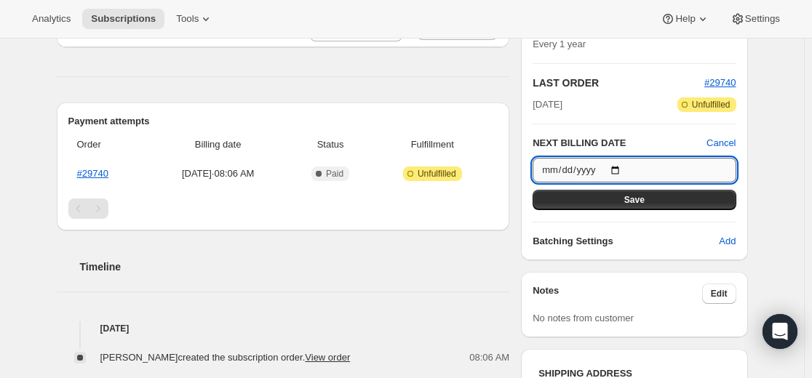
click at [621, 170] on input "[DATE]" at bounding box center [633, 170] width 203 height 25
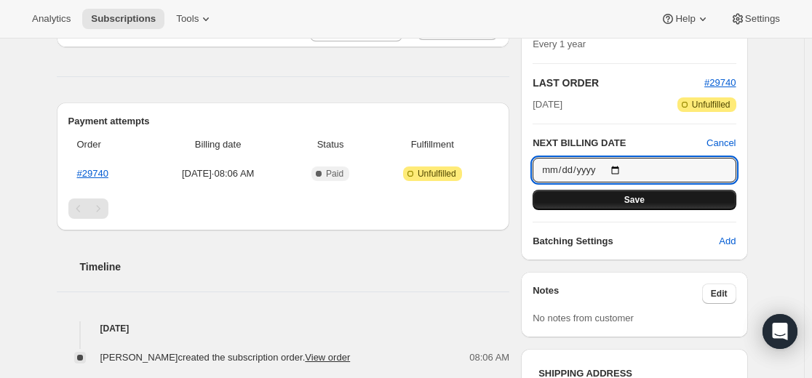
type input "[DATE]"
click at [640, 203] on span "Save" at bounding box center [634, 200] width 20 height 12
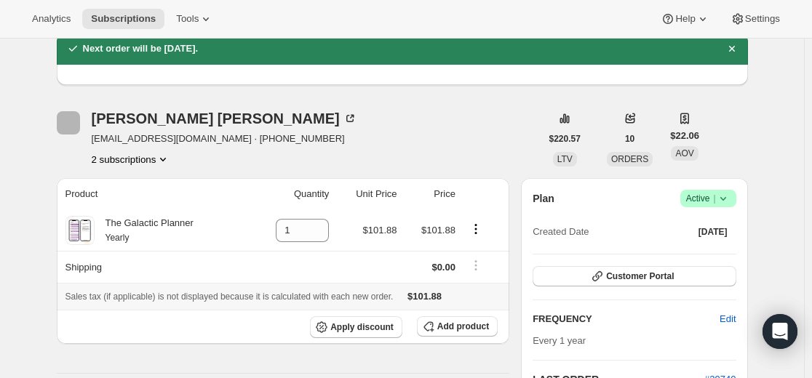
scroll to position [0, 0]
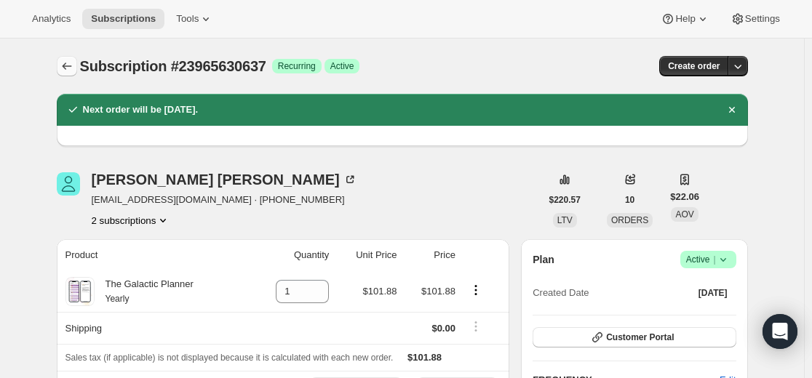
click at [73, 70] on icon "Subscriptions" at bounding box center [67, 66] width 15 height 15
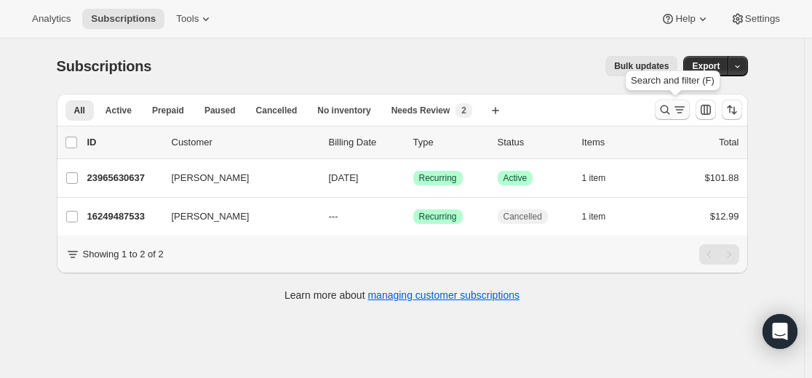
click at [657, 108] on button "Search and filter results" at bounding box center [671, 110] width 35 height 20
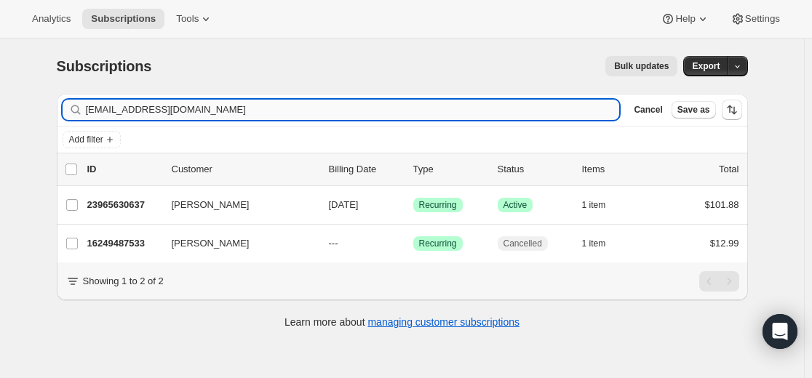
click at [508, 113] on input "[EMAIL_ADDRESS][DOMAIN_NAME]" at bounding box center [353, 110] width 534 height 20
type input "[EMAIL_ADDRESS][DOMAIN_NAME]"
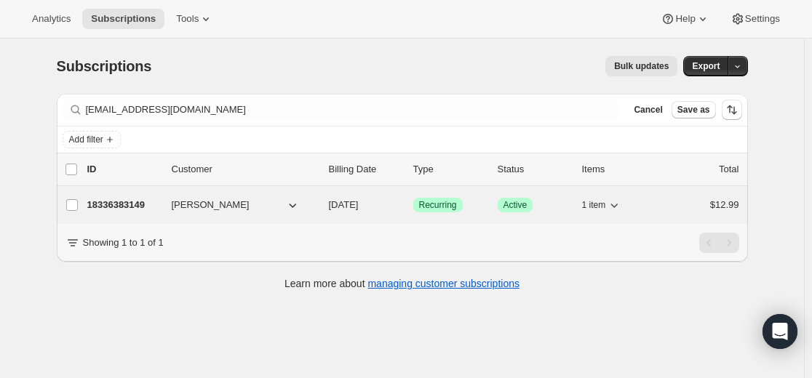
click at [140, 206] on p "18336383149" at bounding box center [123, 205] width 73 height 15
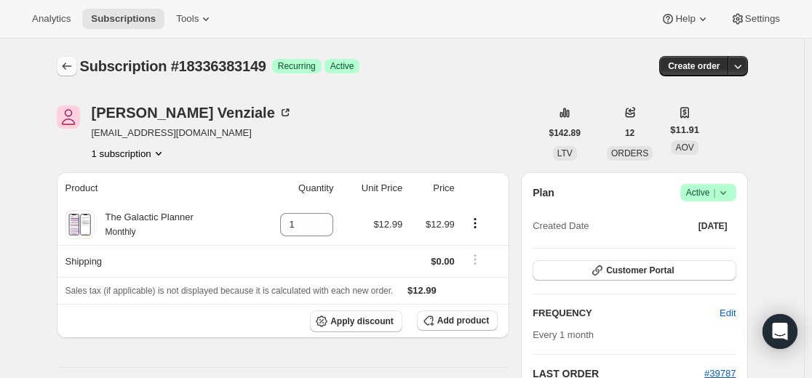
click at [68, 66] on icon "Subscriptions" at bounding box center [67, 66] width 15 height 15
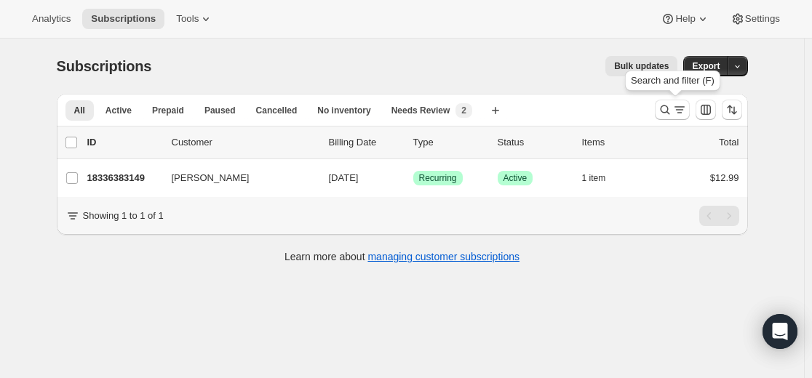
click at [643, 111] on div "All Active Prepaid Paused Cancelled No inventory Needs Review More views All Ac…" at bounding box center [402, 110] width 691 height 32
click at [659, 113] on button "Search and filter results" at bounding box center [671, 110] width 35 height 20
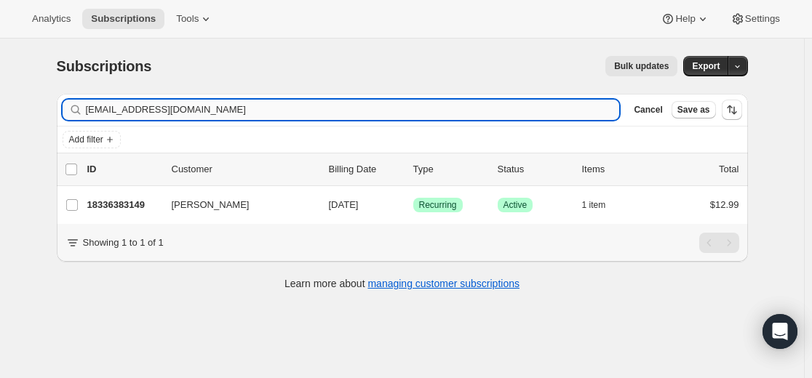
click at [369, 107] on input "[EMAIL_ADDRESS][DOMAIN_NAME]" at bounding box center [353, 110] width 534 height 20
click at [369, 106] on input "[EMAIL_ADDRESS][DOMAIN_NAME]" at bounding box center [353, 110] width 534 height 20
type input "[PERSON_NAME][EMAIL_ADDRESS][PERSON_NAME][DOMAIN_NAME]"
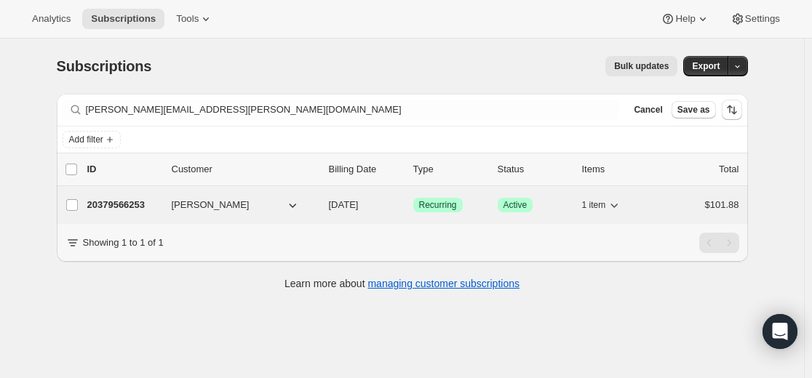
click at [137, 203] on p "20379566253" at bounding box center [123, 205] width 73 height 15
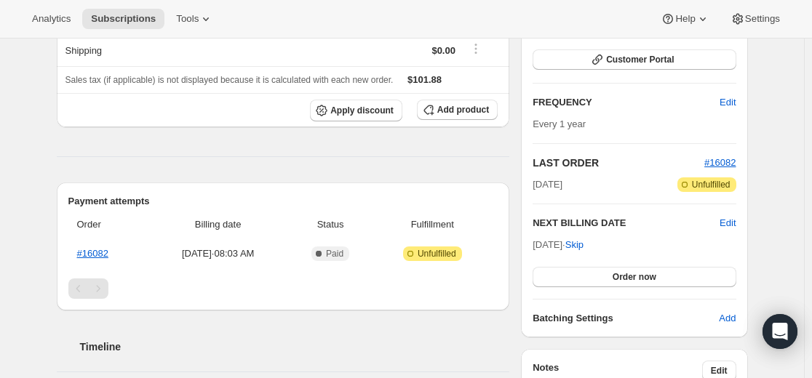
scroll to position [218, 0]
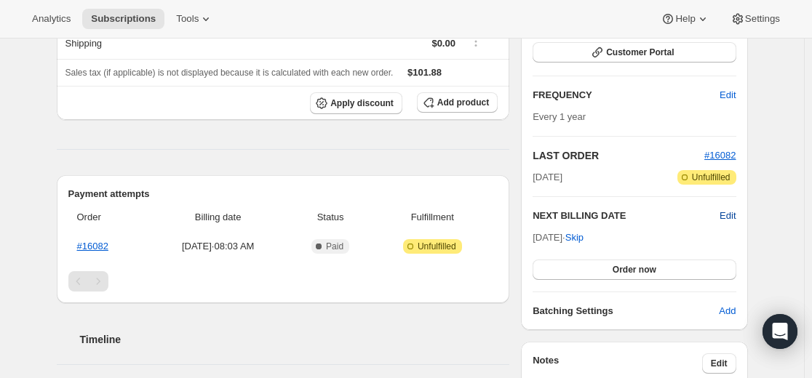
click at [730, 215] on span "Edit" at bounding box center [727, 216] width 16 height 15
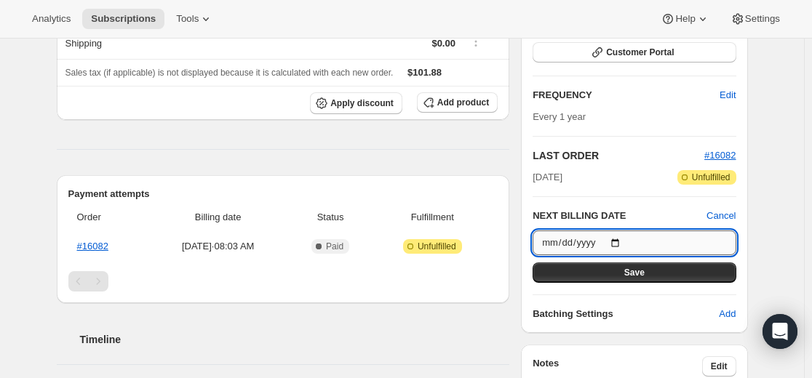
click at [623, 244] on input "[DATE]" at bounding box center [633, 243] width 203 height 25
type input "[DATE]"
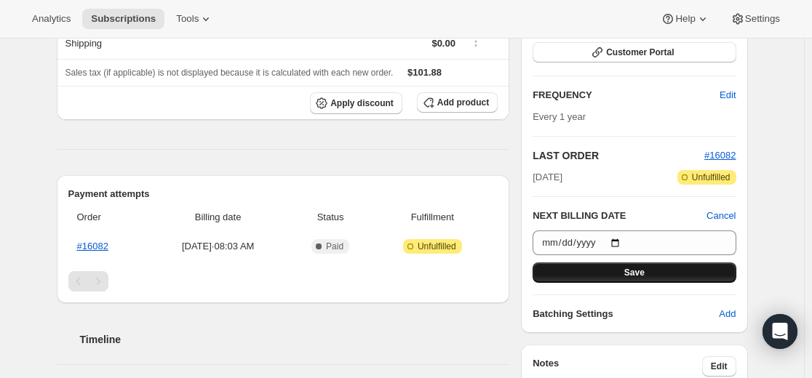
click at [642, 271] on span "Save" at bounding box center [634, 273] width 20 height 12
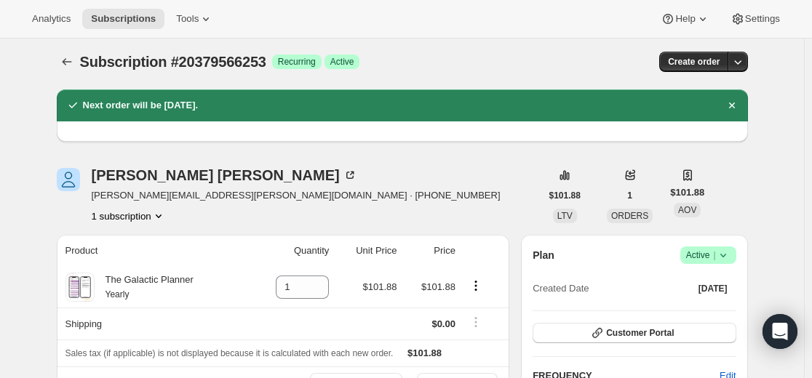
scroll to position [0, 0]
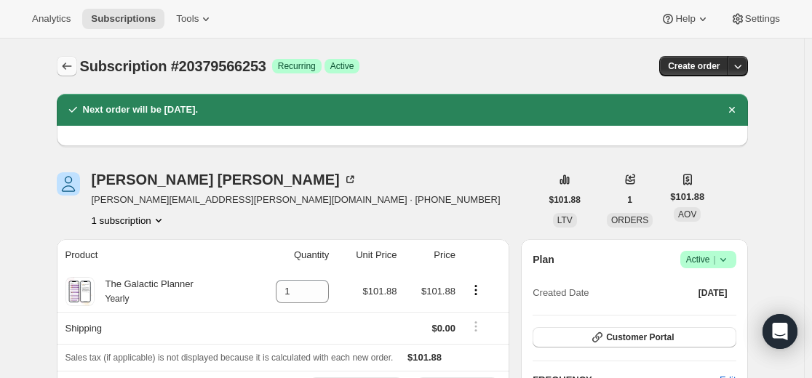
click at [65, 65] on icon "Subscriptions" at bounding box center [67, 66] width 15 height 15
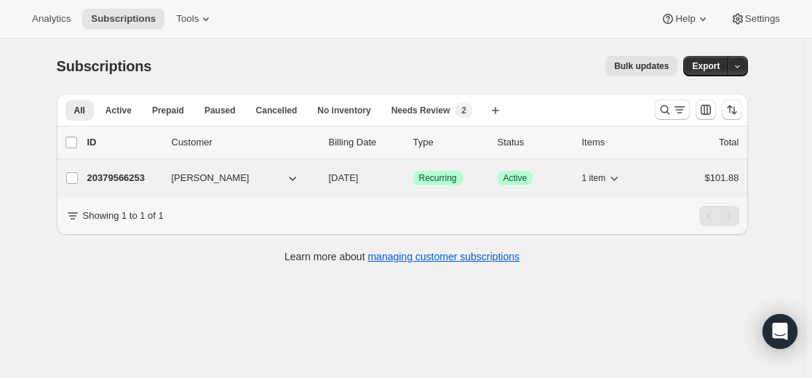
click at [141, 177] on p "20379566253" at bounding box center [123, 178] width 73 height 15
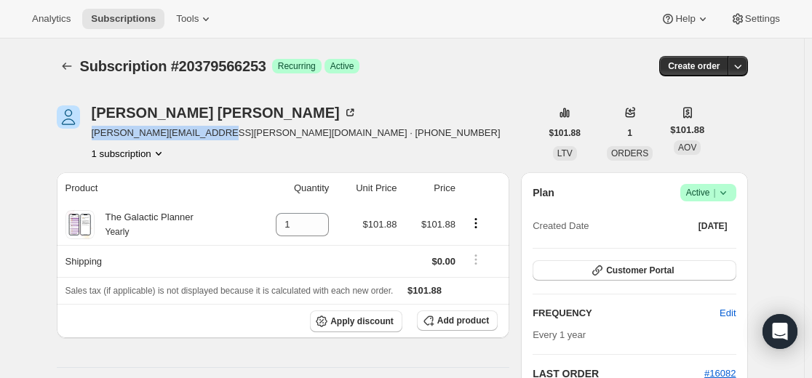
drag, startPoint x: 95, startPoint y: 134, endPoint x: 228, endPoint y: 140, distance: 134.0
click at [228, 140] on div "[PERSON_NAME] [PERSON_NAME][EMAIL_ADDRESS][PERSON_NAME][DOMAIN_NAME] · [PHONE_N…" at bounding box center [296, 132] width 409 height 55
copy span "[PERSON_NAME][EMAIL_ADDRESS][PERSON_NAME][DOMAIN_NAME]"
click at [68, 72] on icon "Subscriptions" at bounding box center [67, 66] width 15 height 15
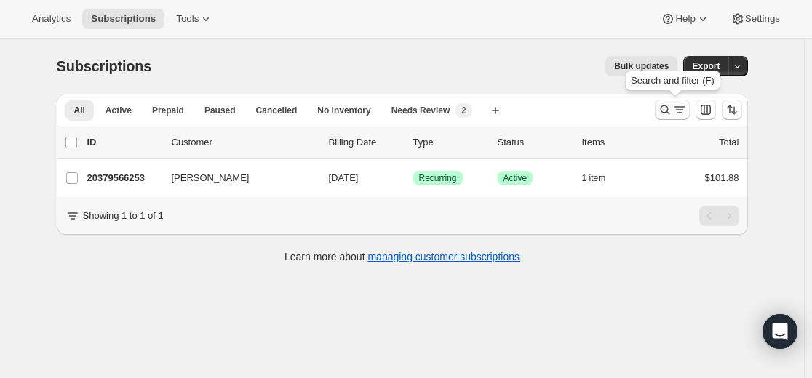
click at [667, 115] on icon "Search and filter results" at bounding box center [664, 110] width 15 height 15
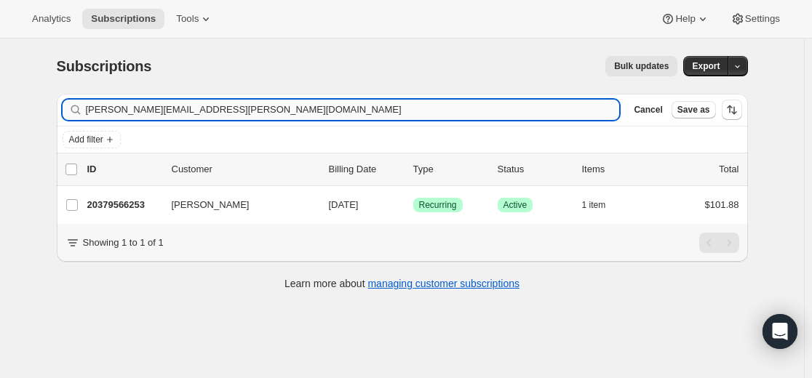
click at [445, 112] on input "[PERSON_NAME][EMAIL_ADDRESS][PERSON_NAME][DOMAIN_NAME]" at bounding box center [353, 110] width 534 height 20
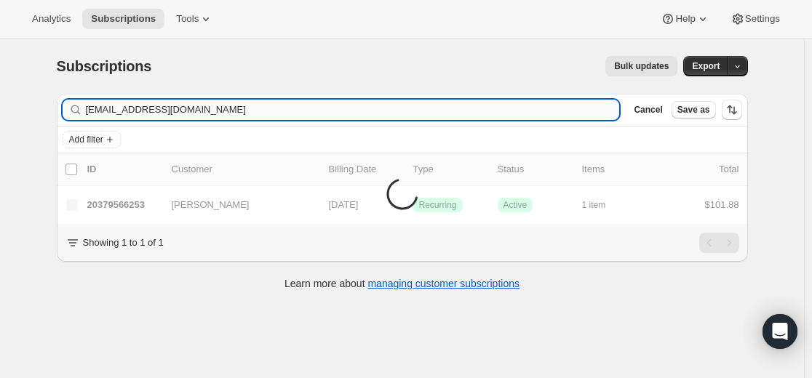
type input "[EMAIL_ADDRESS][DOMAIN_NAME]"
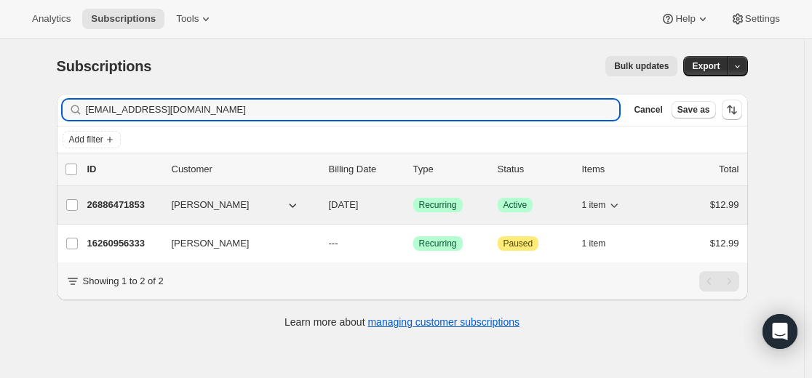
click at [136, 203] on p "26886471853" at bounding box center [123, 205] width 73 height 15
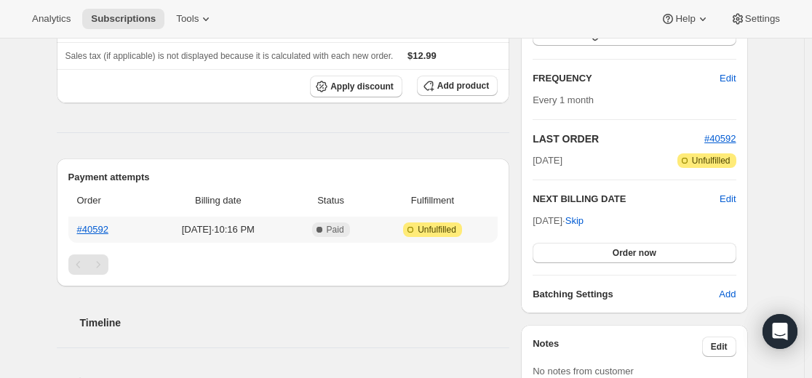
scroll to position [218, 0]
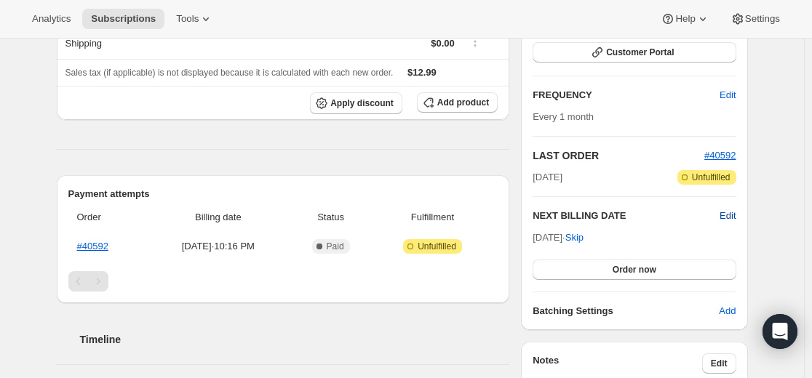
click at [729, 214] on span "Edit" at bounding box center [727, 216] width 16 height 15
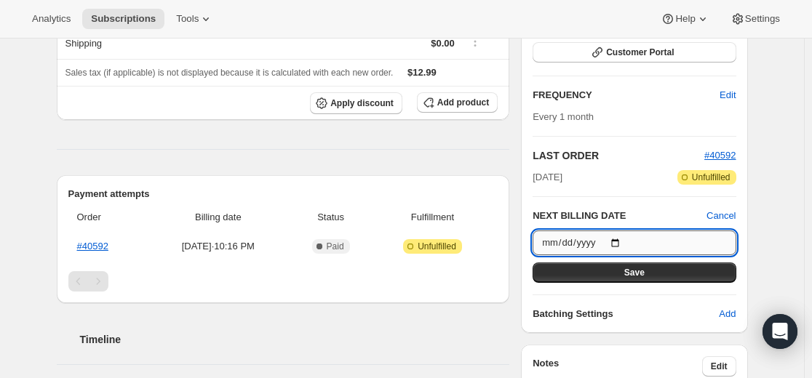
click at [626, 241] on input "[DATE]" at bounding box center [633, 243] width 203 height 25
type input "[DATE]"
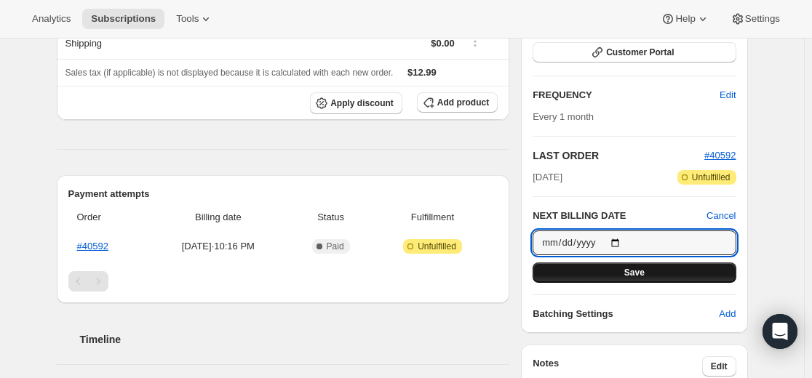
click at [643, 271] on span "Save" at bounding box center [634, 273] width 20 height 12
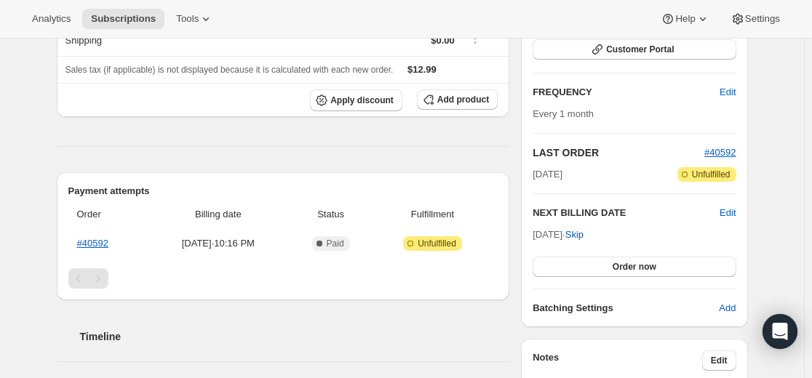
scroll to position [0, 0]
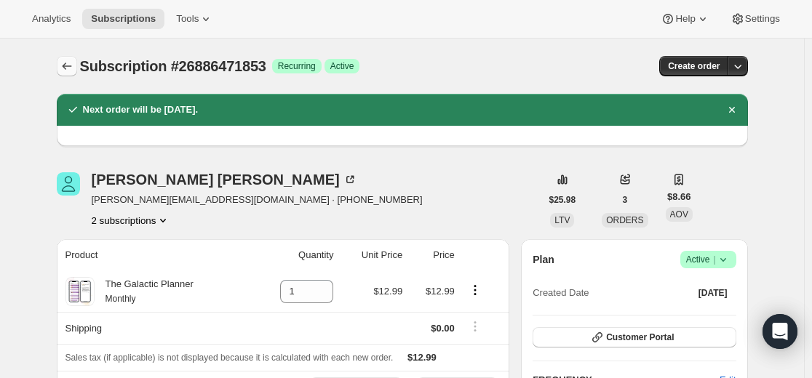
click at [71, 68] on icon "Subscriptions" at bounding box center [67, 66] width 15 height 15
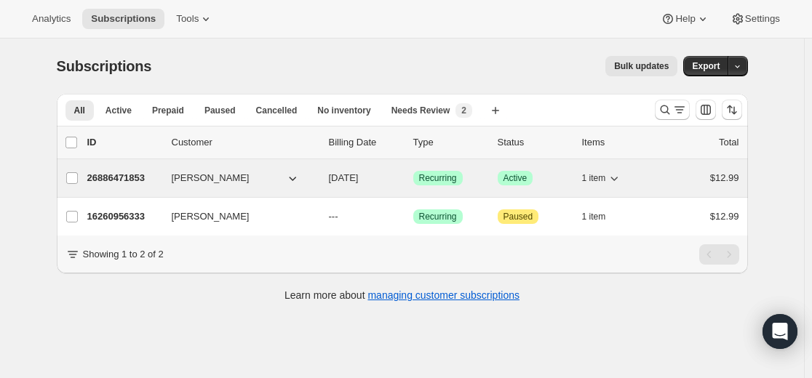
click at [136, 177] on p "26886471853" at bounding box center [123, 178] width 73 height 15
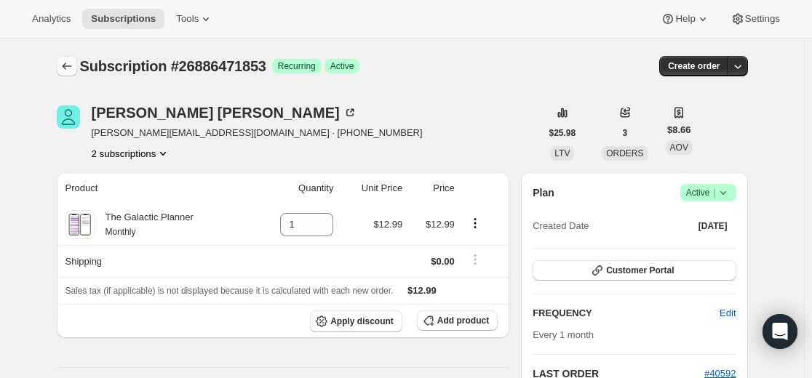
click at [74, 67] on icon "Subscriptions" at bounding box center [67, 66] width 15 height 15
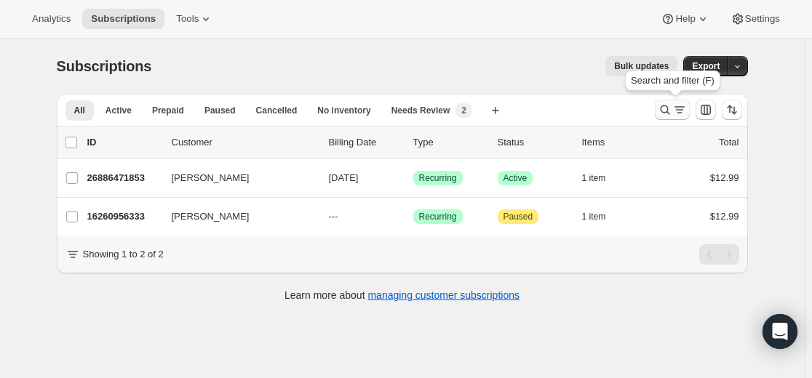
click at [660, 110] on button "Search and filter results" at bounding box center [671, 110] width 35 height 20
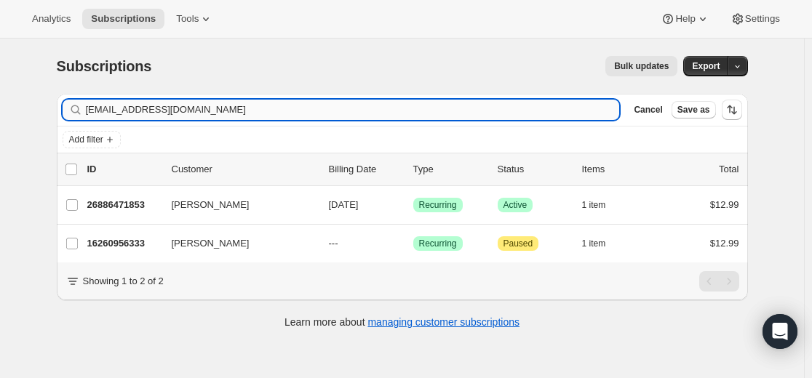
click at [450, 106] on input "[EMAIL_ADDRESS][DOMAIN_NAME]" at bounding box center [353, 110] width 534 height 20
click at [452, 107] on input "[EMAIL_ADDRESS][DOMAIN_NAME]" at bounding box center [353, 110] width 534 height 20
type input "[PERSON_NAME][EMAIL_ADDRESS][DOMAIN_NAME]"
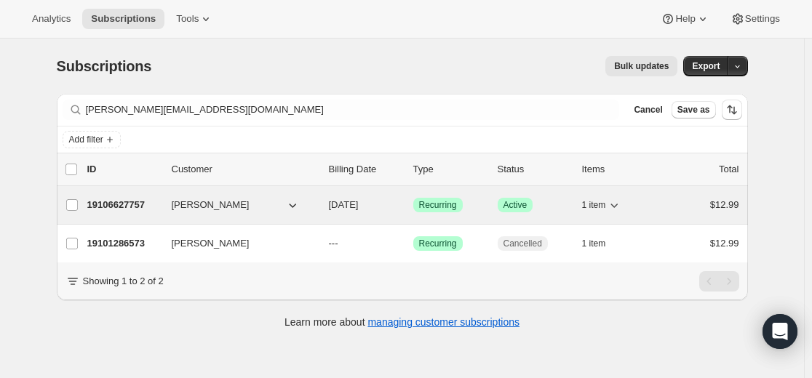
click at [125, 209] on p "19106627757" at bounding box center [123, 205] width 73 height 15
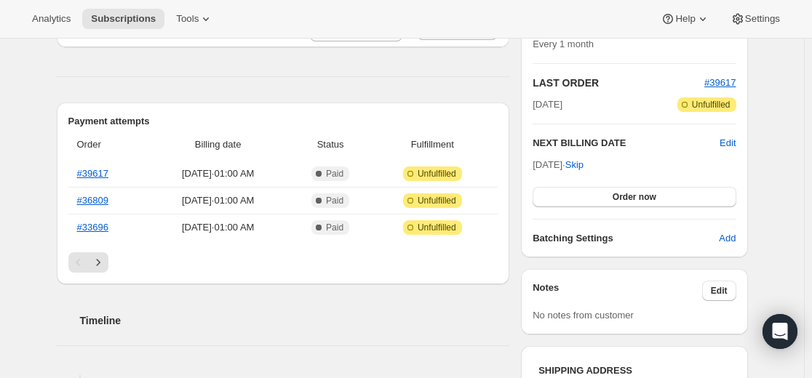
scroll to position [218, 0]
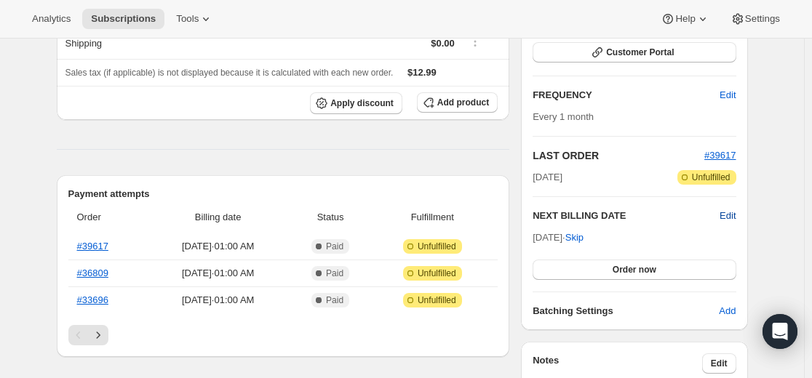
click at [735, 216] on span "Edit" at bounding box center [727, 216] width 16 height 15
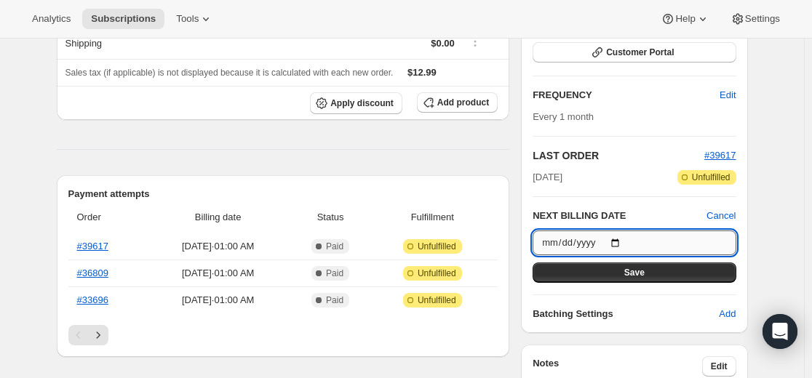
click at [622, 243] on input "[DATE]" at bounding box center [633, 243] width 203 height 25
type input "[DATE]"
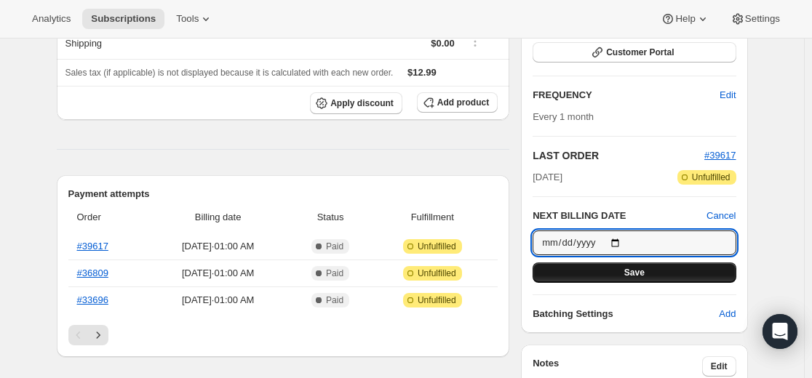
click at [653, 274] on button "Save" at bounding box center [633, 273] width 203 height 20
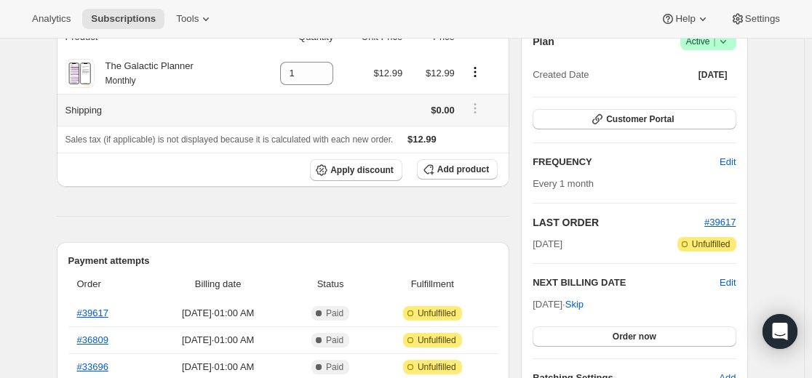
scroll to position [0, 0]
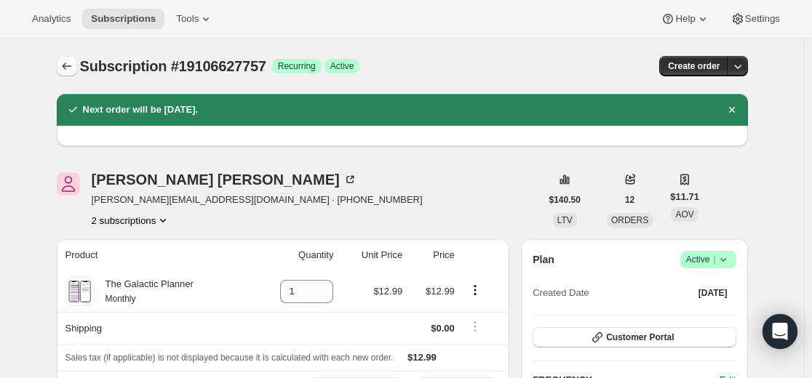
click at [71, 69] on icon "Subscriptions" at bounding box center [67, 66] width 15 height 15
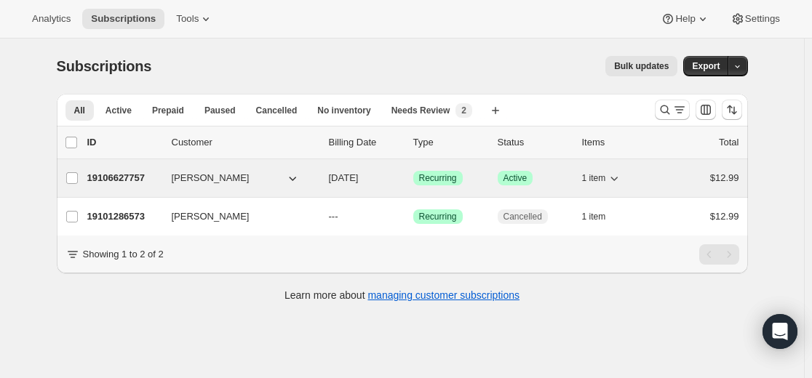
click at [121, 177] on p "19106627757" at bounding box center [123, 178] width 73 height 15
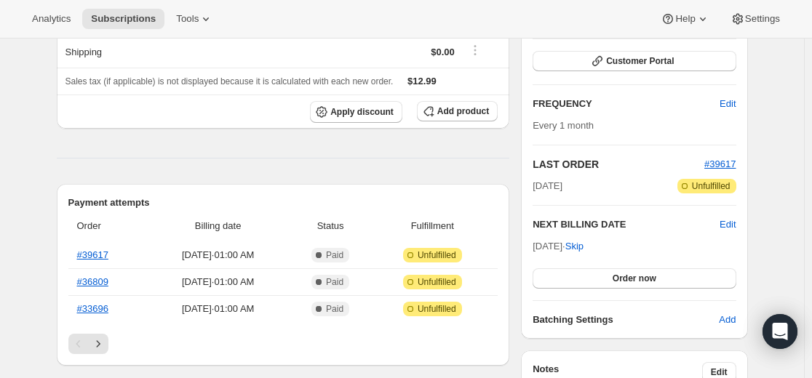
scroll to position [218, 0]
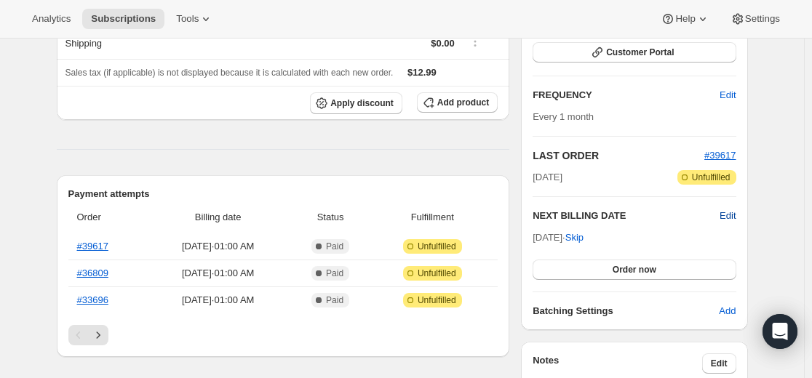
click at [735, 216] on span "Edit" at bounding box center [727, 216] width 16 height 15
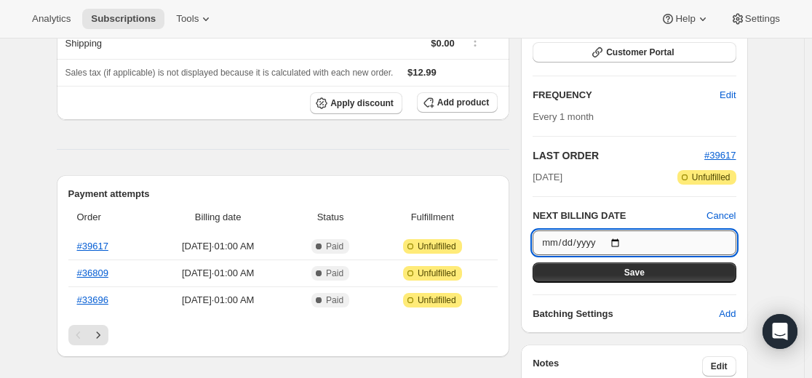
click at [626, 242] on input "[DATE]" at bounding box center [633, 243] width 203 height 25
type input "[DATE]"
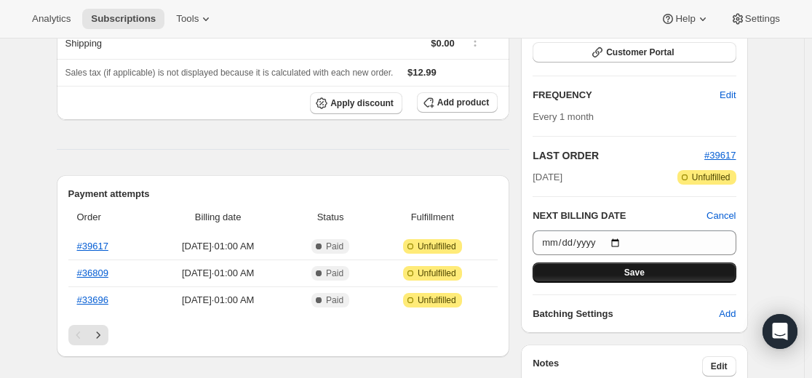
click at [668, 271] on button "Save" at bounding box center [633, 273] width 203 height 20
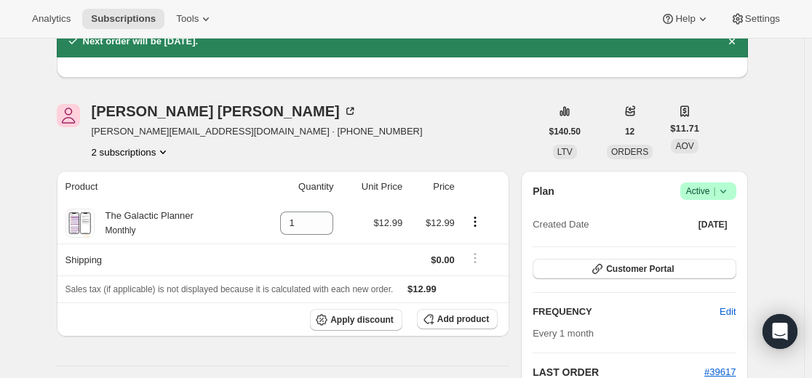
scroll to position [0, 0]
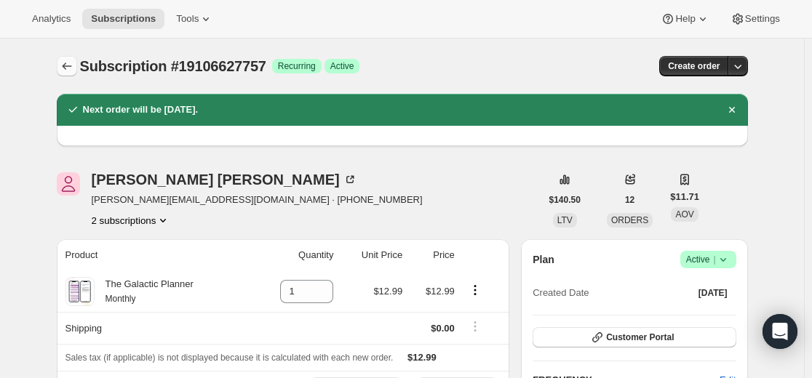
click at [72, 70] on icon "Subscriptions" at bounding box center [67, 66] width 15 height 15
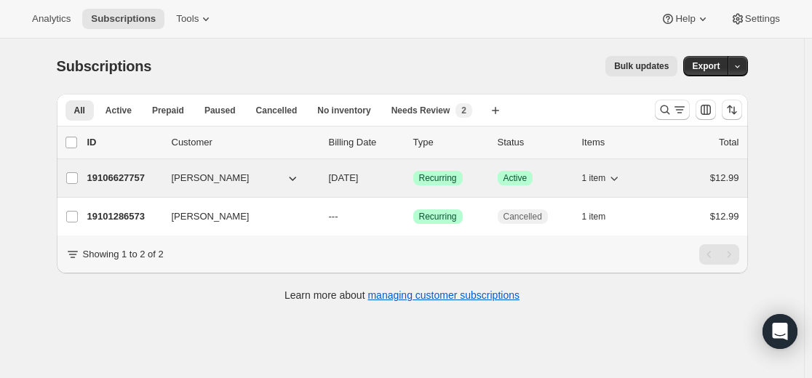
click at [115, 185] on div "19106627757 [PERSON_NAME] [DATE] Success Recurring Success Active 1 item $12.99" at bounding box center [413, 178] width 652 height 20
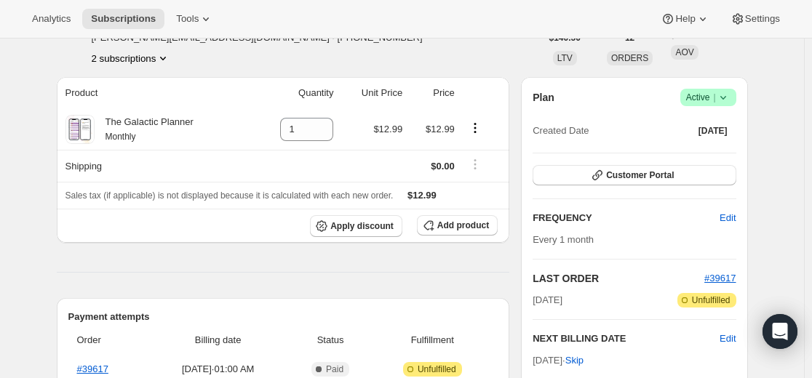
scroll to position [291, 0]
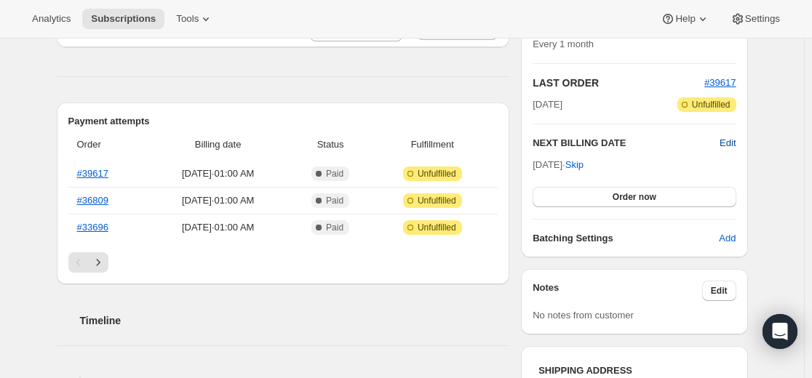
click at [731, 143] on span "Edit" at bounding box center [727, 143] width 16 height 15
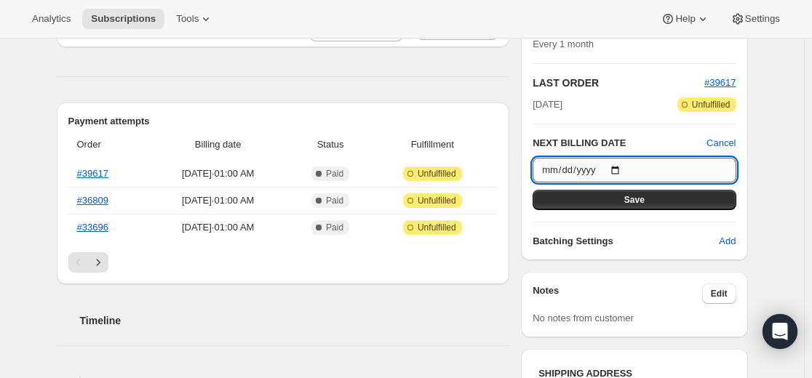
click at [620, 167] on input "[DATE]" at bounding box center [633, 170] width 203 height 25
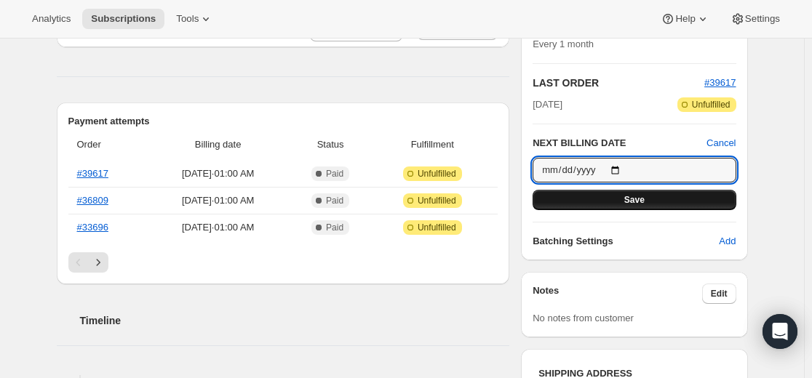
click at [644, 200] on span "Save" at bounding box center [634, 200] width 20 height 12
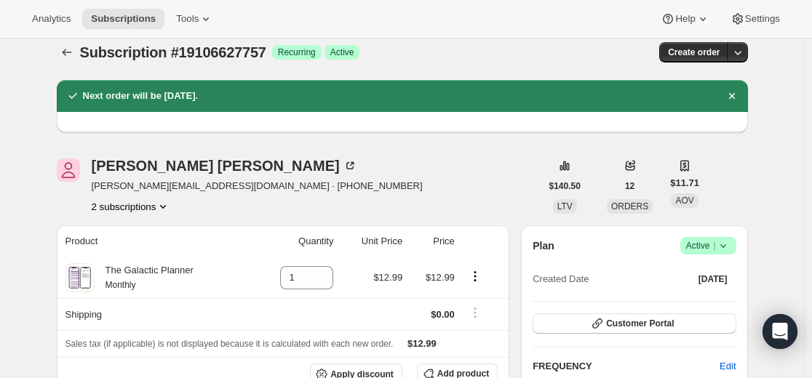
scroll to position [0, 0]
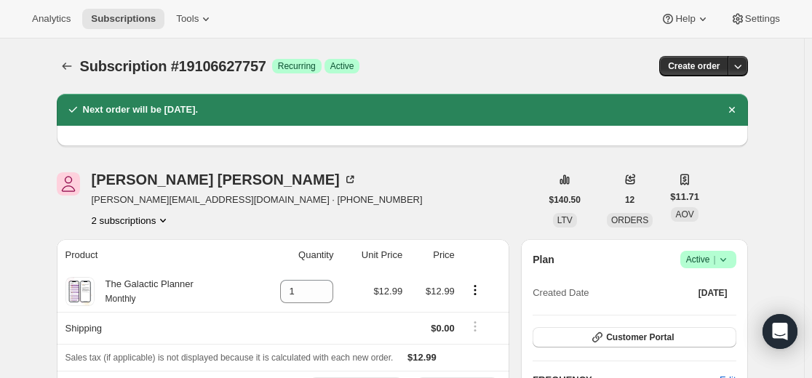
click at [84, 69] on span "Subscription #19106627757" at bounding box center [173, 66] width 186 height 16
click at [74, 67] on icon "Subscriptions" at bounding box center [67, 66] width 15 height 15
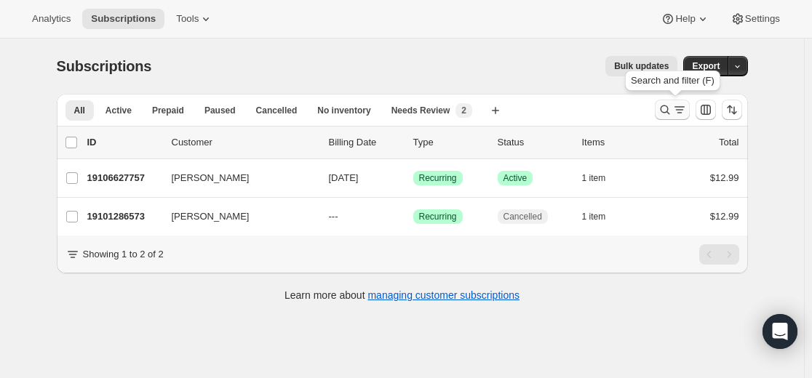
click at [665, 110] on icon "Search and filter results" at bounding box center [664, 110] width 15 height 15
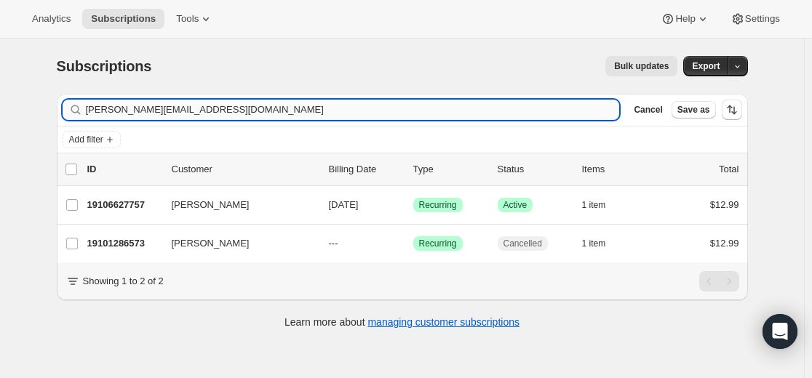
click at [496, 113] on input "[PERSON_NAME][EMAIL_ADDRESS][DOMAIN_NAME]" at bounding box center [353, 110] width 534 height 20
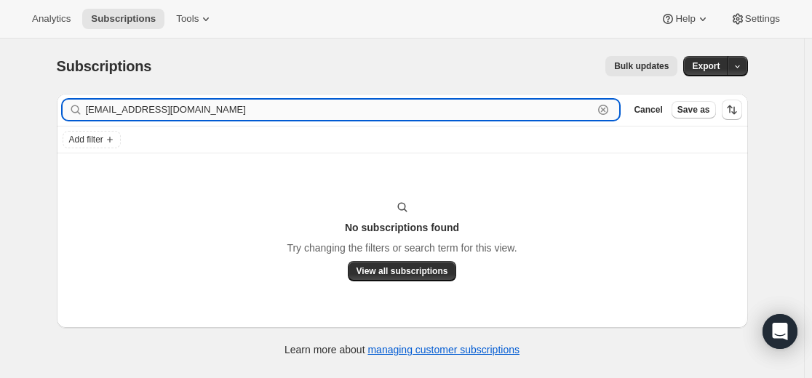
click at [489, 114] on input "[EMAIL_ADDRESS][DOMAIN_NAME]" at bounding box center [340, 110] width 508 height 20
click at [488, 113] on input "[EMAIL_ADDRESS][DOMAIN_NAME]" at bounding box center [340, 110] width 508 height 20
click at [487, 113] on input "[EMAIL_ADDRESS][DOMAIN_NAME]" at bounding box center [340, 110] width 508 height 20
paste input "[EMAIL_ADDRESS]"
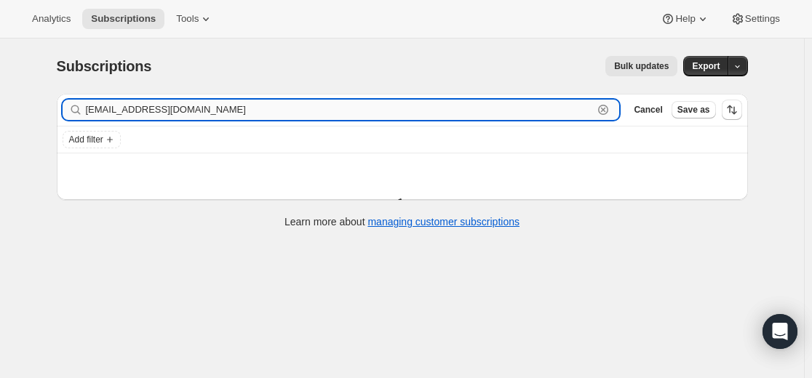
type input "[EMAIL_ADDRESS][DOMAIN_NAME]"
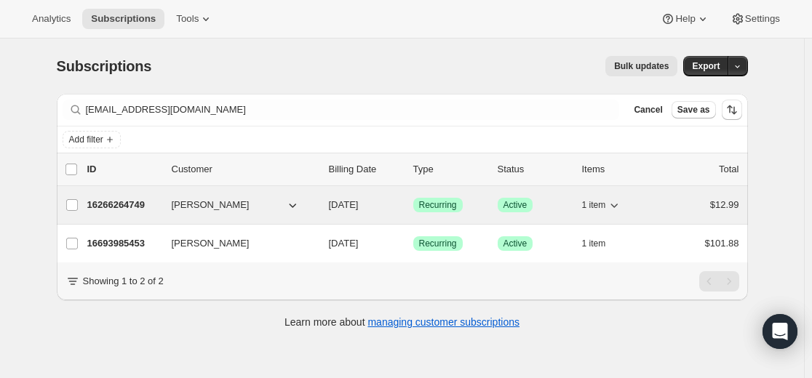
click at [130, 202] on p "16266264749" at bounding box center [123, 205] width 73 height 15
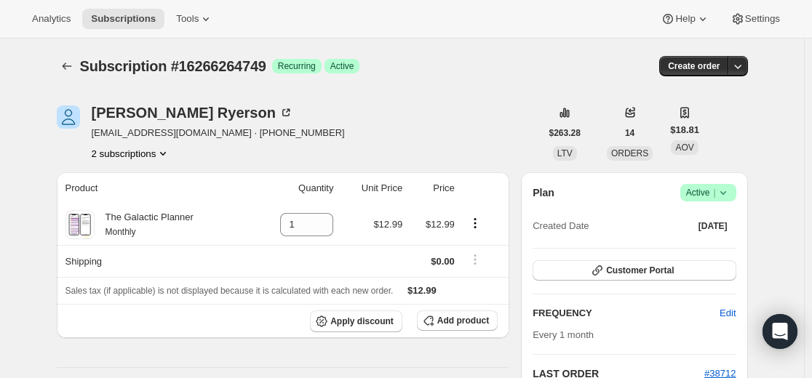
click at [726, 193] on icon at bounding box center [723, 192] width 15 height 15
click at [697, 249] on span "Cancel subscription" at bounding box center [706, 246] width 82 height 11
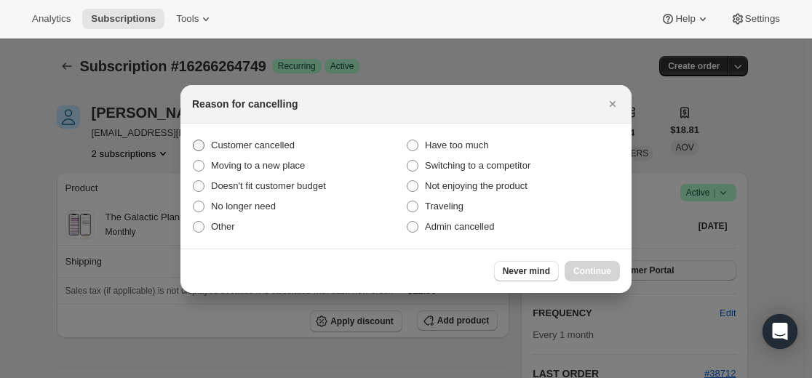
click at [287, 137] on label "Customer cancelled" at bounding box center [299, 145] width 214 height 20
click at [193, 140] on input "Customer cancelled" at bounding box center [193, 140] width 1 height 1
radio input "true"
click at [580, 268] on span "Continue" at bounding box center [592, 271] width 38 height 12
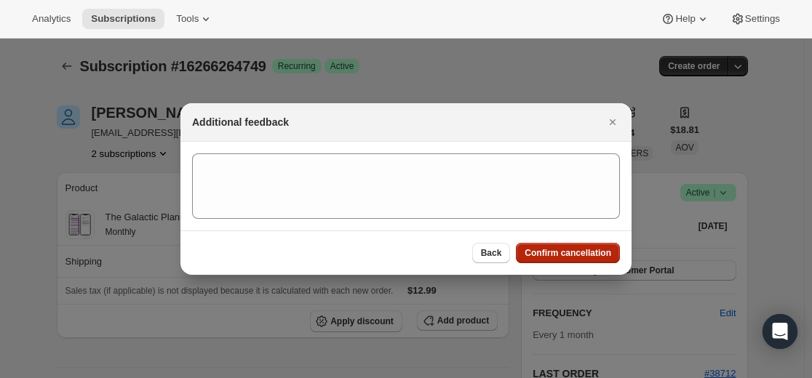
click at [574, 258] on span "Confirm cancellation" at bounding box center [567, 253] width 87 height 12
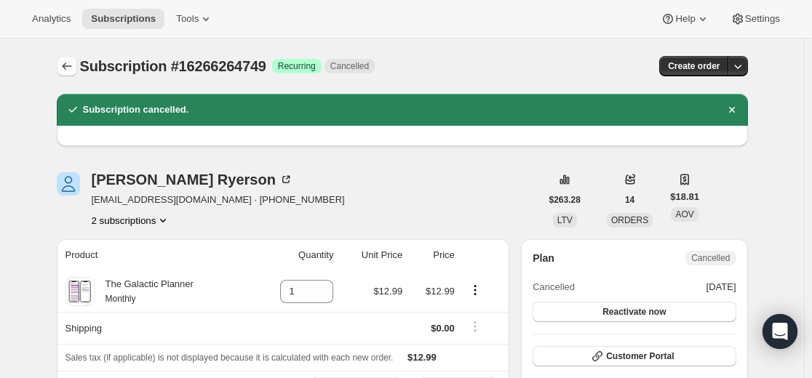
click at [71, 65] on icon "Subscriptions" at bounding box center [67, 66] width 15 height 15
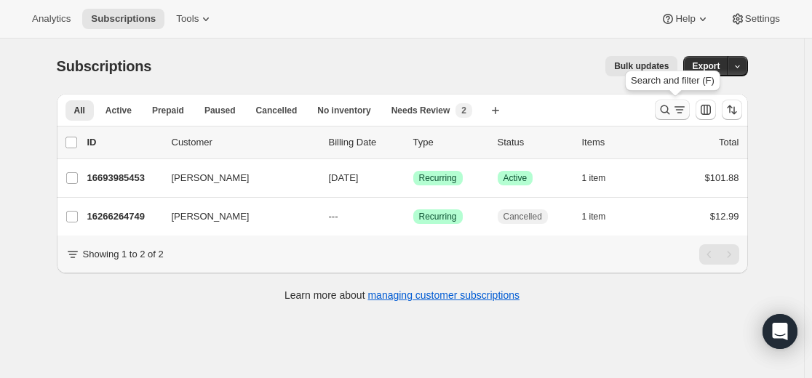
click at [668, 111] on icon "Search and filter results" at bounding box center [664, 110] width 15 height 15
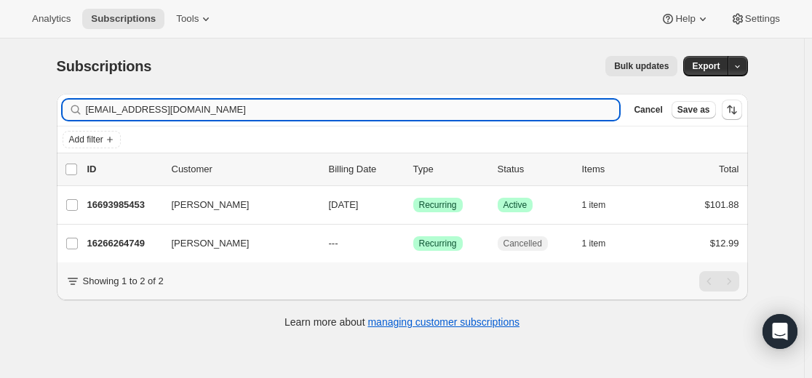
click at [412, 111] on input "[EMAIL_ADDRESS][DOMAIN_NAME]" at bounding box center [353, 110] width 534 height 20
type input "[EMAIL_ADDRESS][DOMAIN_NAME]"
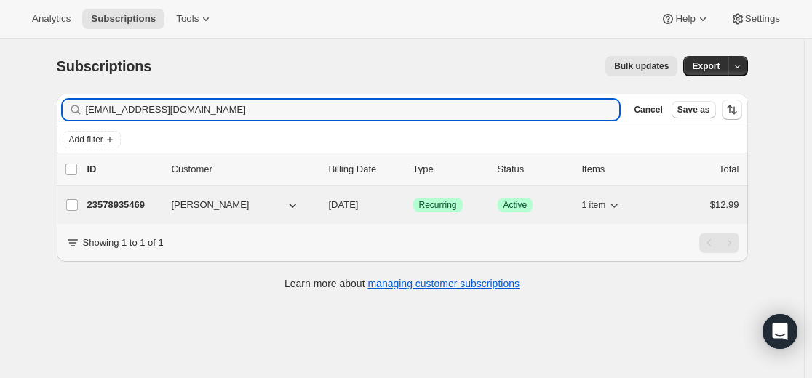
click at [135, 204] on p "23578935469" at bounding box center [123, 205] width 73 height 15
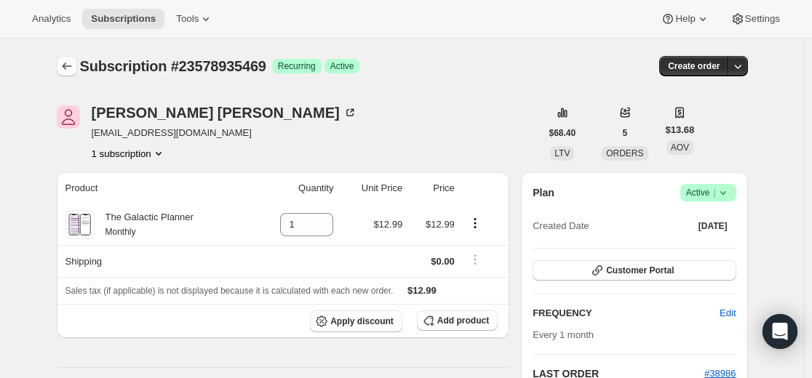
click at [73, 64] on icon "Subscriptions" at bounding box center [67, 66] width 15 height 15
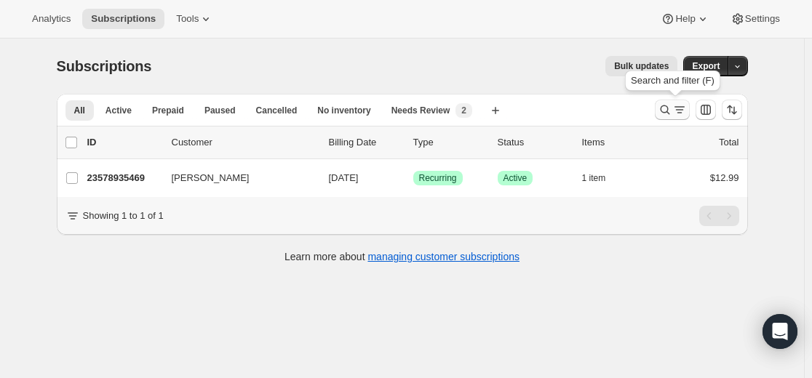
click at [660, 110] on icon "Search and filter results" at bounding box center [664, 110] width 15 height 15
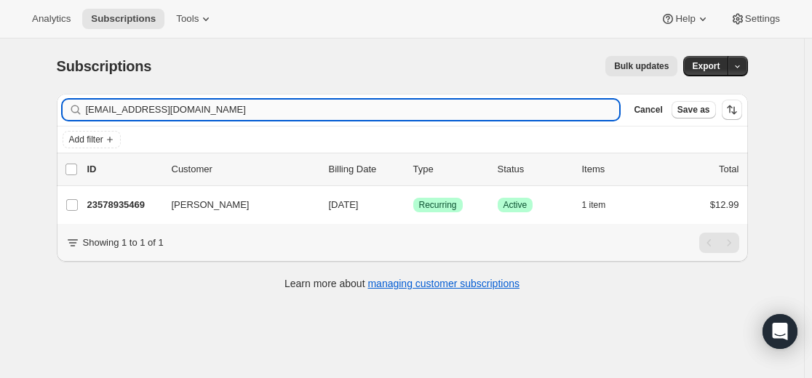
click at [454, 108] on input "[EMAIL_ADDRESS][DOMAIN_NAME]" at bounding box center [353, 110] width 534 height 20
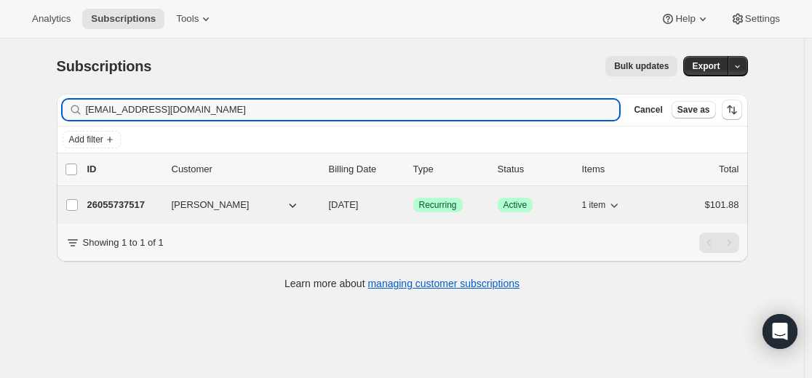
type input "[EMAIL_ADDRESS][DOMAIN_NAME]"
click at [120, 203] on p "26055737517" at bounding box center [123, 205] width 73 height 15
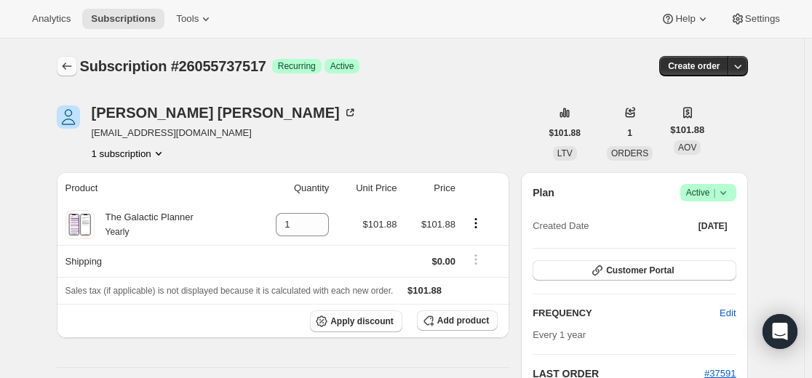
click at [65, 67] on icon "Subscriptions" at bounding box center [67, 66] width 15 height 15
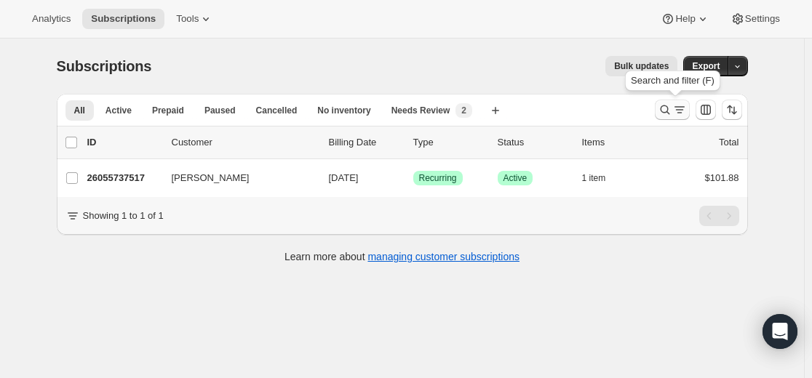
click at [662, 112] on icon "Search and filter results" at bounding box center [664, 110] width 15 height 15
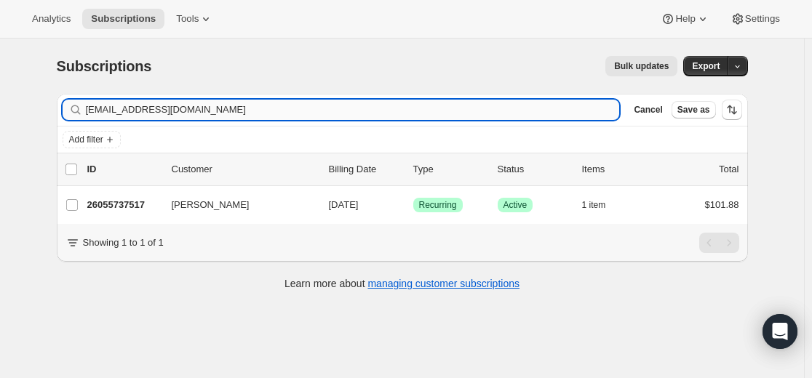
click at [555, 110] on input "[EMAIL_ADDRESS][DOMAIN_NAME]" at bounding box center [353, 110] width 534 height 20
type input "[EMAIL_ADDRESS][DOMAIN_NAME]"
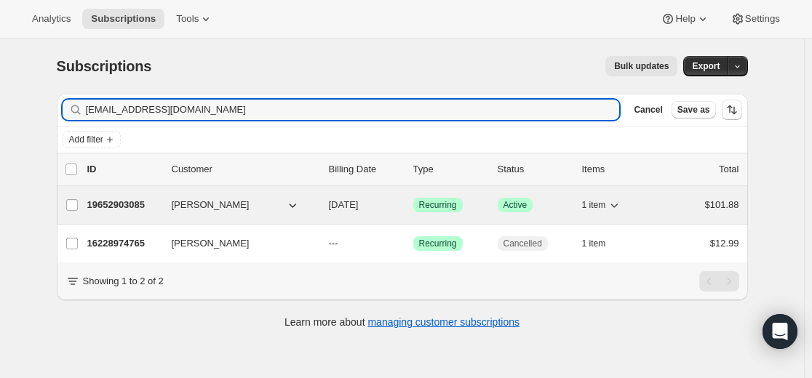
click at [146, 206] on p "19652903085" at bounding box center [123, 205] width 73 height 15
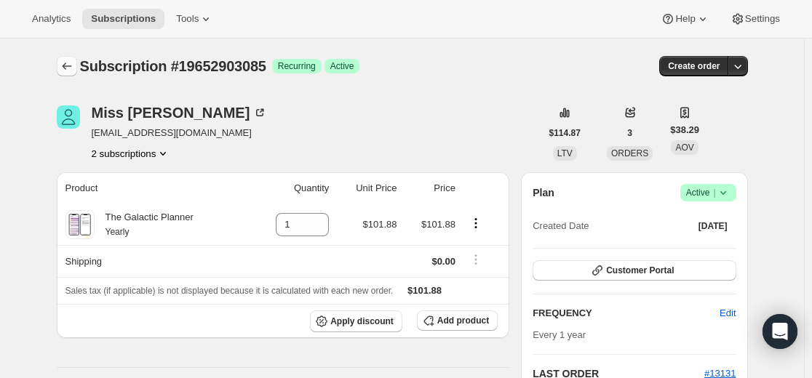
click at [70, 62] on icon "Subscriptions" at bounding box center [67, 66] width 15 height 15
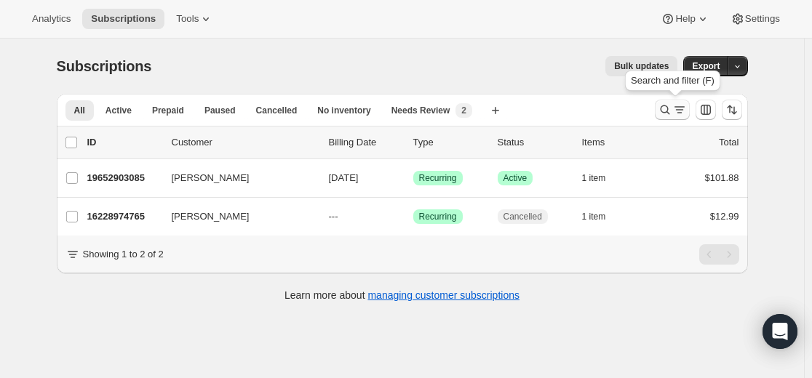
click at [662, 108] on icon "Search and filter results" at bounding box center [664, 110] width 15 height 15
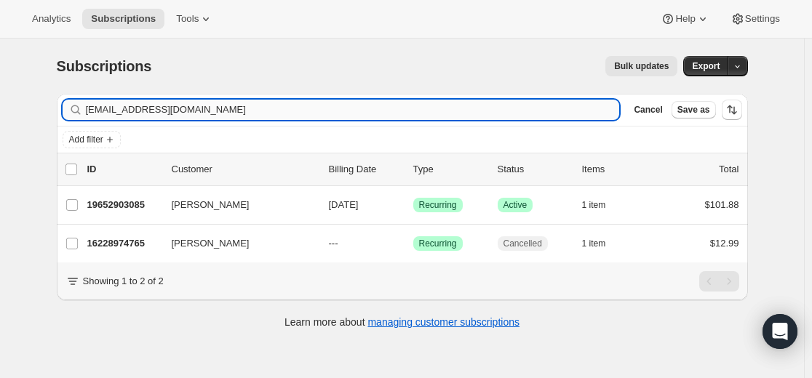
click at [519, 113] on input "[EMAIL_ADDRESS][DOMAIN_NAME]" at bounding box center [353, 110] width 534 height 20
click at [519, 112] on input "[EMAIL_ADDRESS][DOMAIN_NAME]" at bounding box center [353, 110] width 534 height 20
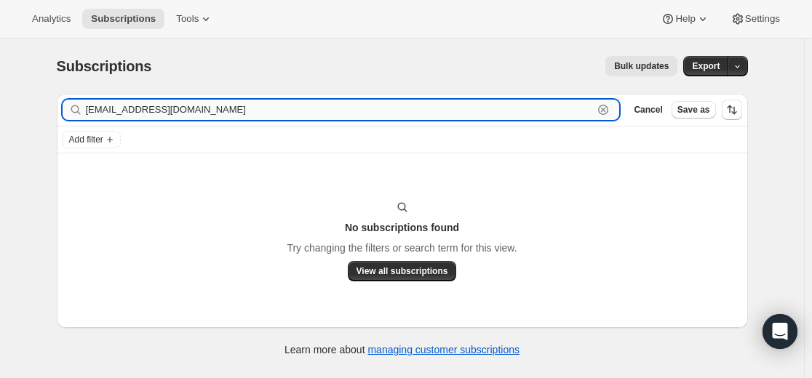
click at [601, 110] on div "[EMAIL_ADDRESS][DOMAIN_NAME] Clear" at bounding box center [341, 110] width 557 height 20
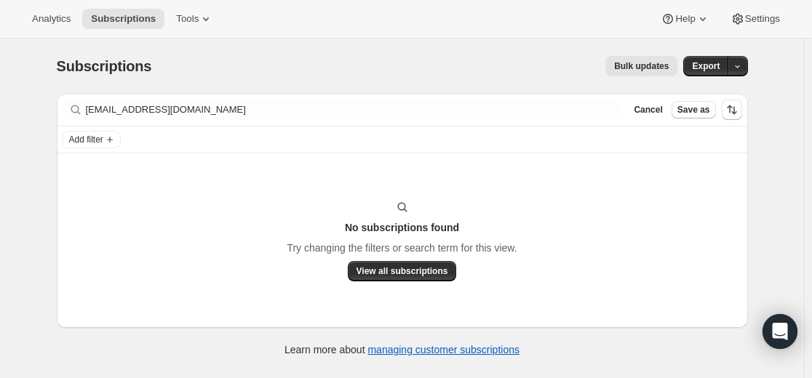
click at [598, 111] on div "[EMAIL_ADDRESS][DOMAIN_NAME] Clear" at bounding box center [341, 110] width 557 height 20
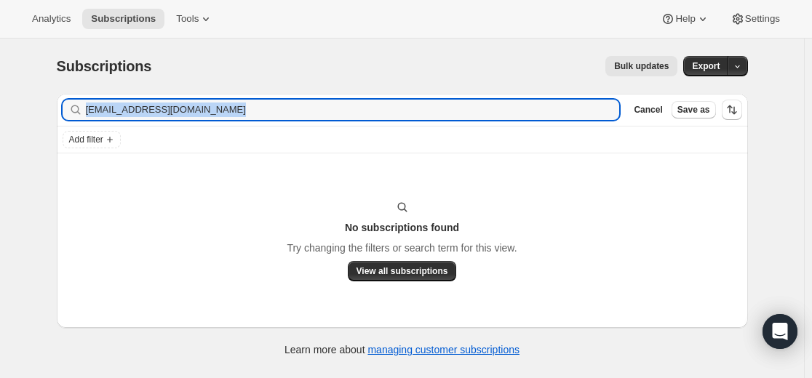
click at [598, 111] on div "[EMAIL_ADDRESS][DOMAIN_NAME] Clear" at bounding box center [341, 110] width 557 height 20
click at [574, 113] on input "[EMAIL_ADDRESS][DOMAIN_NAME]" at bounding box center [340, 110] width 508 height 20
paste input "[PERSON_NAME]"
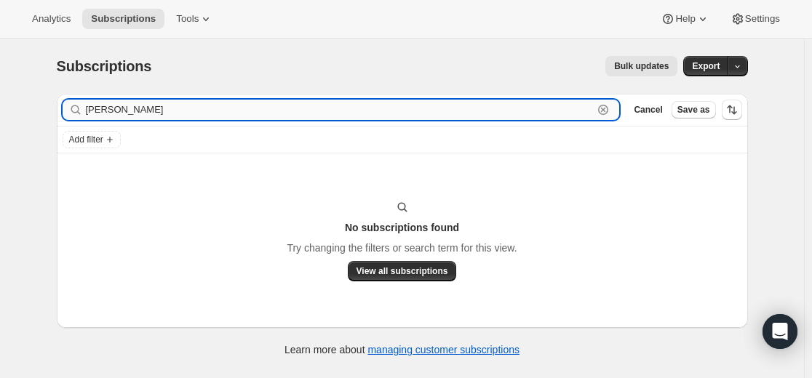
type input "[PERSON_NAME]"
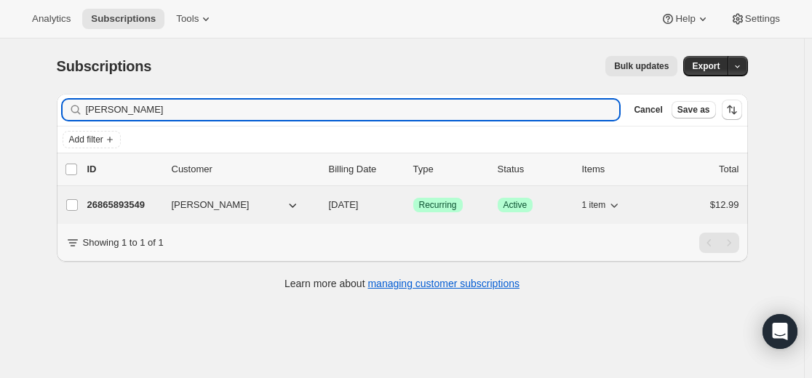
click at [129, 205] on p "26865893549" at bounding box center [123, 205] width 73 height 15
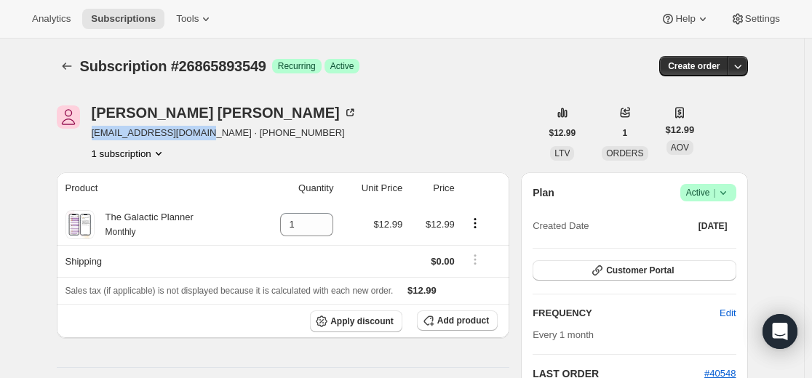
drag, startPoint x: 209, startPoint y: 135, endPoint x: 97, endPoint y: 141, distance: 112.2
click at [97, 141] on div "[PERSON_NAME] [EMAIL_ADDRESS][DOMAIN_NAME] · [PHONE_NUMBER] 1 subscription" at bounding box center [224, 132] width 265 height 55
copy span "[EMAIL_ADDRESS][DOMAIN_NAME]"
